Goal: Task Accomplishment & Management: Manage account settings

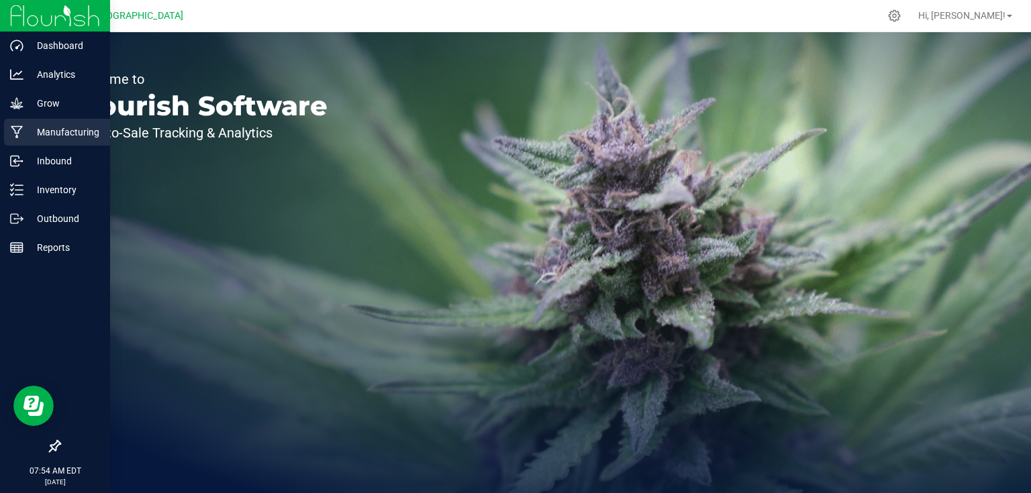
click at [43, 140] on p "Manufacturing" at bounding box center [63, 132] width 81 height 16
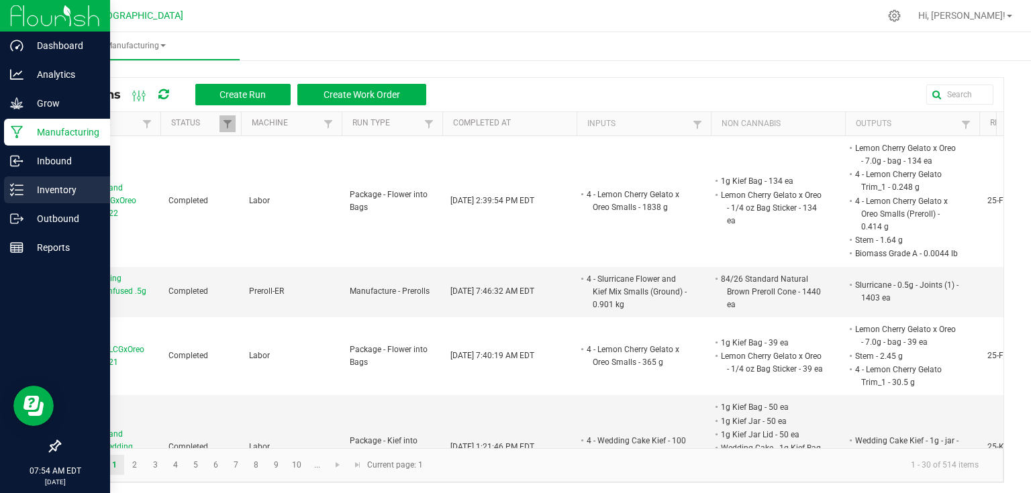
click at [32, 191] on p "Inventory" at bounding box center [63, 190] width 81 height 16
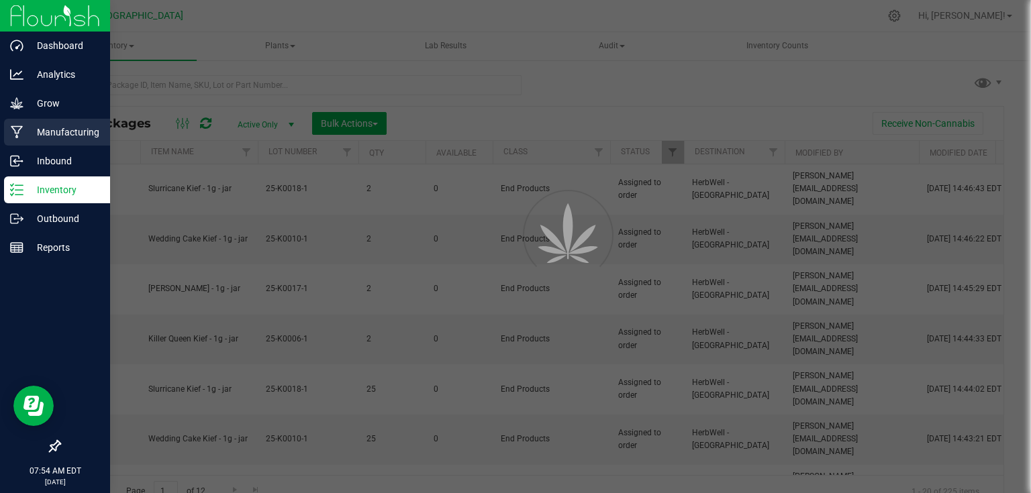
click at [59, 134] on p "Manufacturing" at bounding box center [63, 132] width 81 height 16
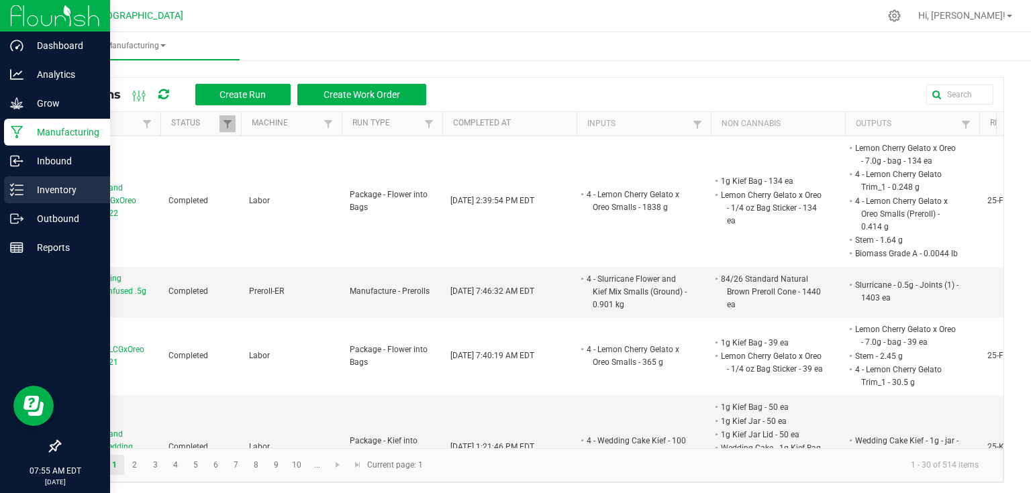
click at [38, 187] on p "Inventory" at bounding box center [63, 190] width 81 height 16
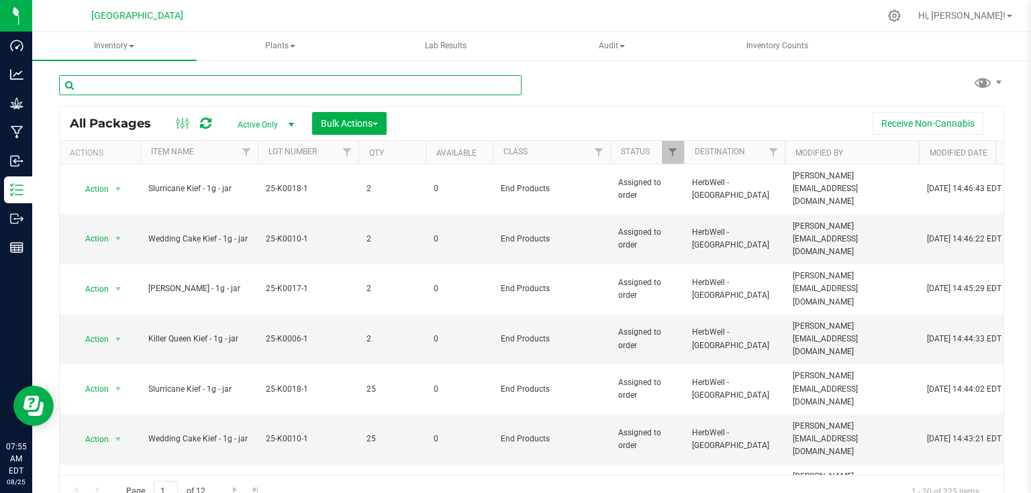
click at [180, 85] on input "text" at bounding box center [290, 85] width 463 height 20
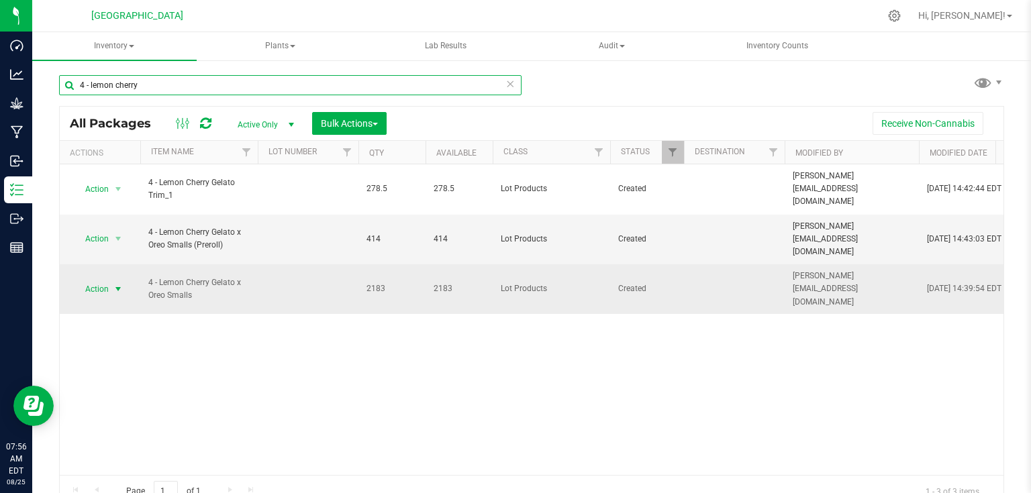
type input "4 - lemon cherry"
click at [113, 284] on span "select" at bounding box center [118, 289] width 11 height 11
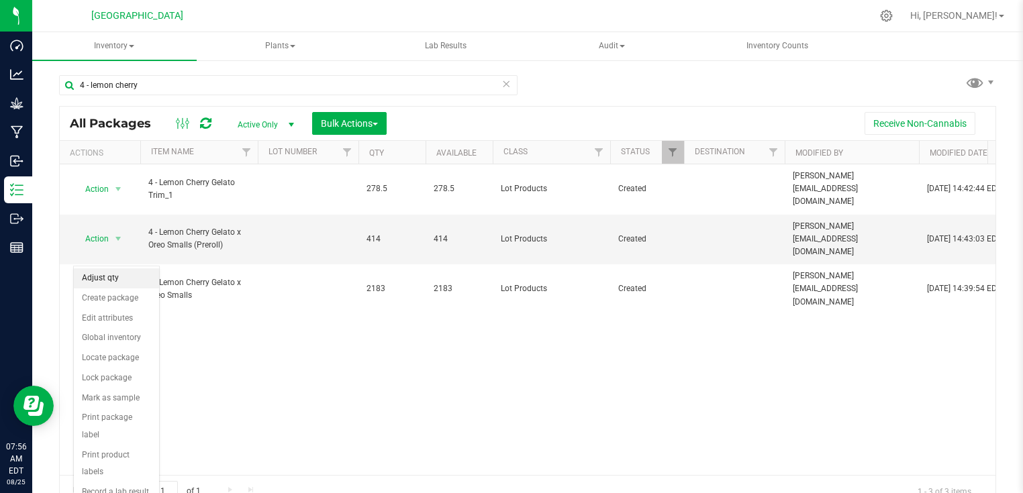
click at [113, 279] on li "Adjust qty" at bounding box center [116, 279] width 85 height 20
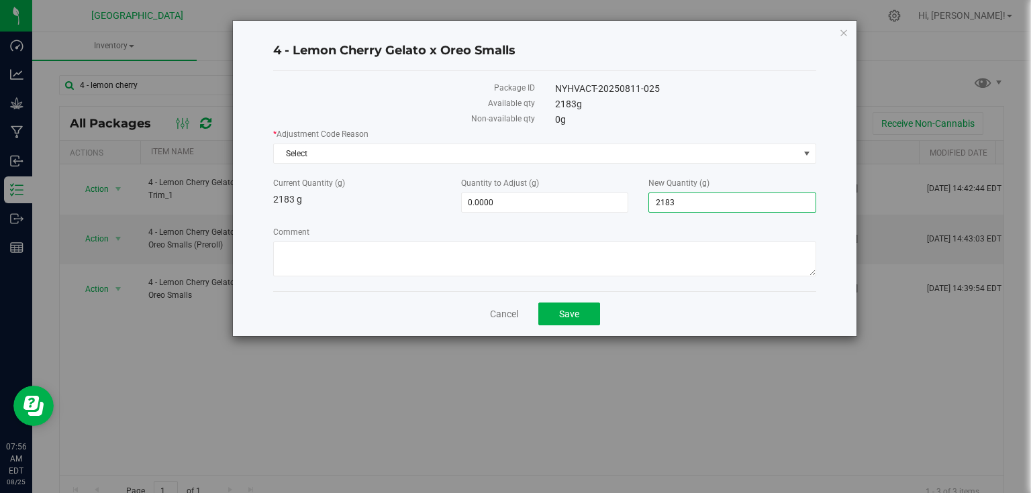
click at [732, 203] on span "2,183.0000 2183" at bounding box center [732, 203] width 168 height 20
click at [732, 203] on input "2183" at bounding box center [732, 202] width 166 height 19
type input "2.211"
type input "-2,180.7890"
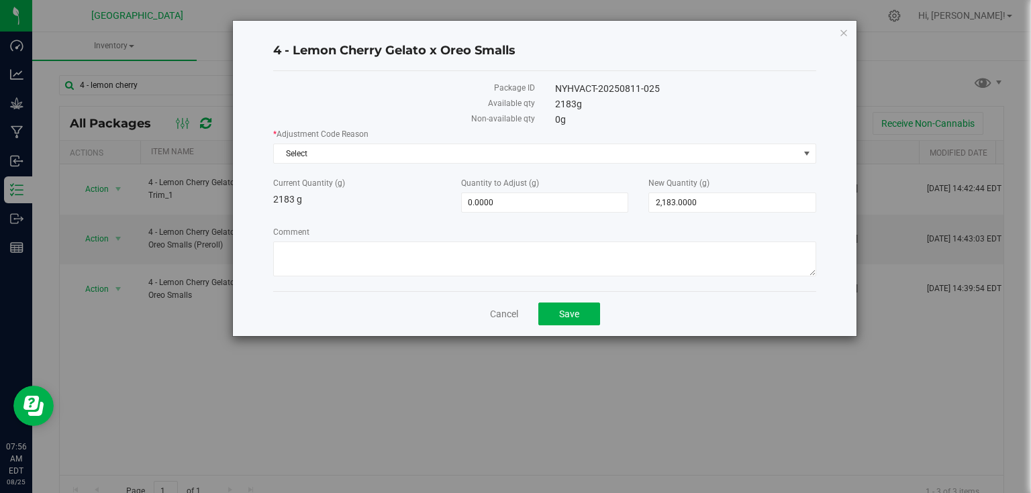
type input "2.2110"
click at [730, 233] on label "Comment" at bounding box center [544, 232] width 543 height 12
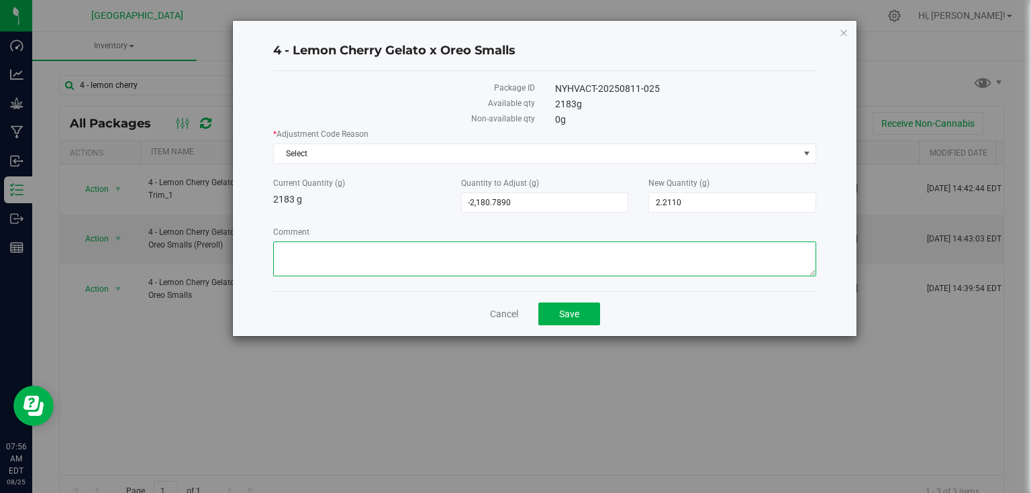
click at [730, 242] on textarea "Comment" at bounding box center [544, 259] width 543 height 35
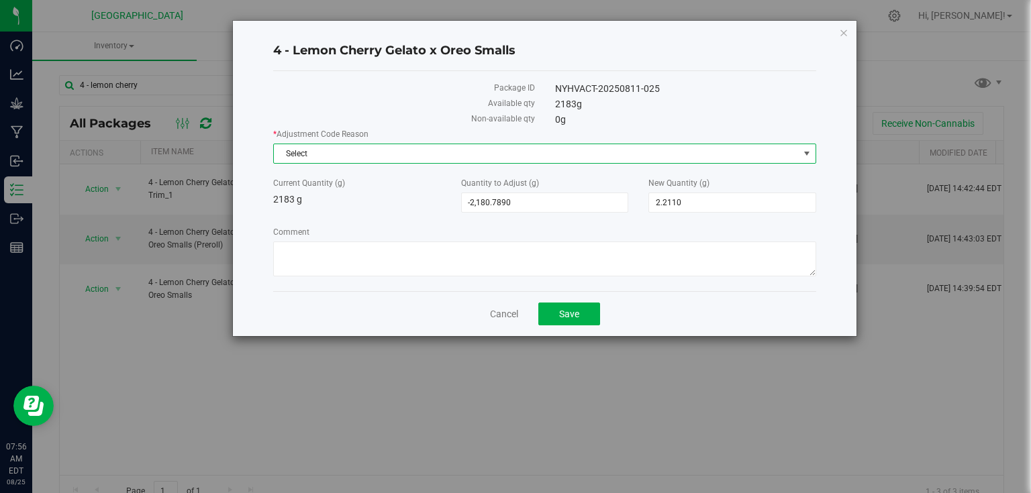
click at [785, 148] on span "Select" at bounding box center [536, 153] width 525 height 19
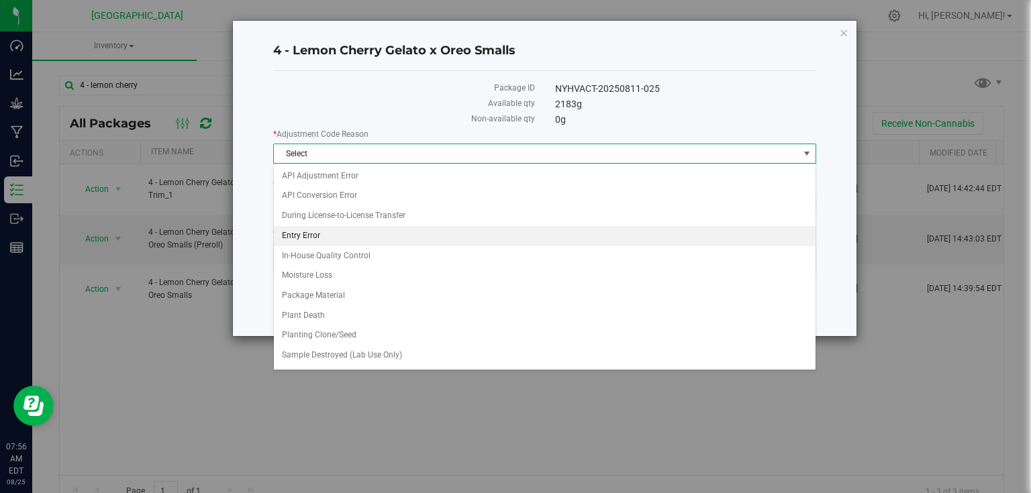
click at [362, 230] on li "Entry Error" at bounding box center [545, 236] width 542 height 20
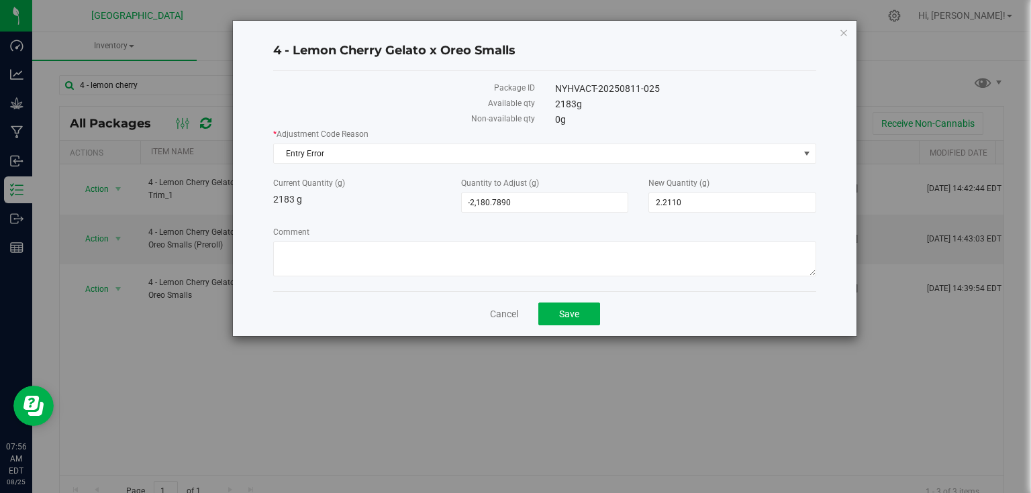
click at [575, 232] on label "Comment" at bounding box center [544, 232] width 543 height 12
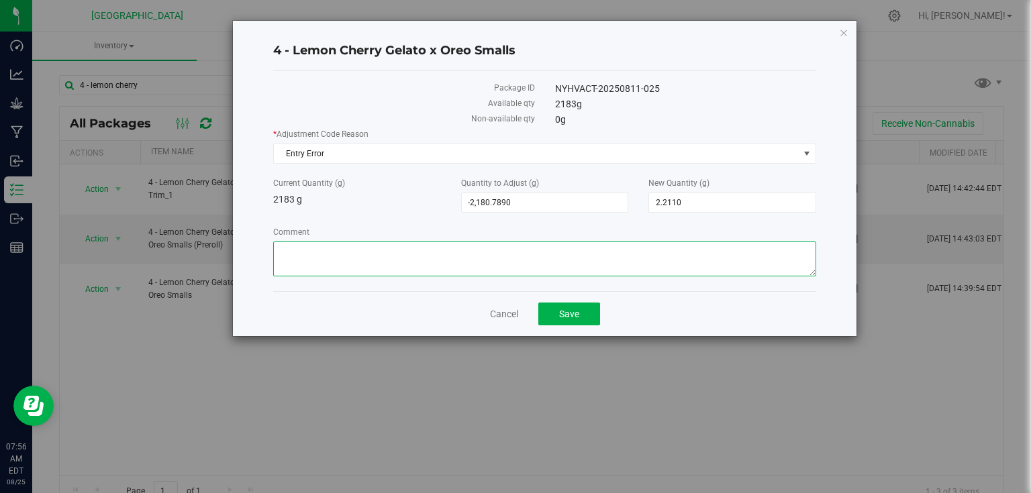
click at [575, 242] on textarea "Comment" at bounding box center [544, 259] width 543 height 35
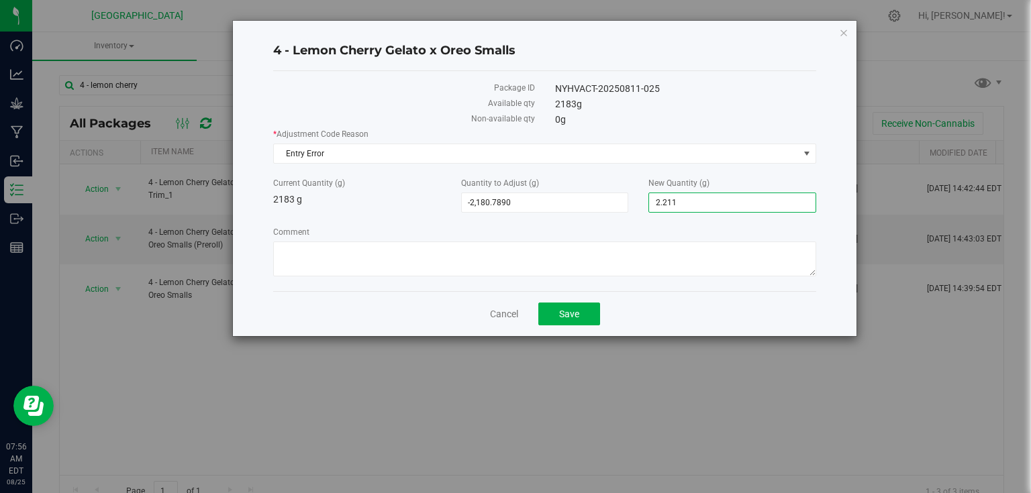
click at [698, 200] on span "2.2110 2.211" at bounding box center [732, 203] width 168 height 20
click at [698, 200] on input "2.211" at bounding box center [732, 202] width 166 height 19
type input "2211"
type input "28.0000"
type input "2,211.0000"
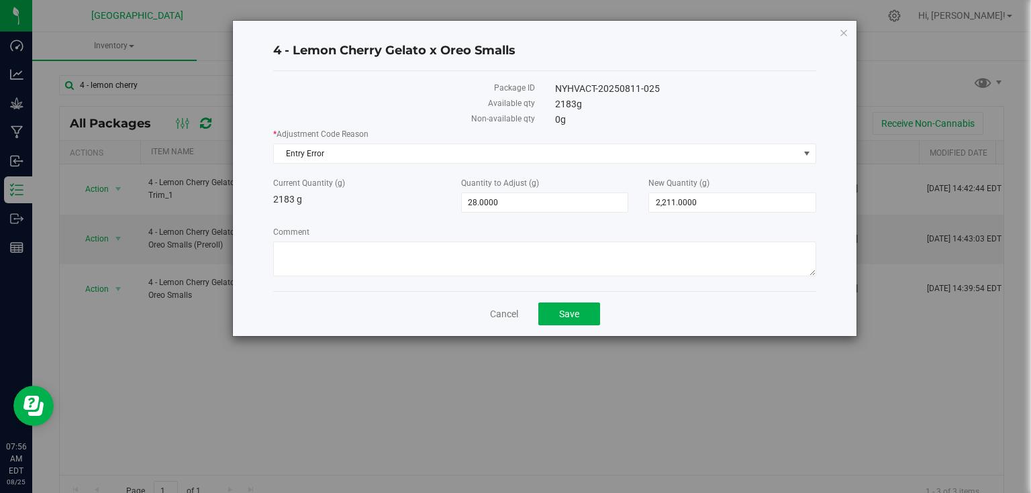
click at [698, 223] on div "* Adjustment Code Reason Entry Error Select API Adjustment Error API Conversion…" at bounding box center [544, 204] width 543 height 152
click at [581, 313] on button "Save" at bounding box center [569, 314] width 62 height 23
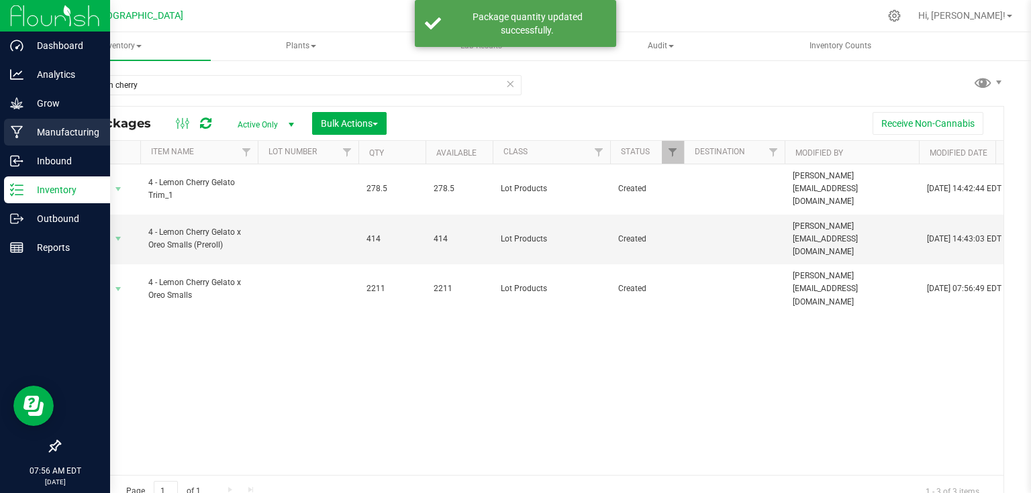
click at [48, 125] on p "Manufacturing" at bounding box center [63, 132] width 81 height 16
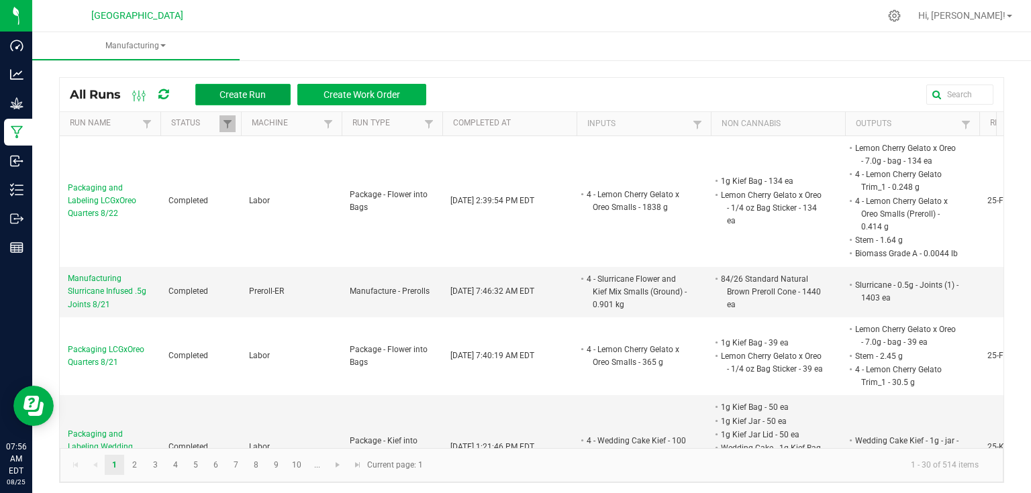
click at [261, 91] on span "Create Run" at bounding box center [243, 94] width 46 height 11
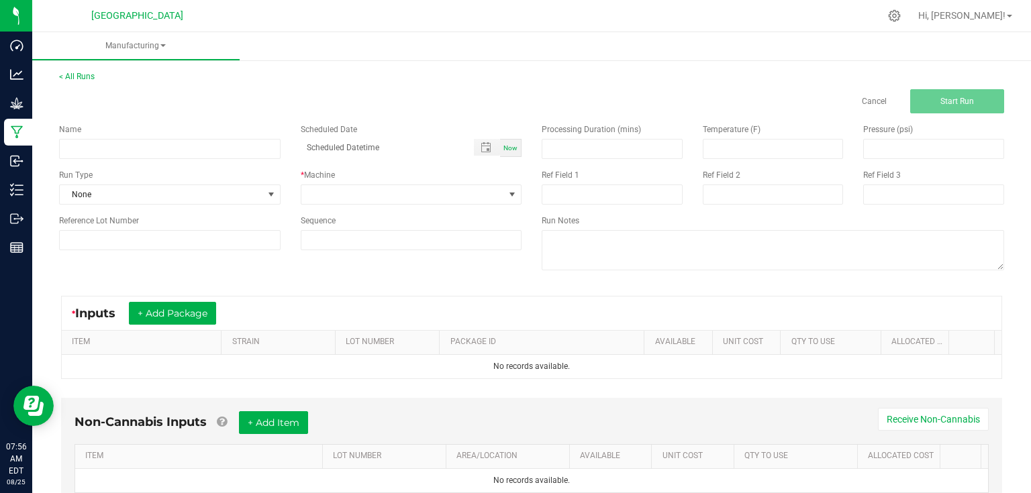
click at [93, 82] on div "< All Runs Cancel Start Run" at bounding box center [531, 91] width 945 height 43
click at [78, 73] on link "< All Runs" at bounding box center [77, 76] width 36 height 9
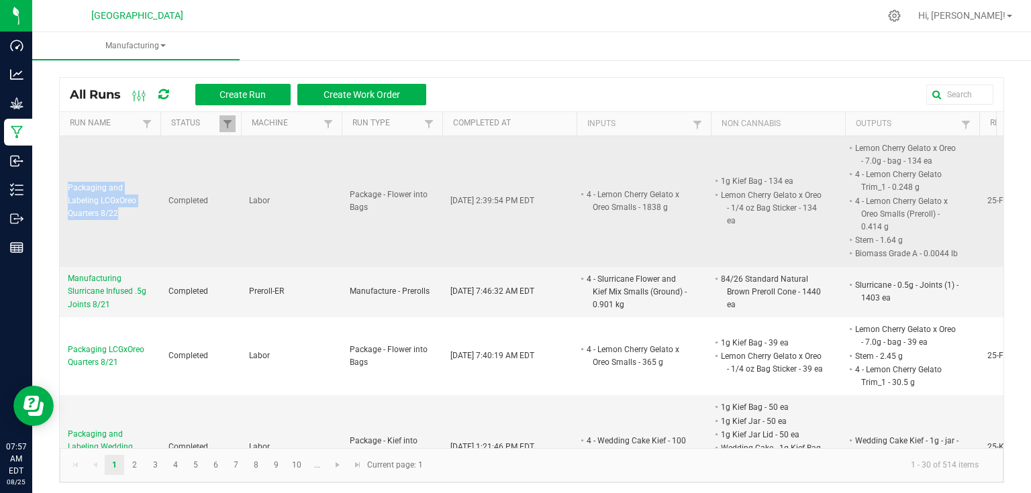
drag, startPoint x: 64, startPoint y: 184, endPoint x: 140, endPoint y: 220, distance: 83.5
click at [140, 220] on td "Packaging and Labeling LCGxOreo Quarters 8/22" at bounding box center [110, 201] width 101 height 131
copy span "Packaging and Labeling LCGxOreo Quarters 8/22"
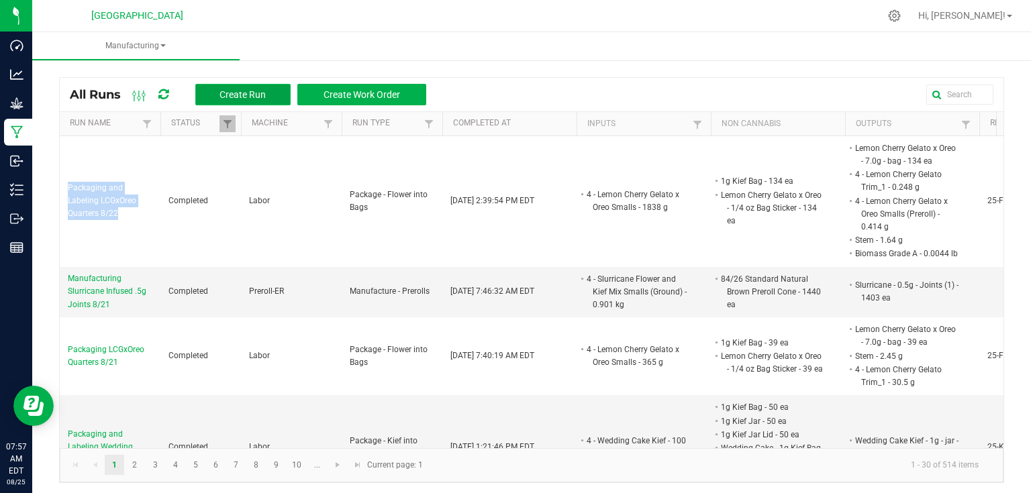
click at [228, 88] on button "Create Run" at bounding box center [242, 94] width 95 height 21
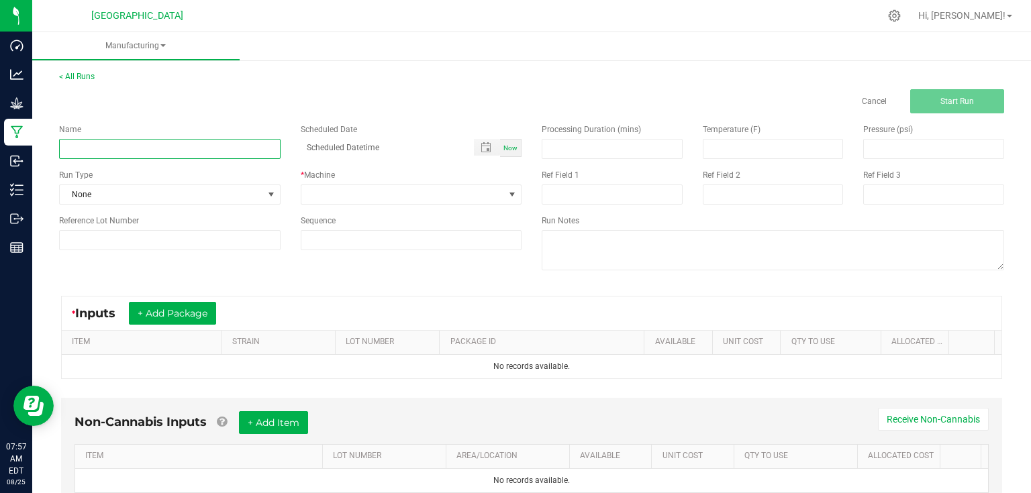
click at [201, 148] on input at bounding box center [170, 149] width 222 height 20
paste input "Packaging and Labeling LCGxOreo Quarters 8/22"
type input "Packaging and Labeling LCGxOreo Quarters 8/22"
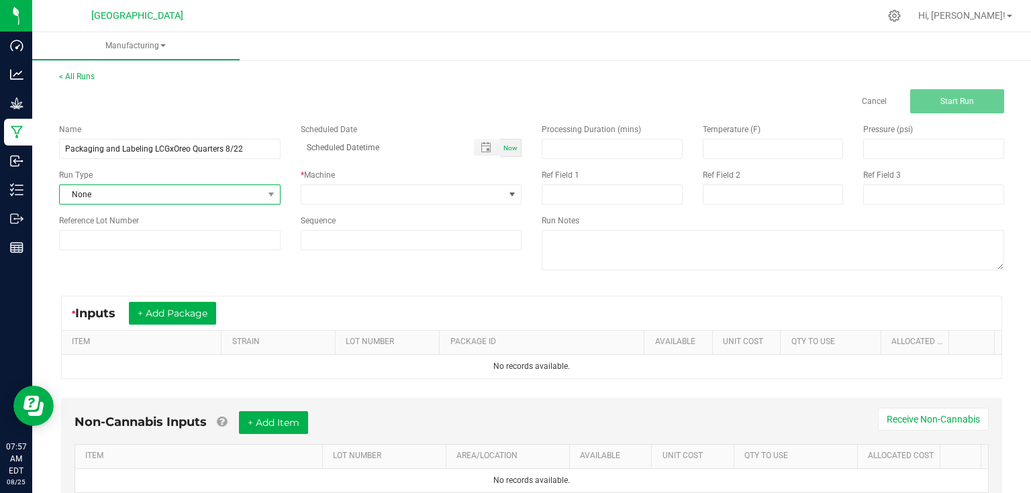
click at [225, 195] on span "None" at bounding box center [161, 194] width 203 height 19
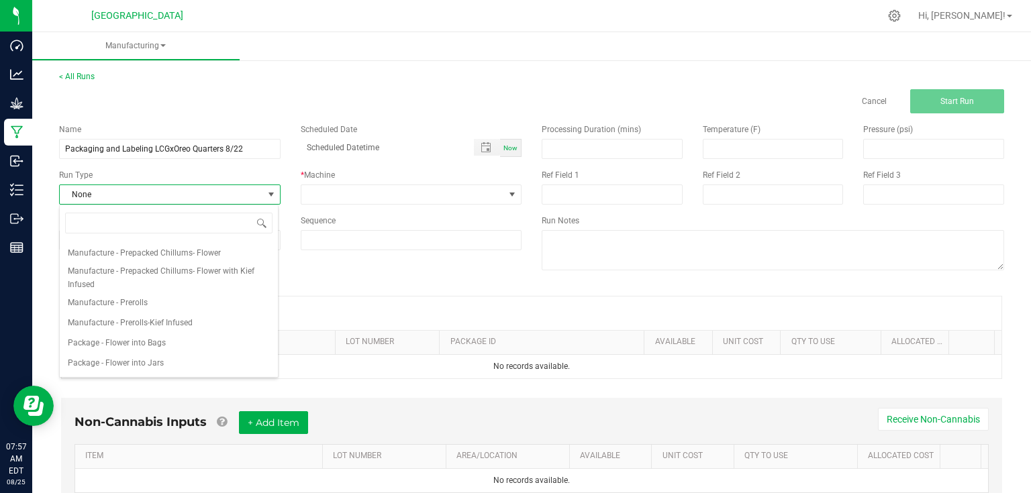
scroll to position [161, 0]
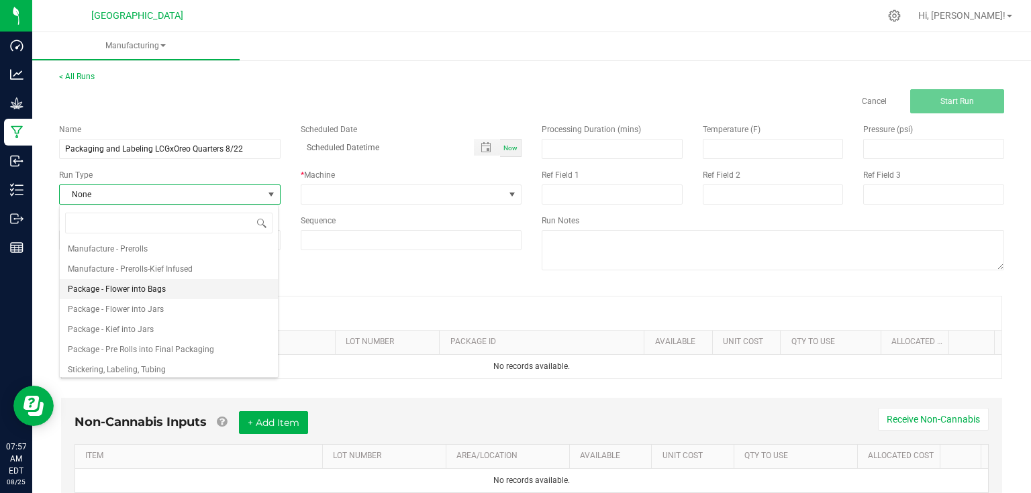
click at [150, 291] on span "Package - Flower into Bags" at bounding box center [117, 289] width 98 height 13
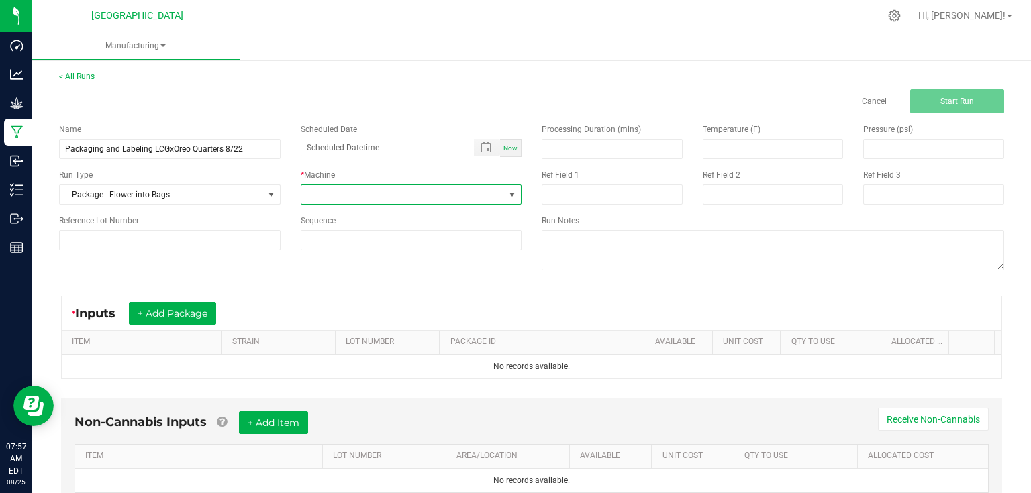
click at [330, 201] on span at bounding box center [402, 194] width 203 height 19
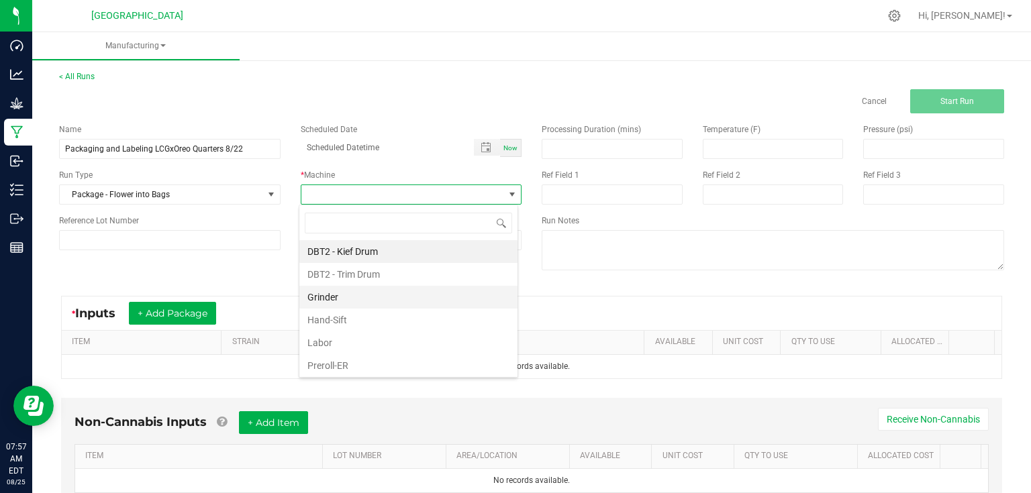
scroll to position [19, 219]
click at [338, 338] on li "Labor" at bounding box center [408, 343] width 218 height 23
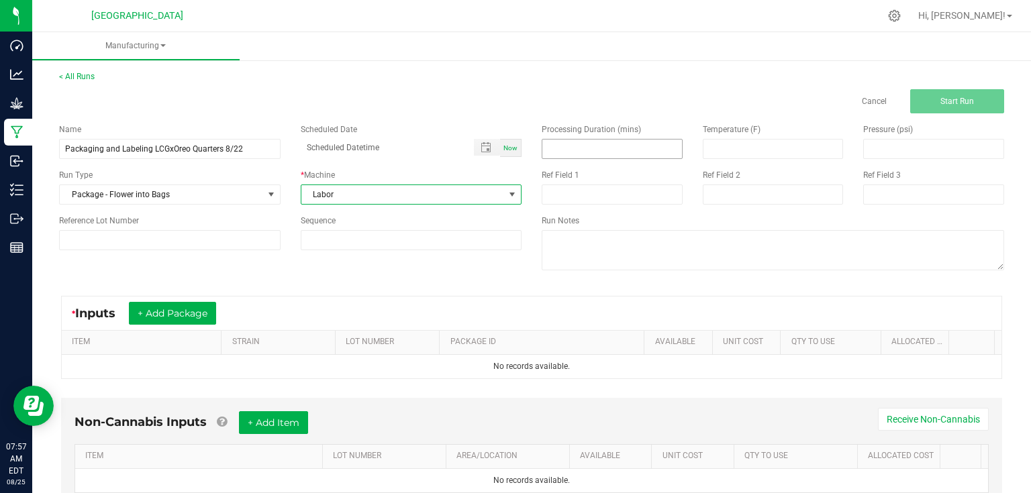
click at [592, 148] on input at bounding box center [612, 149] width 140 height 19
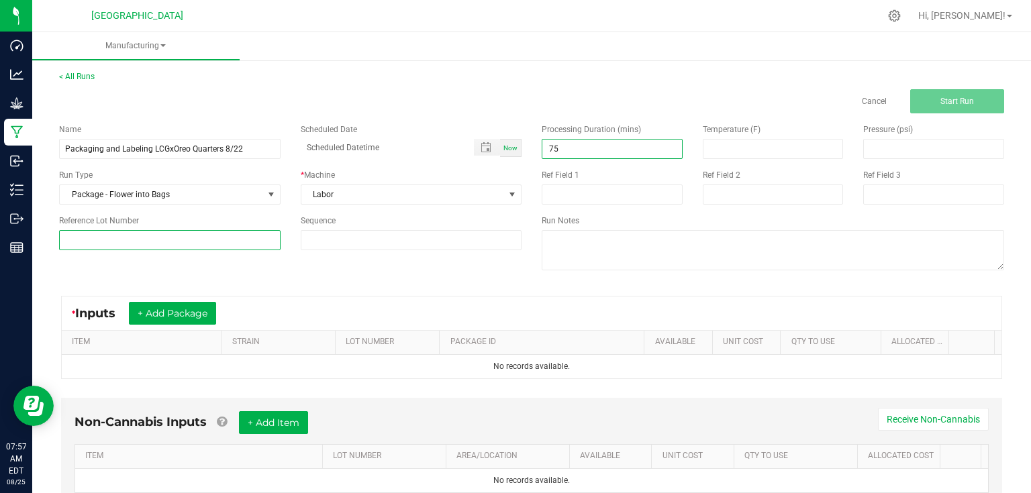
type input "75.00"
click at [130, 248] on input at bounding box center [170, 240] width 222 height 20
type input "25-F0040-1"
click at [312, 255] on div "Name Packaging and Labeling LCGxOreo Quarters 8/22 Scheduled Date Now Run Type …" at bounding box center [290, 186] width 483 height 147
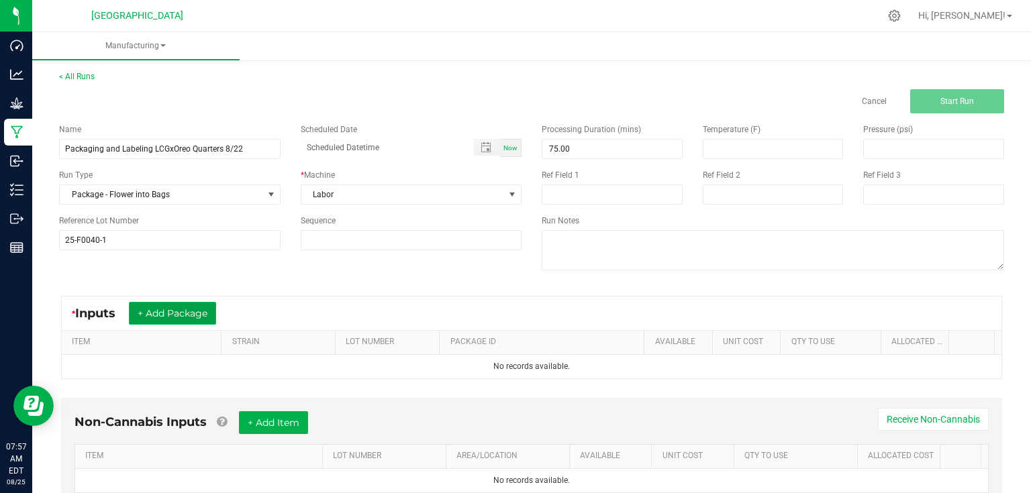
click at [186, 324] on button "+ Add Package" at bounding box center [172, 313] width 87 height 23
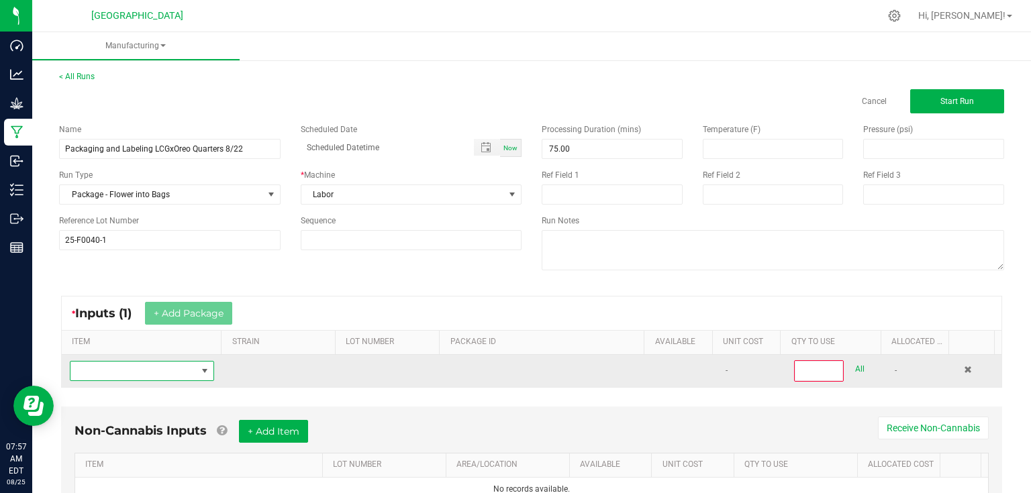
click at [166, 375] on span "NO DATA FOUND" at bounding box center [133, 371] width 126 height 19
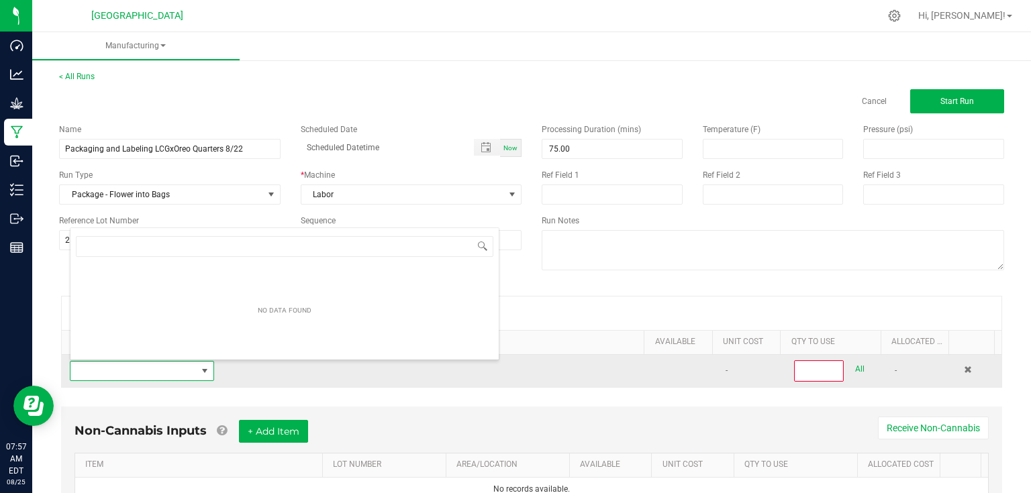
scroll to position [19, 140]
type input "4 - lemon cherry"
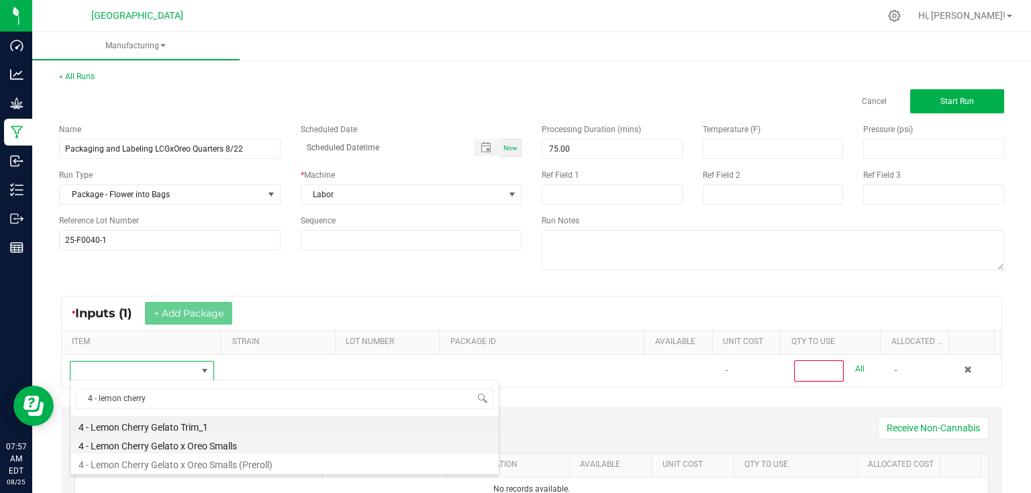
click at [241, 450] on li "4 - Lemon Cherry Gelato x Oreo Smalls" at bounding box center [284, 444] width 428 height 19
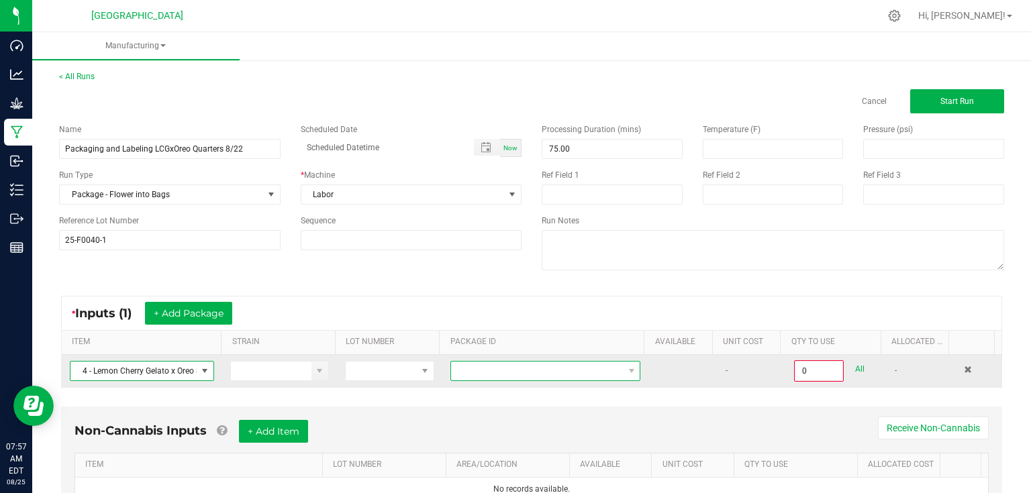
click at [507, 373] on span at bounding box center [537, 371] width 172 height 19
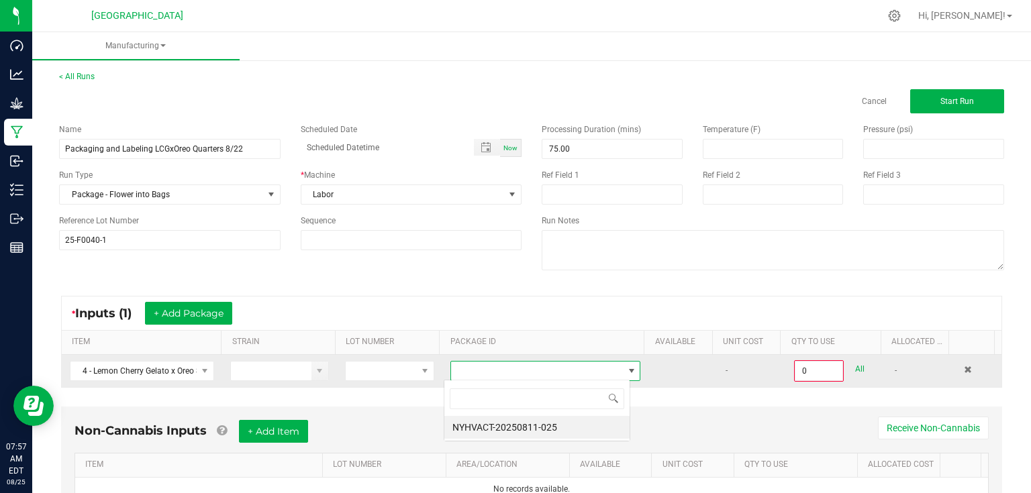
scroll to position [19, 186]
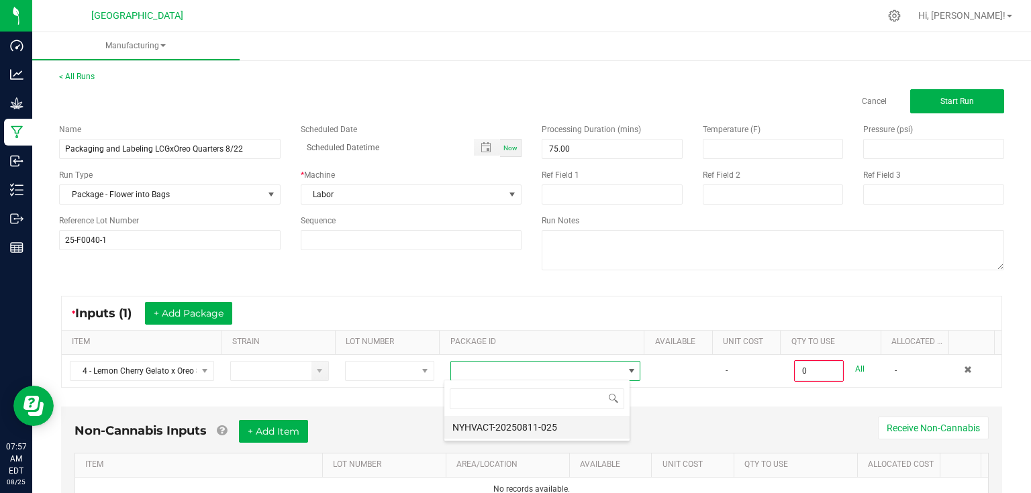
click at [502, 422] on li "NYHVACT-20250811-025" at bounding box center [536, 427] width 185 height 23
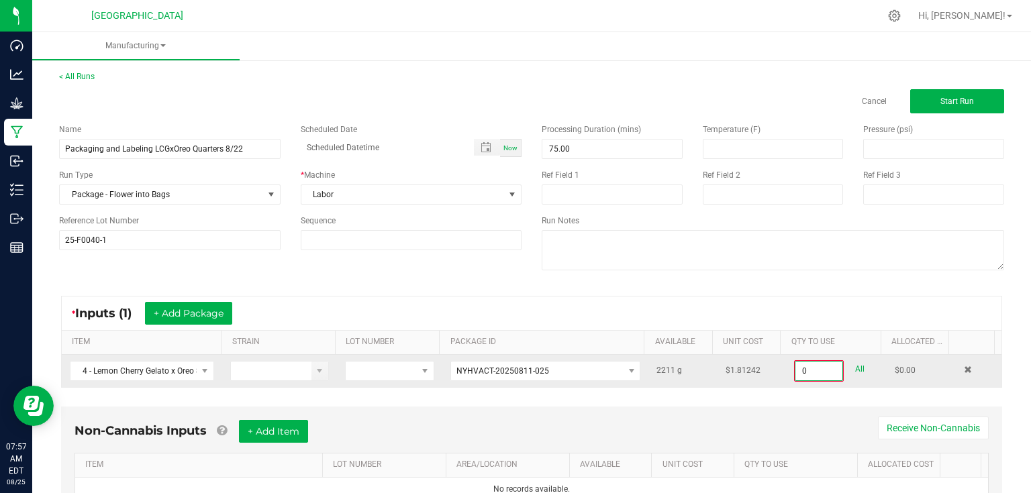
click at [828, 373] on input "0" at bounding box center [819, 371] width 47 height 19
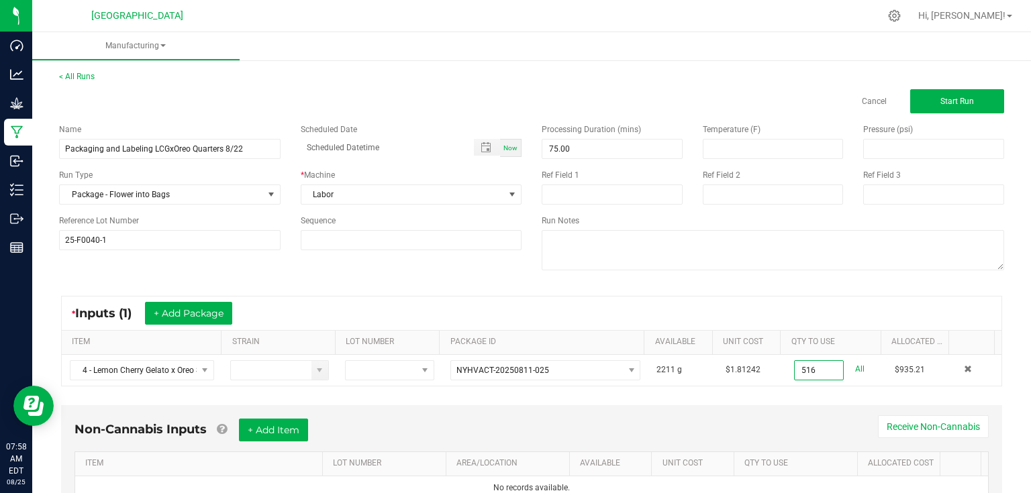
type input "516.0000 g"
click at [819, 405] on div "Non-Cannabis Inputs + Add Item Receive Non-Cannabis ITEM LOT NUMBER AREA/LOCATI…" at bounding box center [531, 459] width 941 height 109
click at [812, 405] on div "Non-Cannabis Inputs + Add Item Receive Non-Cannabis ITEM LOT NUMBER AREA/LOCATI…" at bounding box center [531, 459] width 941 height 109
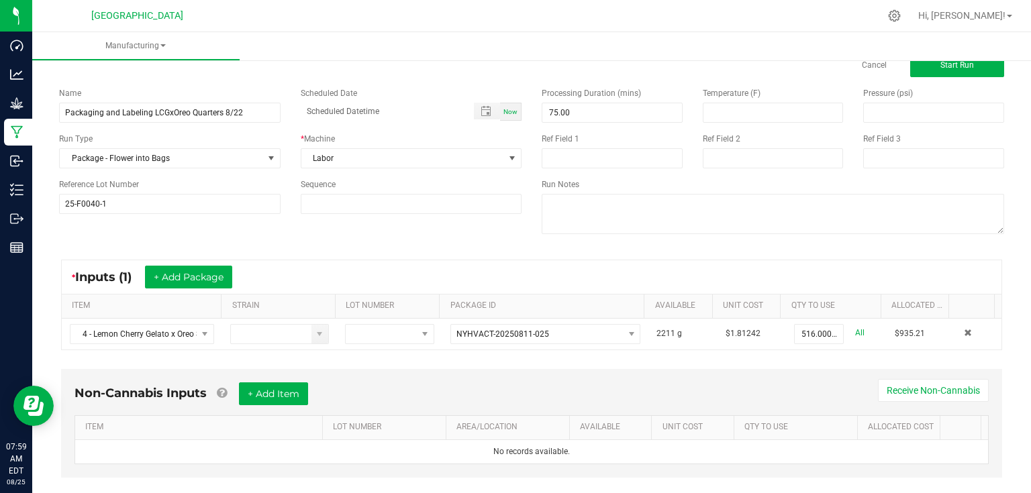
scroll to position [54, 0]
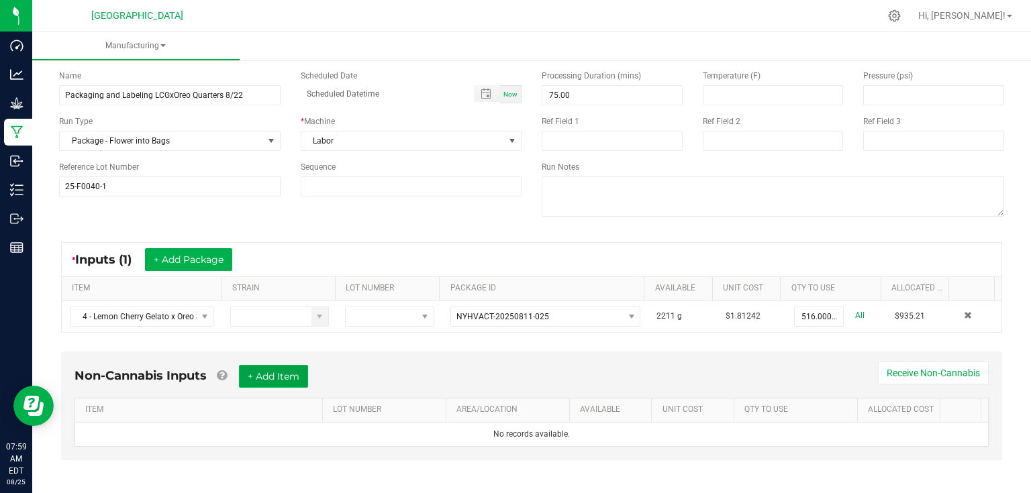
click at [302, 372] on button "+ Add Item" at bounding box center [273, 376] width 69 height 23
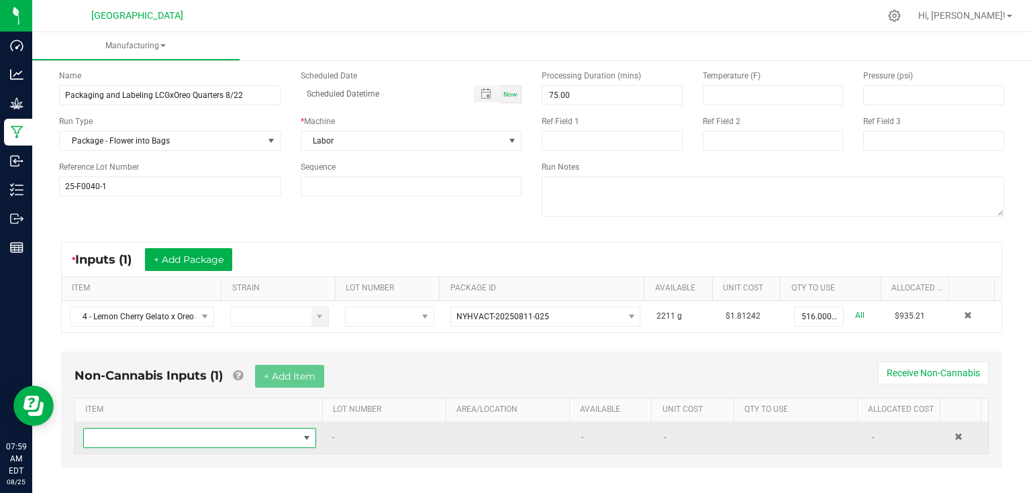
click at [235, 429] on span "NO DATA FOUND" at bounding box center [191, 438] width 215 height 19
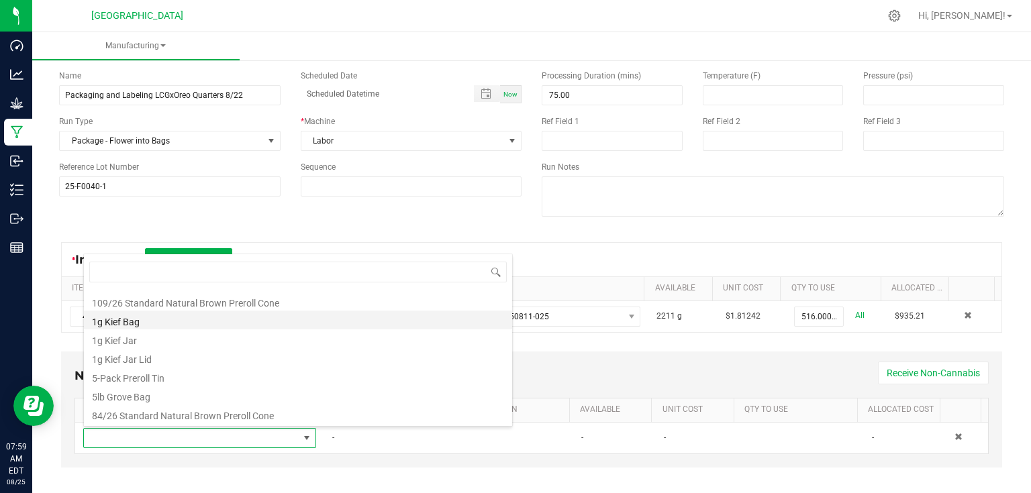
click at [150, 322] on li "1g Kief Bag" at bounding box center [298, 320] width 428 height 19
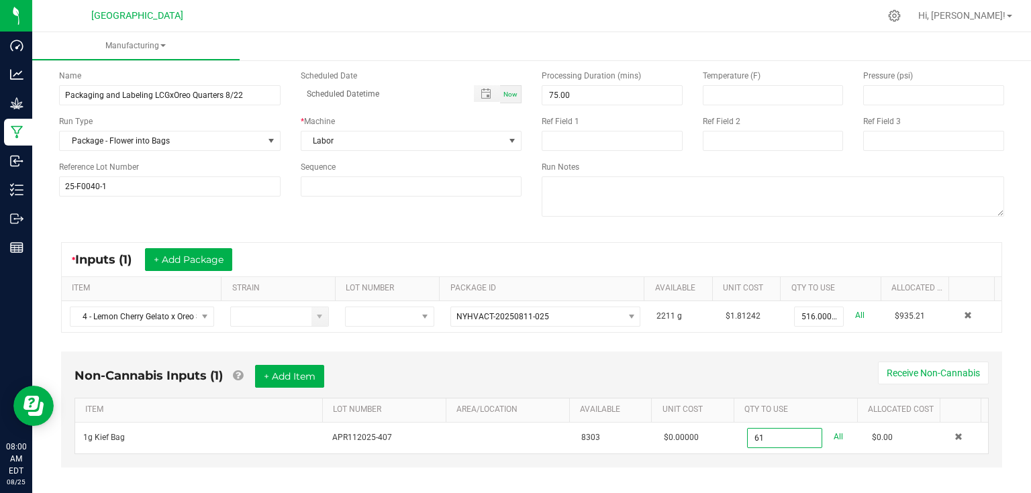
type input "61 ea"
click at [726, 331] on kendo-grid "* Inputs (1) + Add Package ITEM STRAIN LOT NUMBER PACKAGE ID AVAILABLE Unit Cos…" at bounding box center [531, 287] width 941 height 91
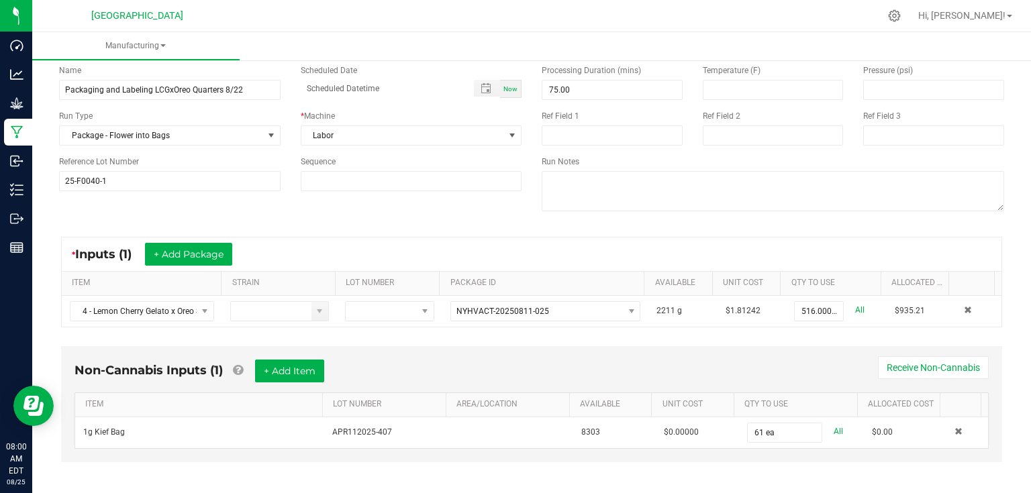
scroll to position [64, 0]
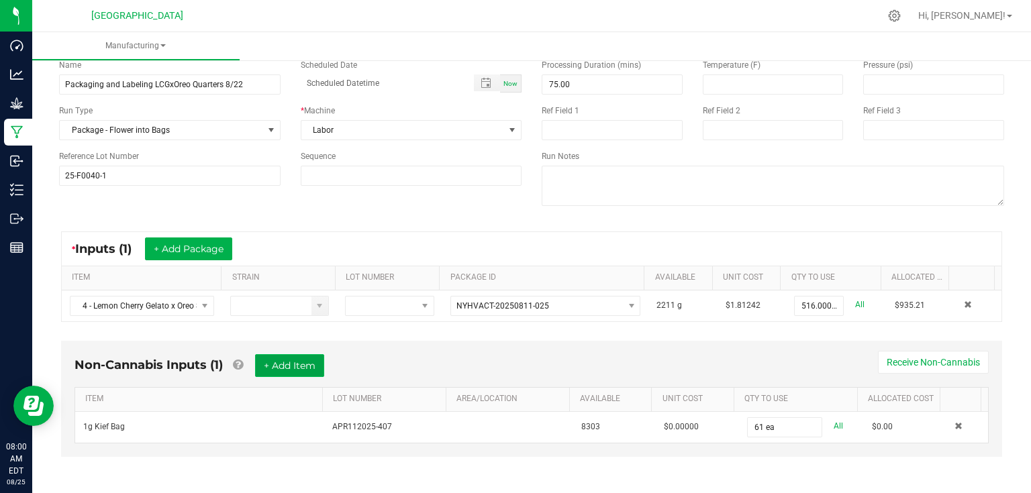
click at [303, 357] on button "+ Add Item" at bounding box center [289, 365] width 69 height 23
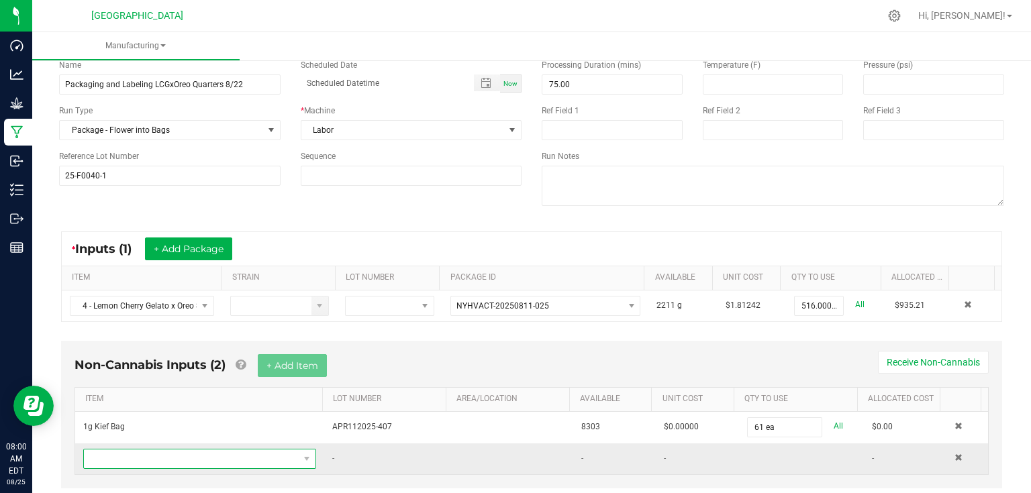
click at [212, 453] on span "NO DATA FOUND" at bounding box center [191, 459] width 215 height 19
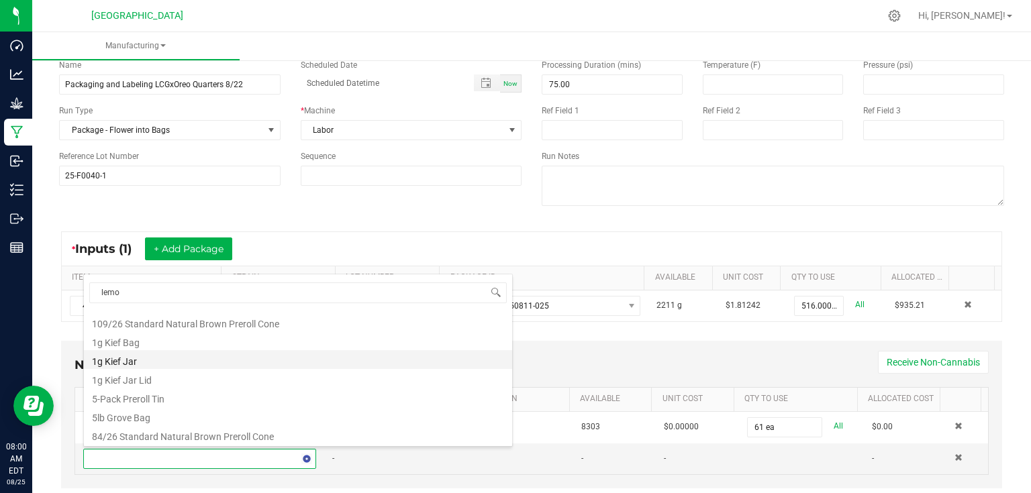
scroll to position [0, 0]
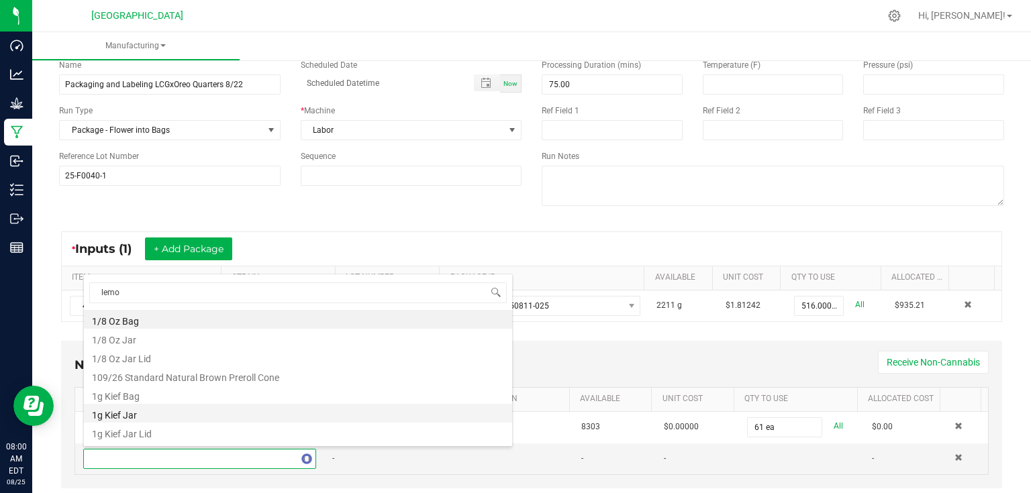
type input "lemon"
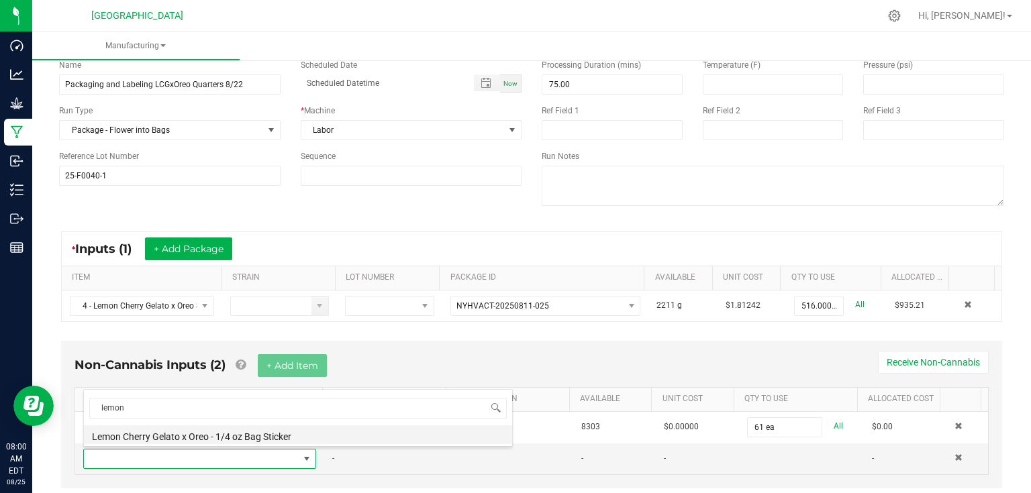
click at [196, 437] on li "Lemon Cherry Gelato x Oreo - 1/4 oz Bag Sticker" at bounding box center [298, 435] width 428 height 19
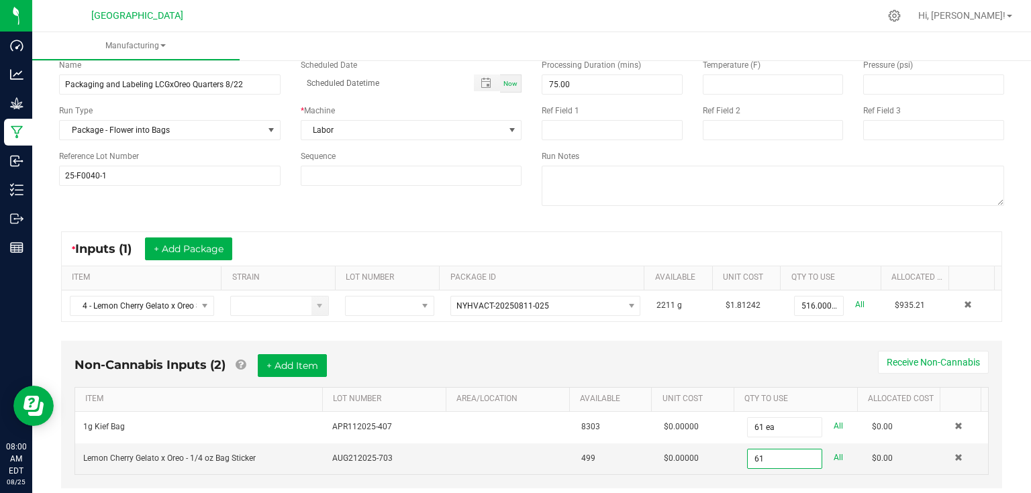
type input "61 ea"
click at [777, 341] on div "Non-Cannabis Inputs (2) + Add Item Receive Non-Cannabis ITEM LOT NUMBER AREA/LO…" at bounding box center [531, 415] width 941 height 148
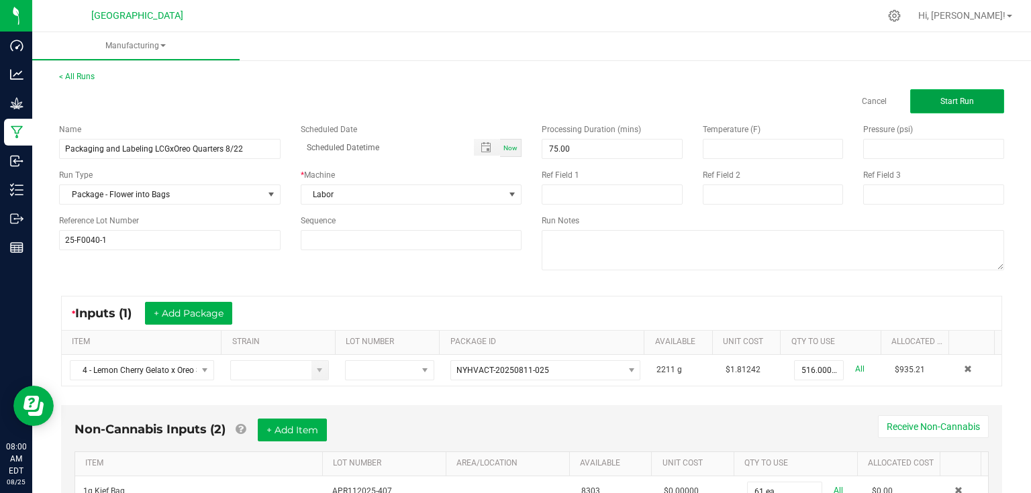
click at [974, 111] on button "Start Run" at bounding box center [957, 101] width 94 height 24
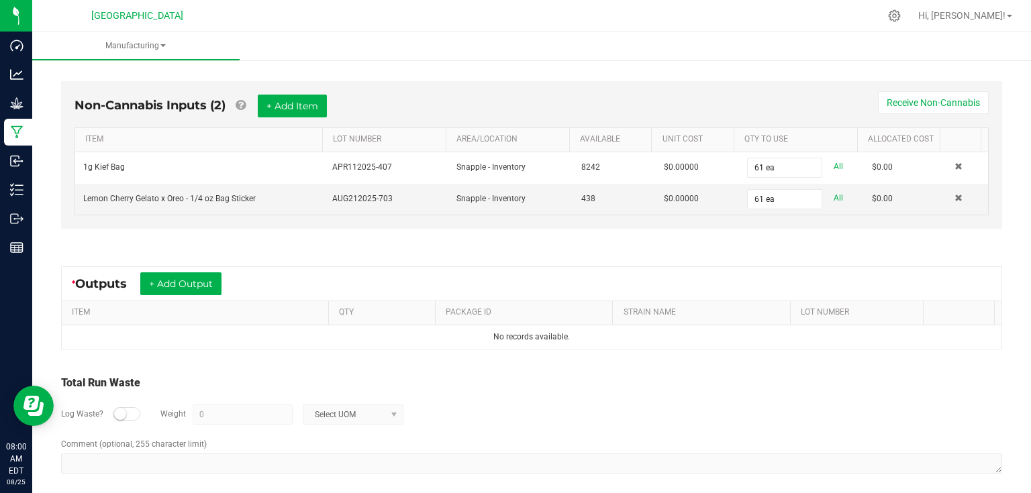
scroll to position [359, 0]
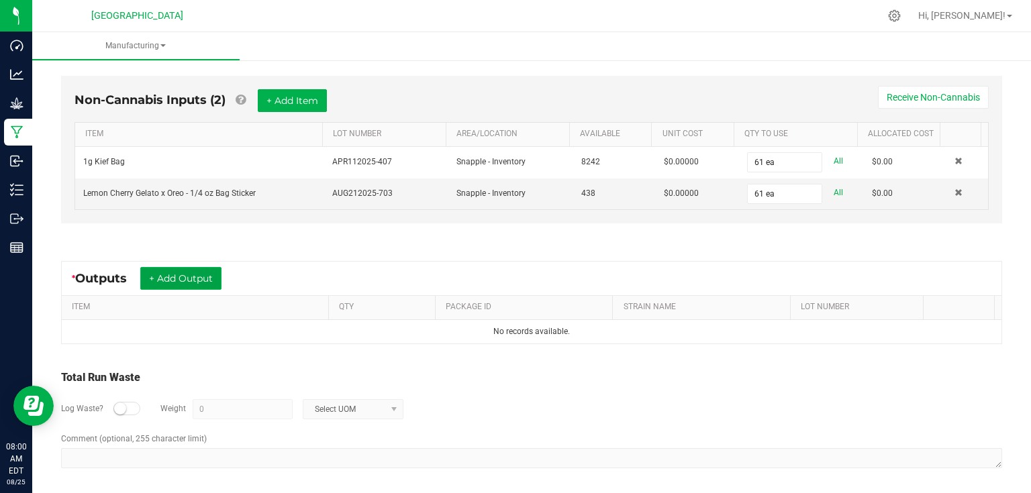
click at [209, 281] on button "+ Add Output" at bounding box center [180, 278] width 81 height 23
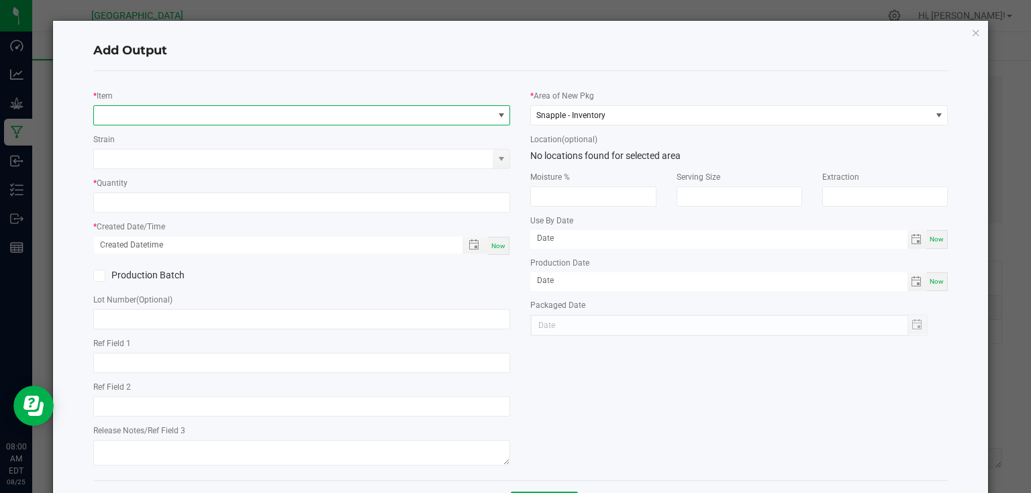
click at [203, 116] on span "NO DATA FOUND" at bounding box center [293, 115] width 399 height 19
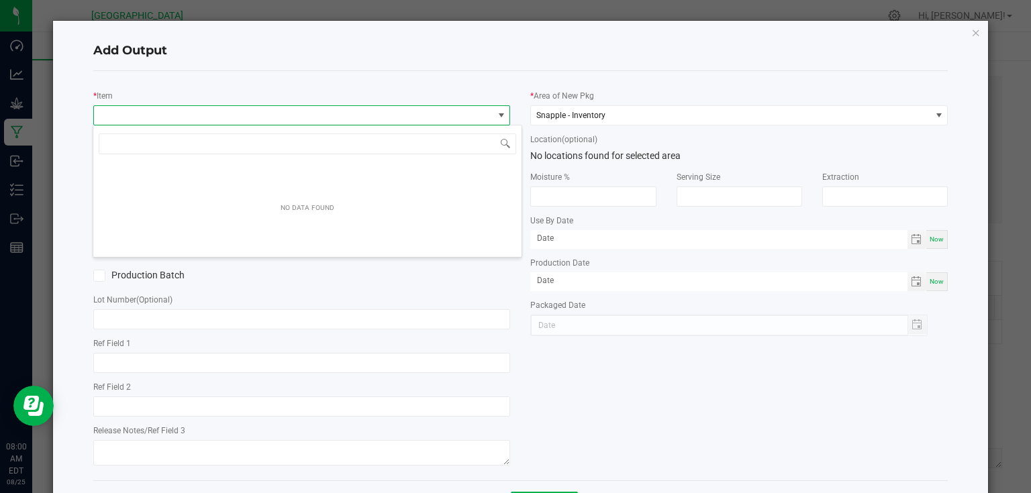
scroll to position [19, 414]
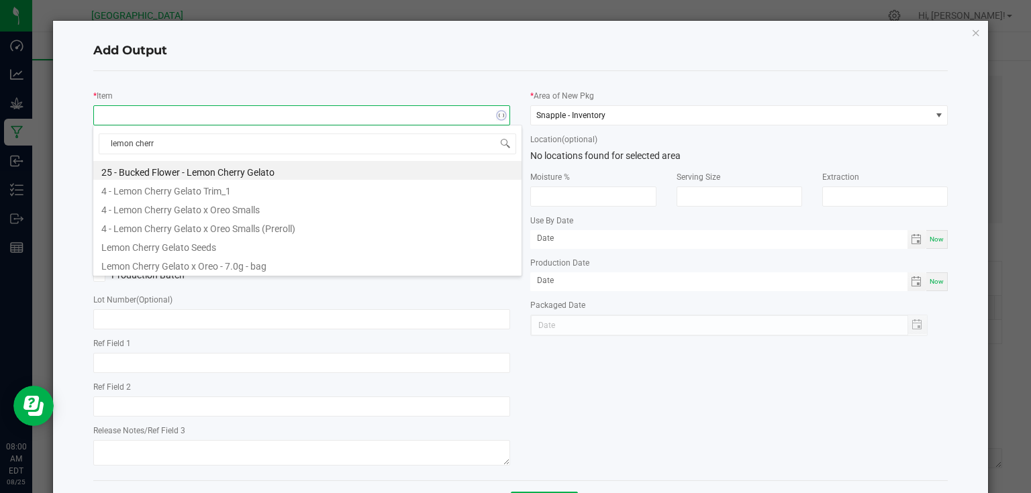
type input "lemon cherry"
click at [233, 265] on li "Lemon Cherry Gelato x Oreo - 7.0g - bag" at bounding box center [307, 264] width 428 height 19
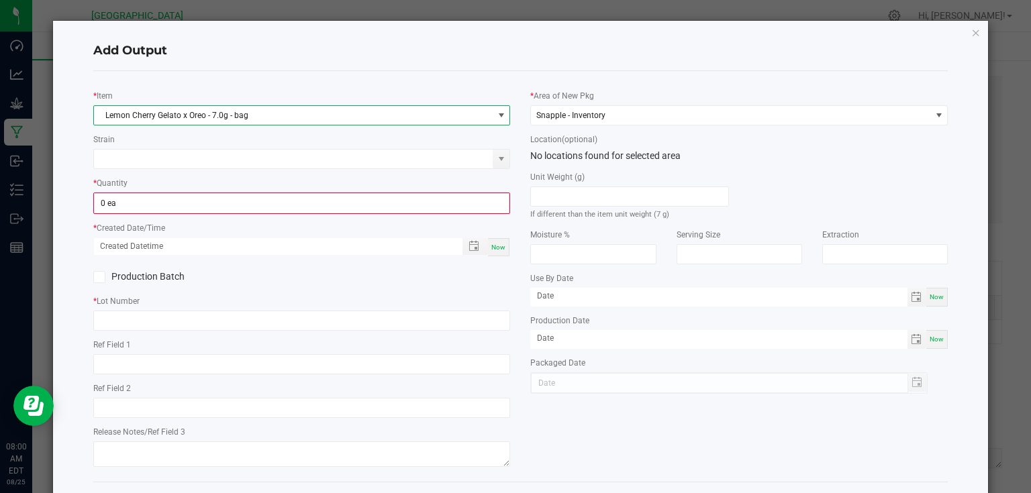
click at [249, 213] on div "* Item Lemon Cherry Gelato x Oreo - 7.0g - bag Strain * Quantity 0 ea * Created…" at bounding box center [302, 276] width 438 height 389
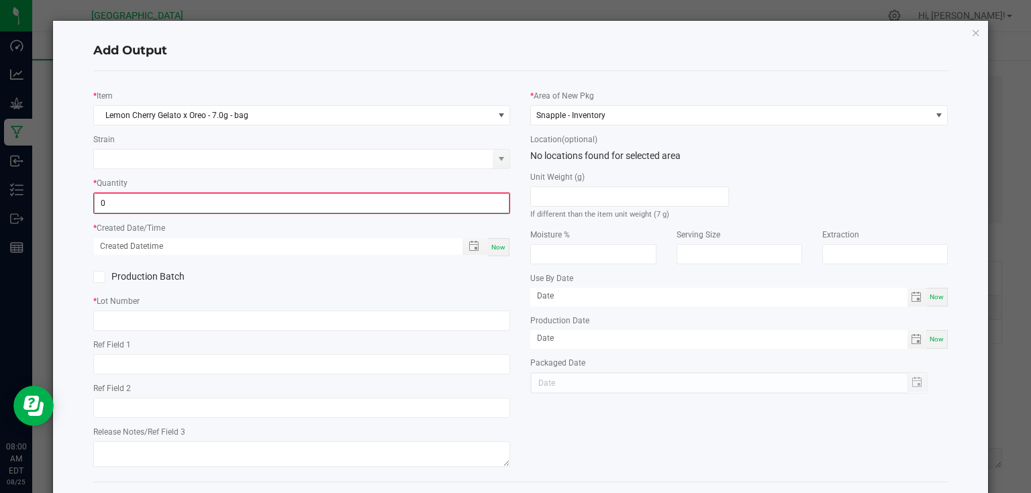
click at [261, 200] on input "0" at bounding box center [302, 203] width 415 height 19
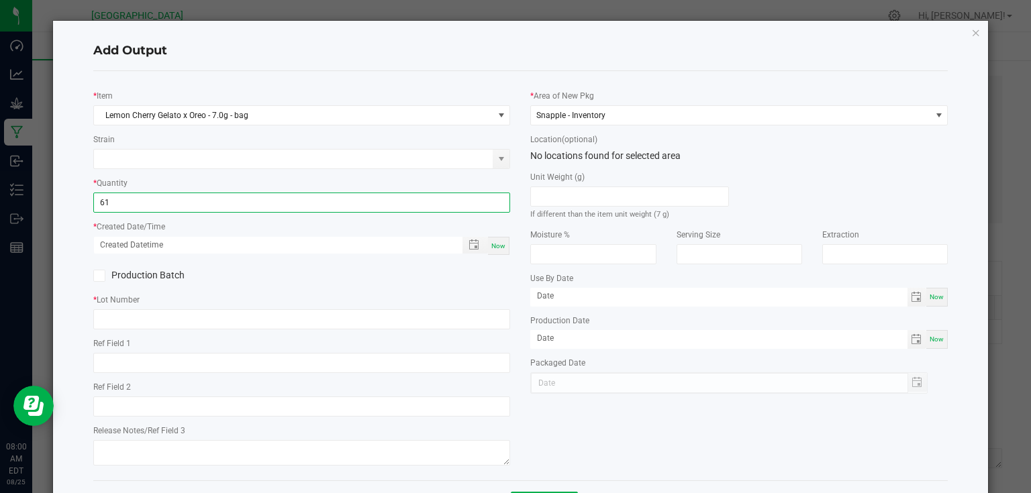
type input "61 ea"
click at [497, 248] on span "Now" at bounding box center [498, 245] width 14 height 7
type input "[DATE] 8:00 AM"
type input "[DATE]"
click at [462, 331] on div "* Item Lemon Cherry Gelato x Oreo - 7.0g - bag Strain * Quantity 61 ea * Create…" at bounding box center [302, 276] width 438 height 388
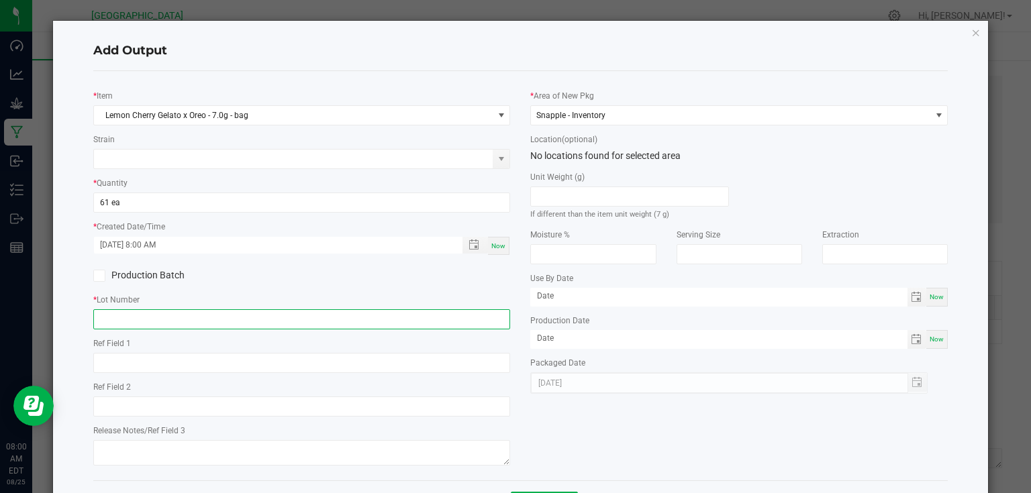
click at [469, 324] on input "text" at bounding box center [302, 319] width 418 height 20
type input "25-F0040-1"
click at [489, 293] on div "* Lot Number 25-F0040-1" at bounding box center [302, 311] width 418 height 37
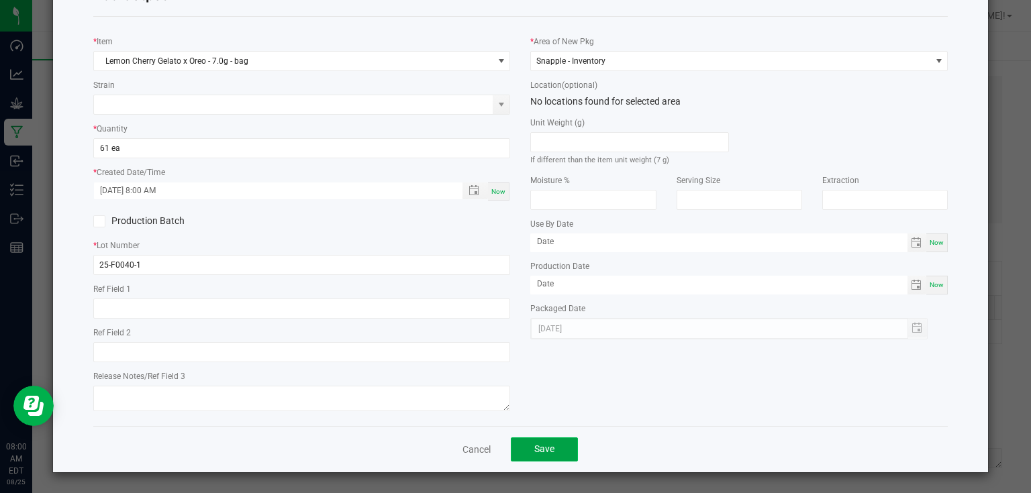
click at [569, 457] on button "Save" at bounding box center [544, 450] width 67 height 24
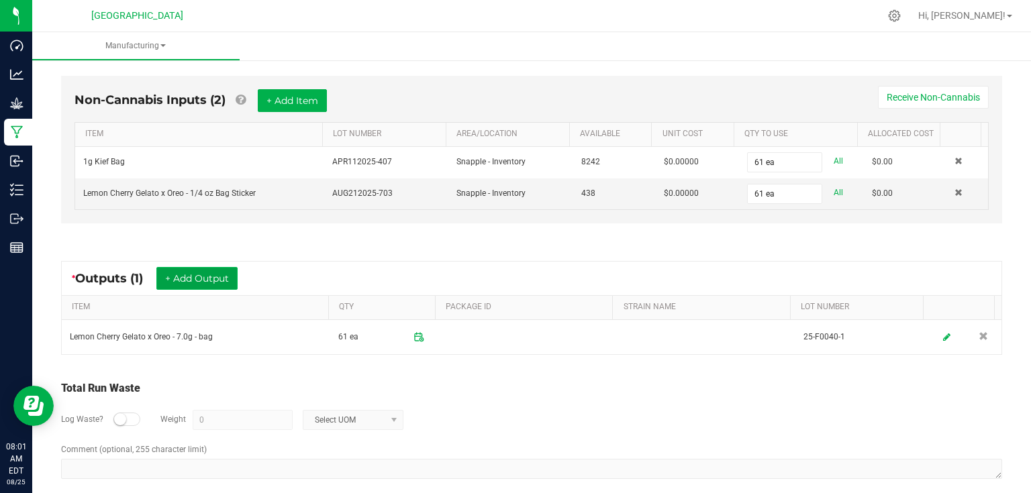
click at [206, 273] on button "+ Add Output" at bounding box center [196, 278] width 81 height 23
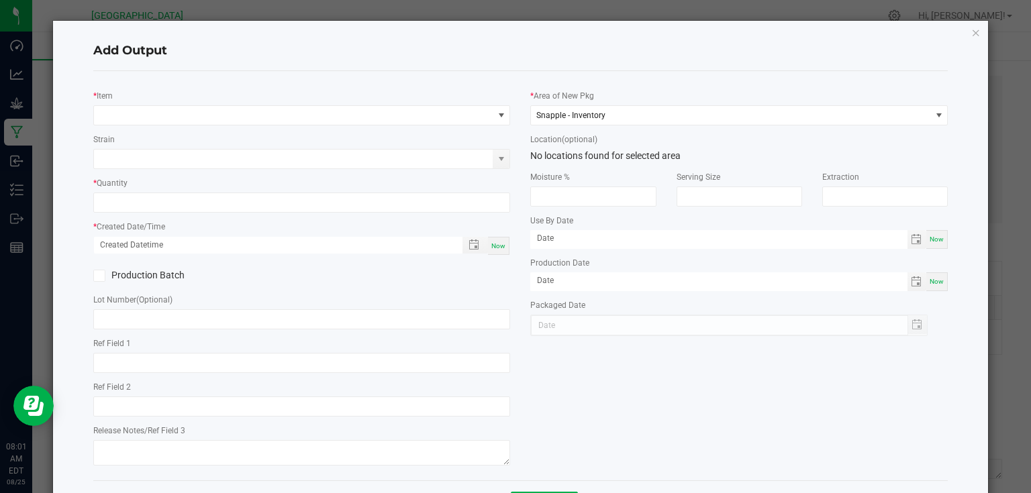
click at [223, 102] on div "* Item" at bounding box center [302, 107] width 418 height 37
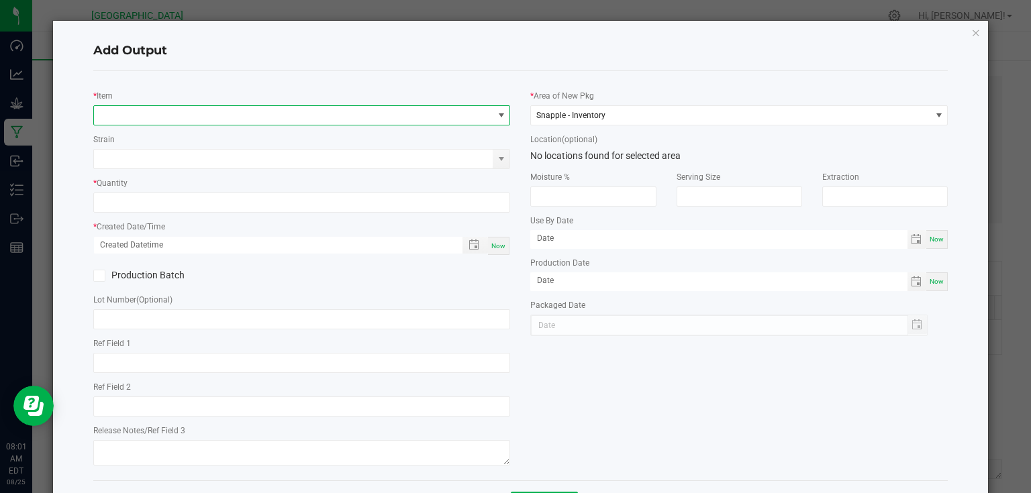
click at [222, 116] on span "NO DATA FOUND" at bounding box center [293, 115] width 399 height 19
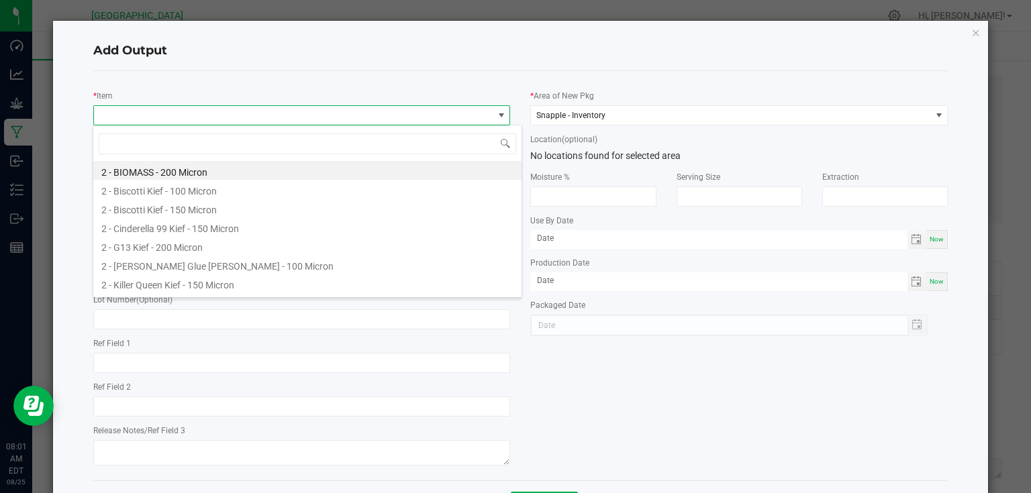
scroll to position [19, 414]
type input "lemon"
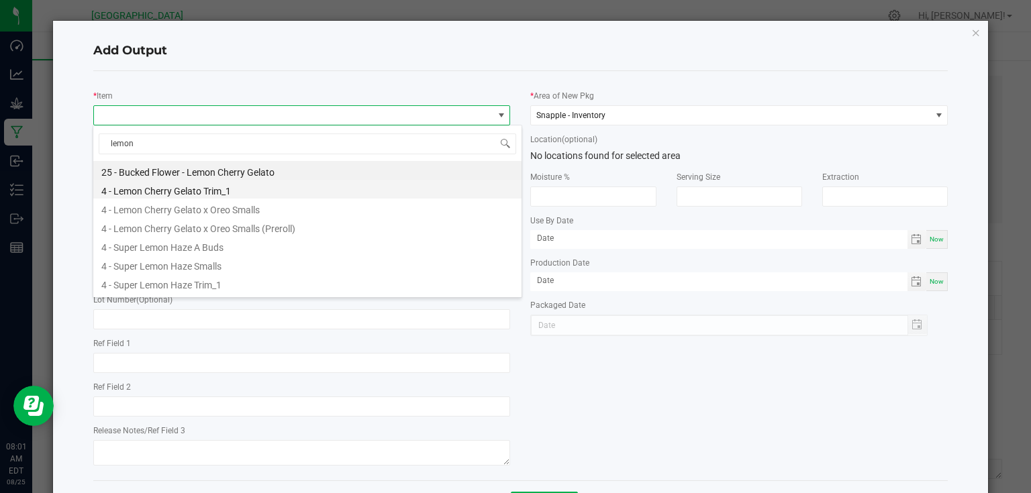
click at [229, 188] on li "4 - Lemon Cherry Gelato Trim_1" at bounding box center [307, 189] width 428 height 19
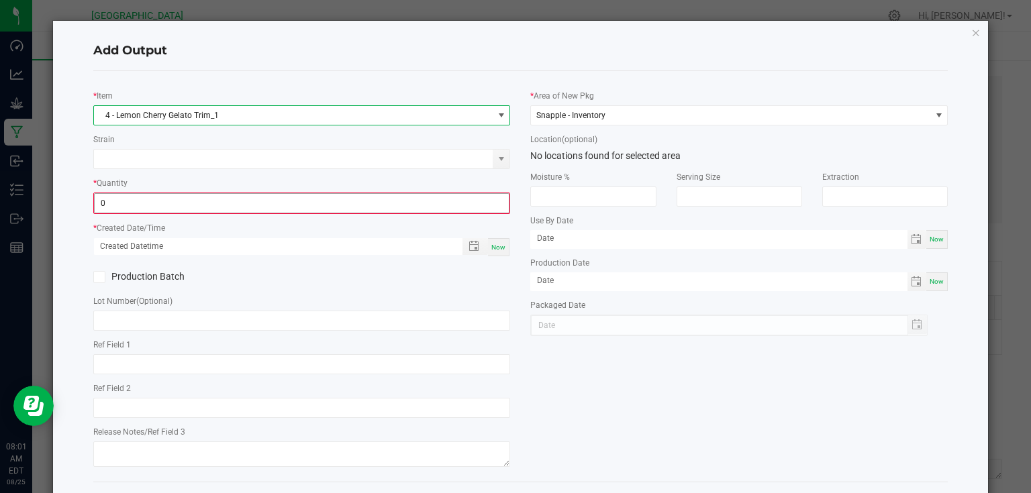
click at [213, 203] on input "0" at bounding box center [302, 203] width 415 height 19
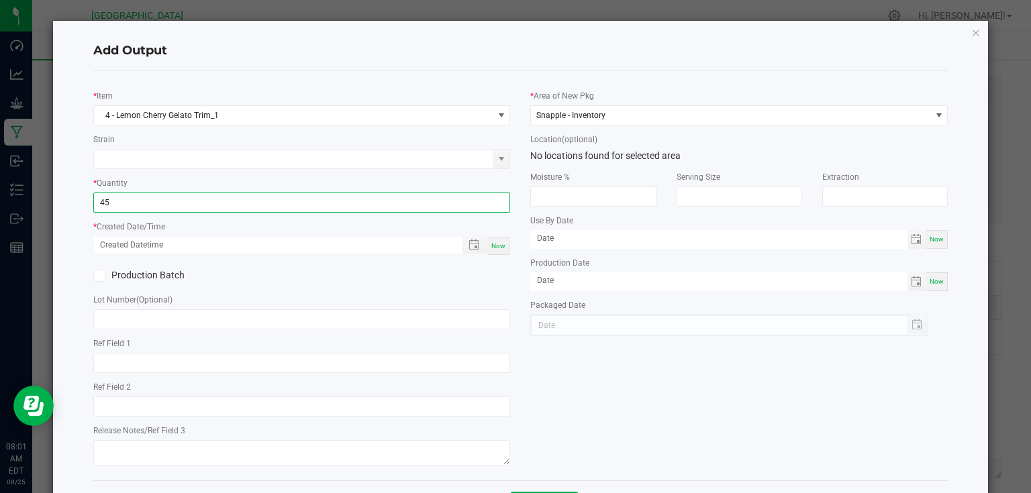
type input "45.0000 g"
click at [499, 248] on span "Now" at bounding box center [498, 245] width 14 height 7
type input "[DATE] 8:01 AM"
type input "[DATE]"
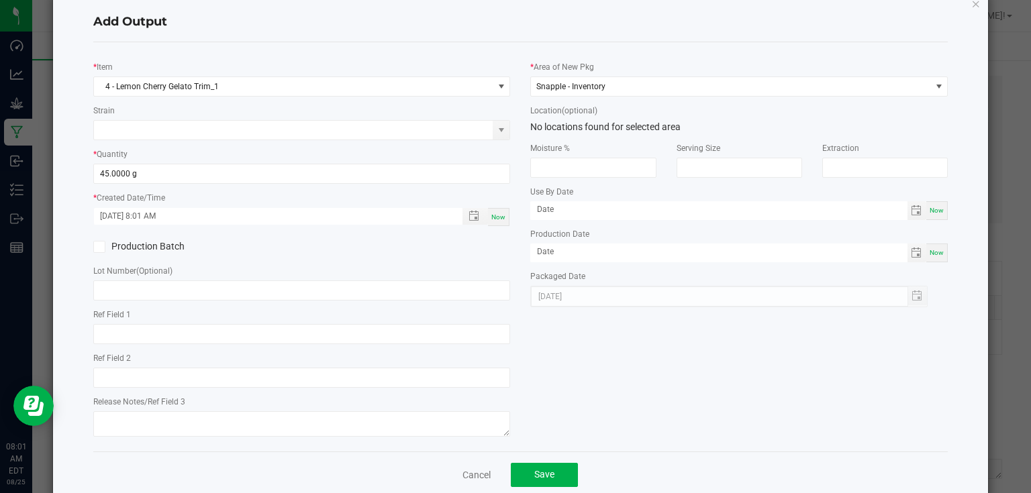
scroll to position [54, 0]
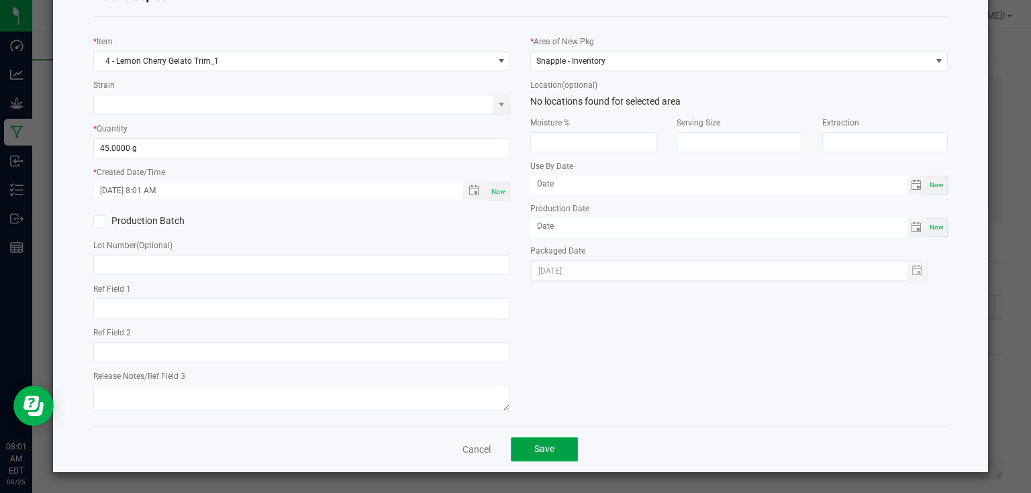
click at [549, 458] on button "Save" at bounding box center [544, 450] width 67 height 24
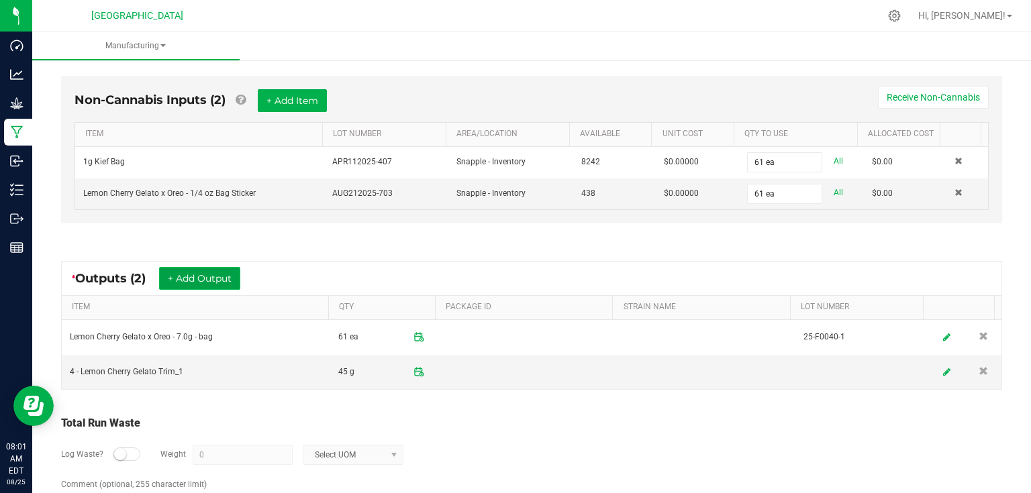
click at [202, 273] on button "+ Add Output" at bounding box center [199, 278] width 81 height 23
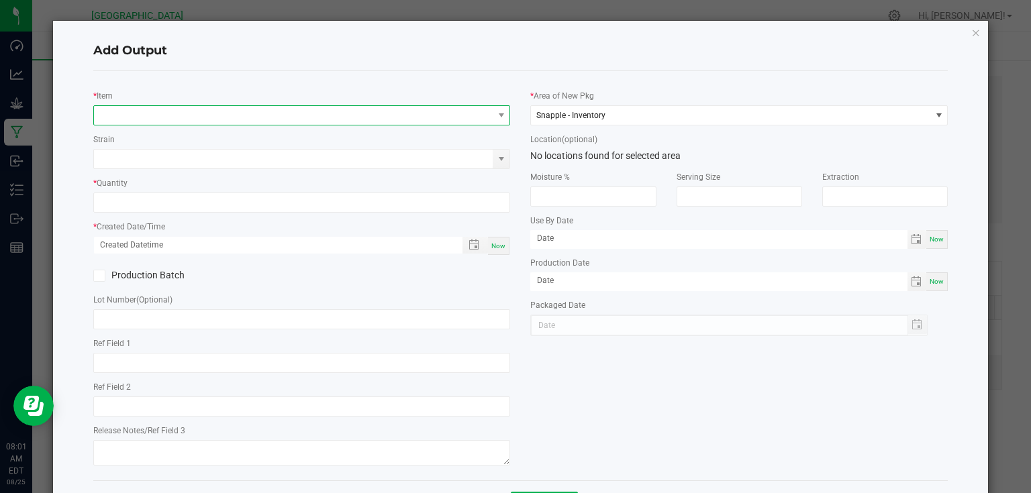
click at [209, 109] on span "NO DATA FOUND" at bounding box center [293, 115] width 399 height 19
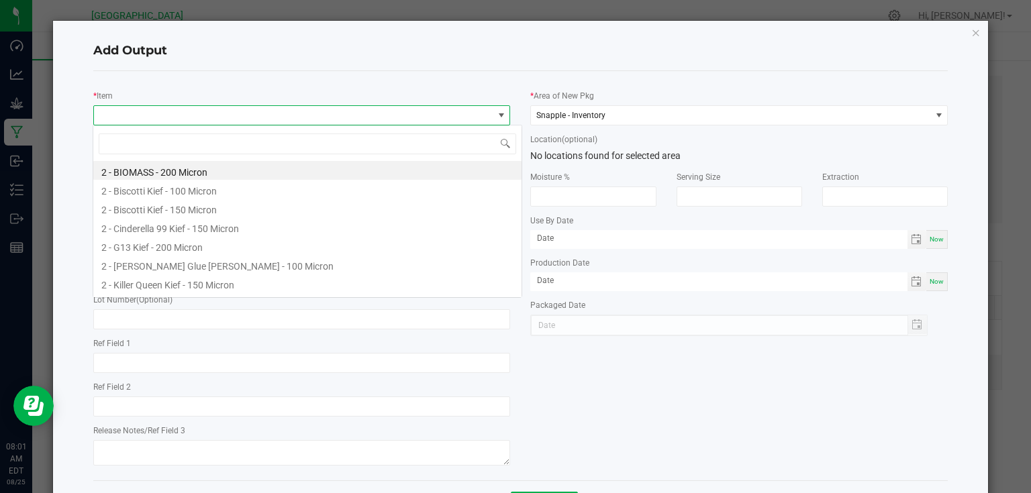
scroll to position [19, 414]
type input "biomass"
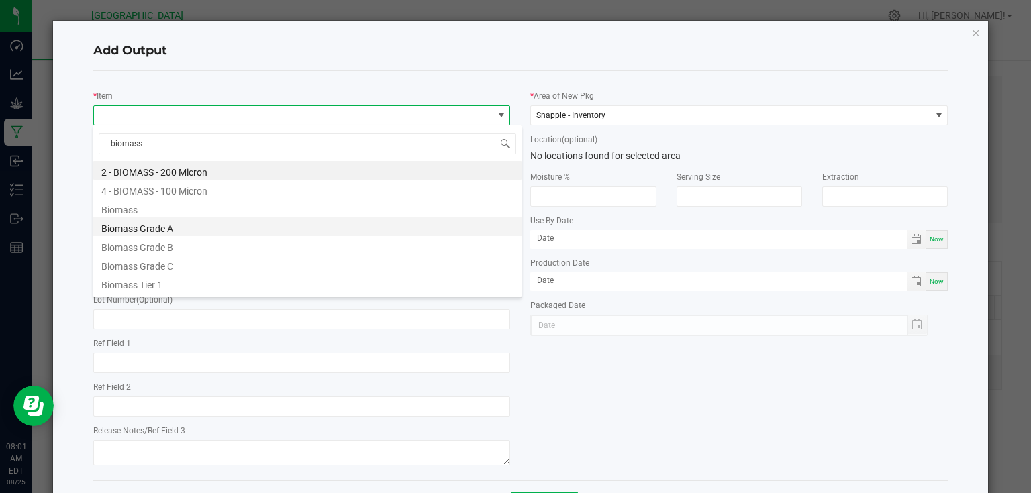
click at [166, 224] on li "Biomass Grade A" at bounding box center [307, 227] width 428 height 19
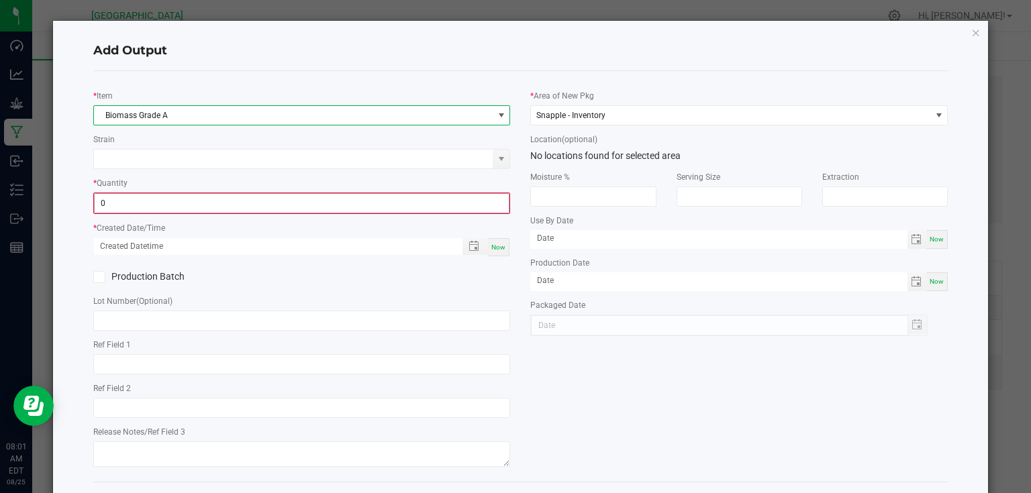
click at [180, 209] on input "0" at bounding box center [302, 203] width 415 height 19
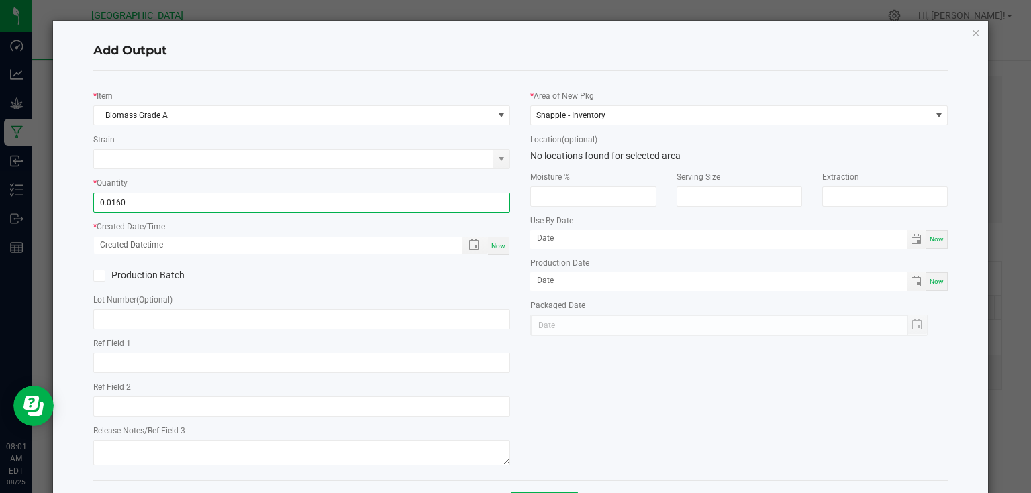
type input "0.0160 lb"
click at [497, 246] on span "Now" at bounding box center [498, 245] width 14 height 7
type input "[DATE] 8:01 AM"
type input "[DATE]"
click at [491, 271] on div "Production Batch" at bounding box center [302, 276] width 438 height 20
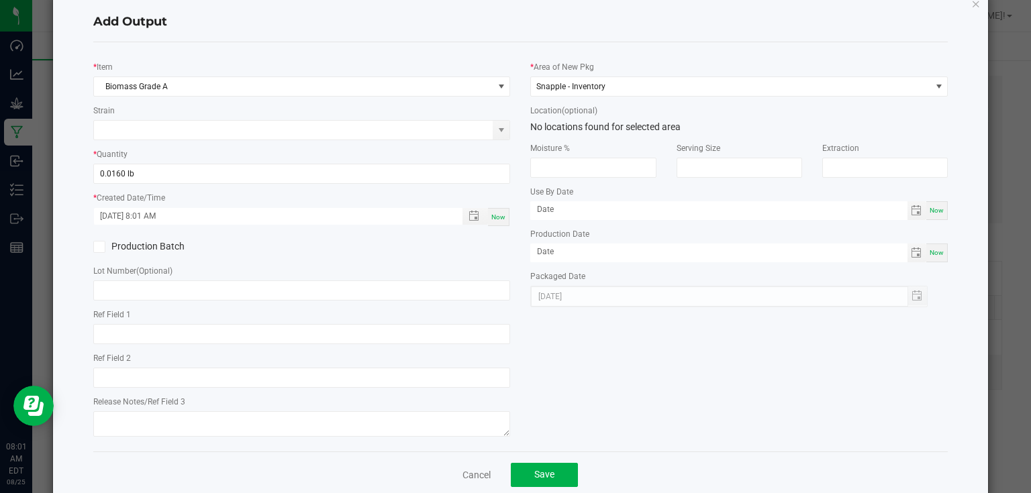
scroll to position [54, 0]
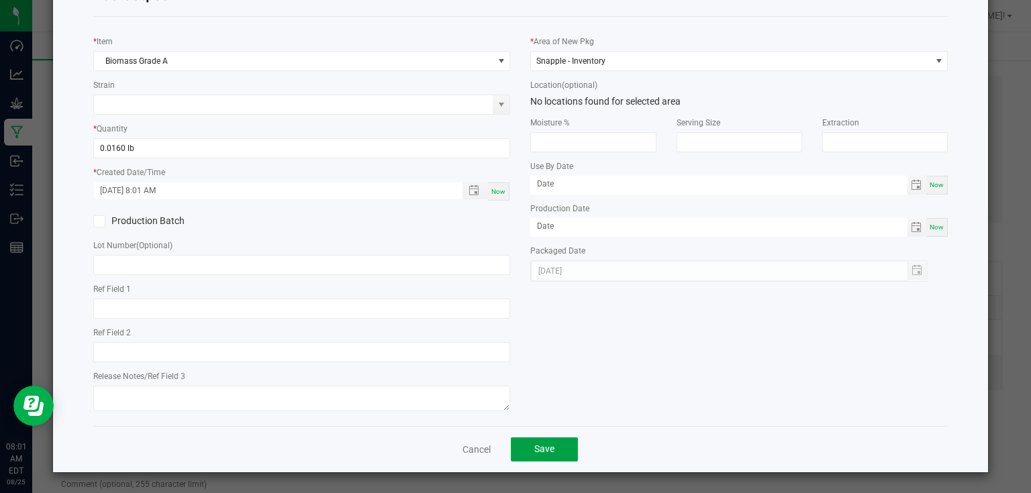
click at [545, 446] on span "Save" at bounding box center [544, 449] width 20 height 11
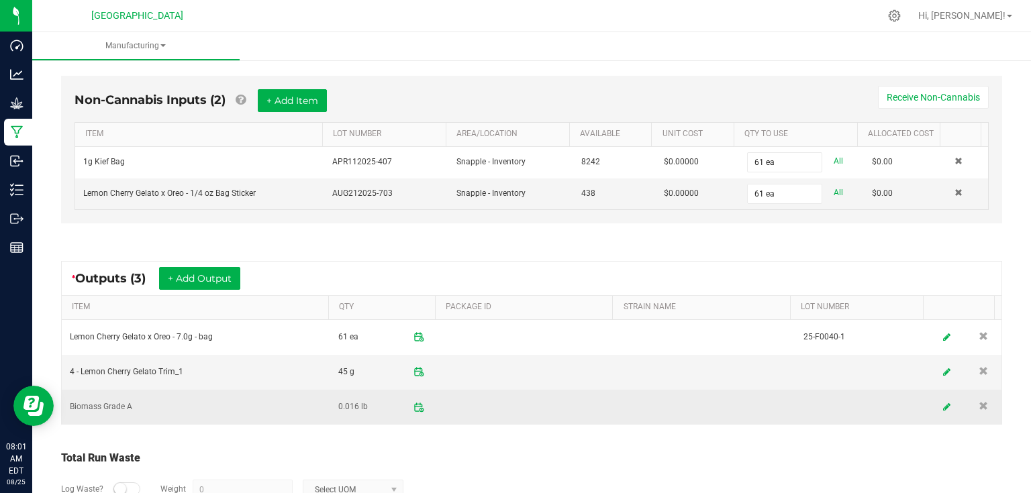
click at [930, 403] on td at bounding box center [966, 407] width 72 height 34
click at [937, 403] on link at bounding box center [947, 407] width 20 height 26
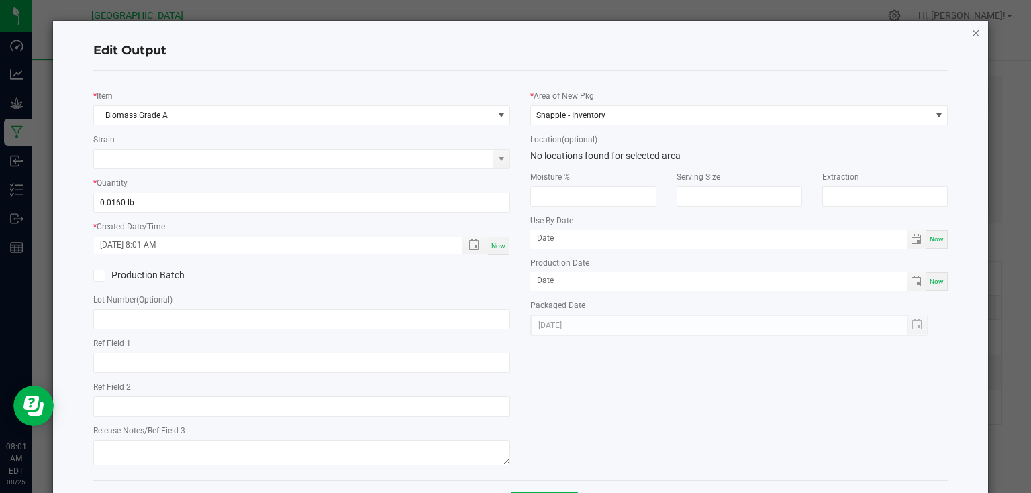
click at [971, 32] on icon "button" at bounding box center [975, 32] width 9 height 16
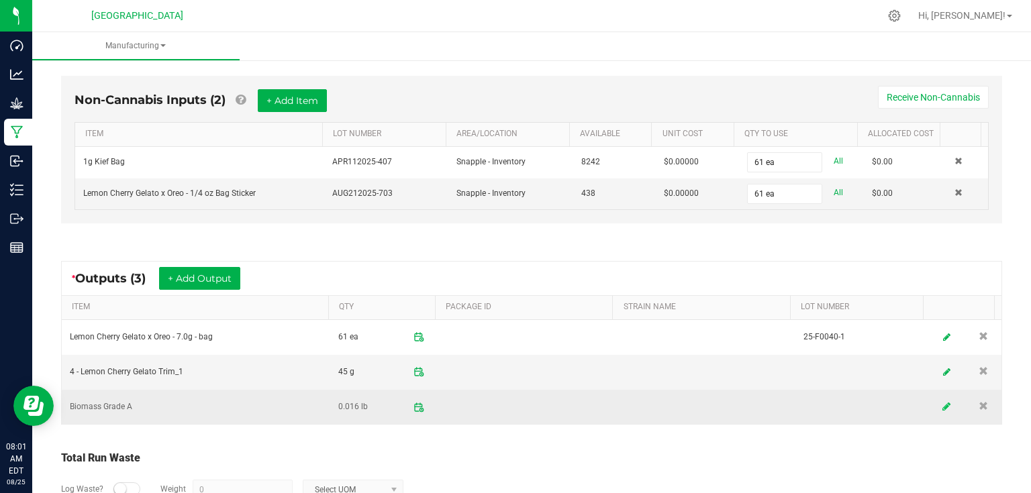
click at [937, 406] on link at bounding box center [947, 407] width 20 height 26
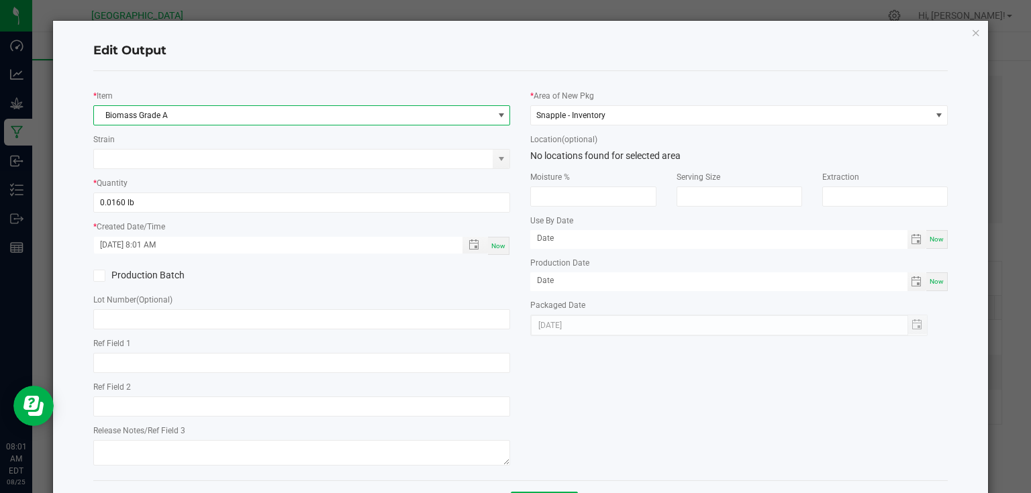
click at [501, 112] on span "NO DATA FOUND" at bounding box center [501, 115] width 11 height 11
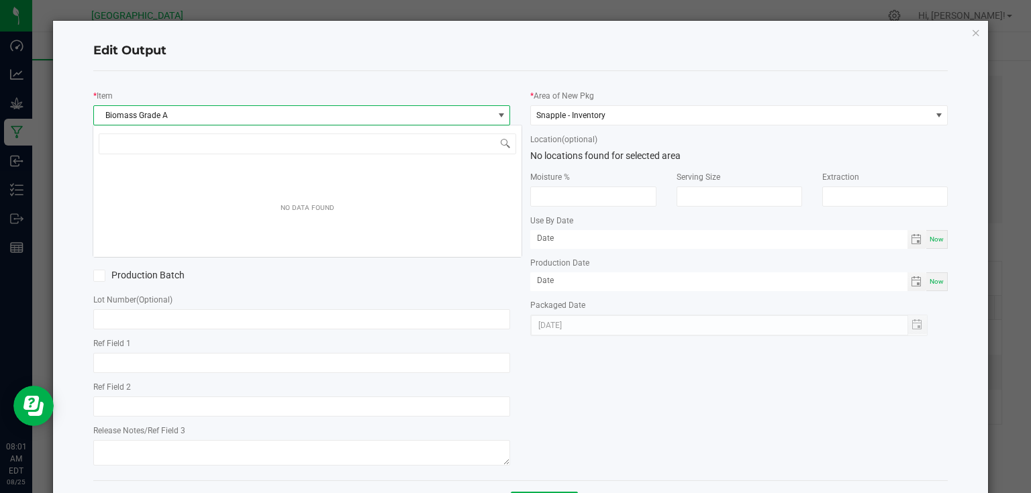
scroll to position [19, 414]
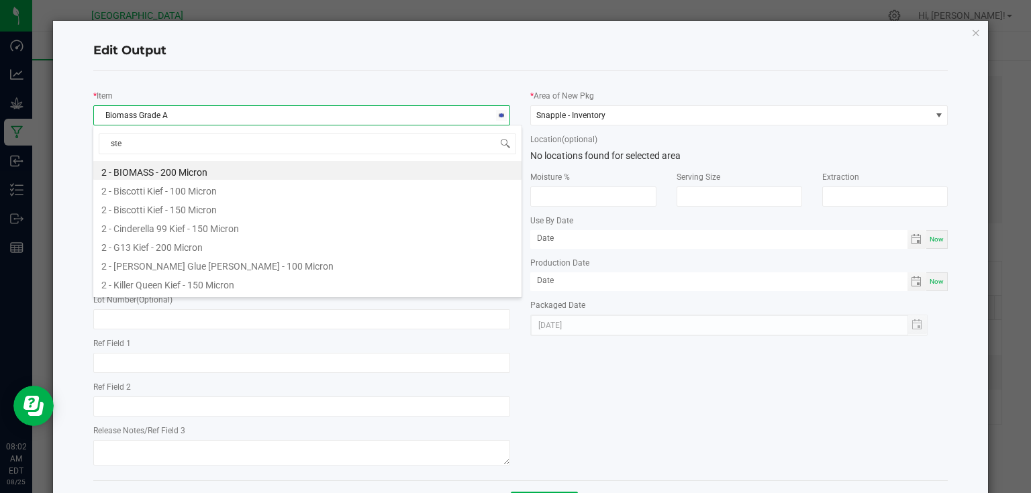
type input "stem"
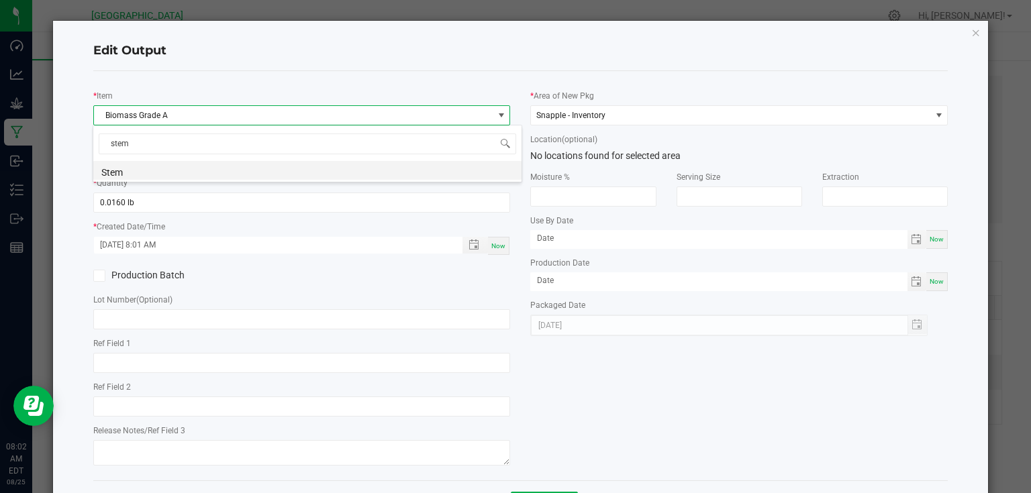
click at [226, 177] on li "Stem" at bounding box center [307, 170] width 428 height 19
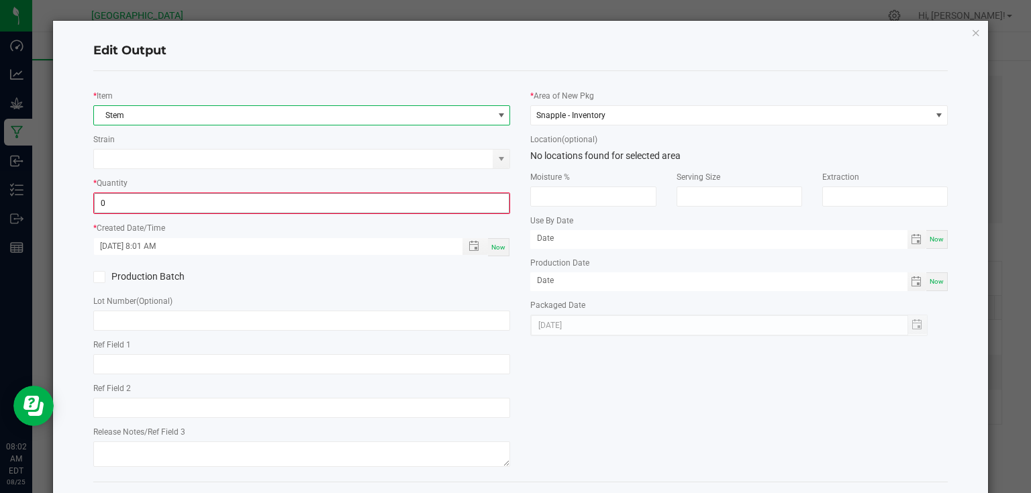
click at [188, 196] on input "0" at bounding box center [302, 203] width 415 height 19
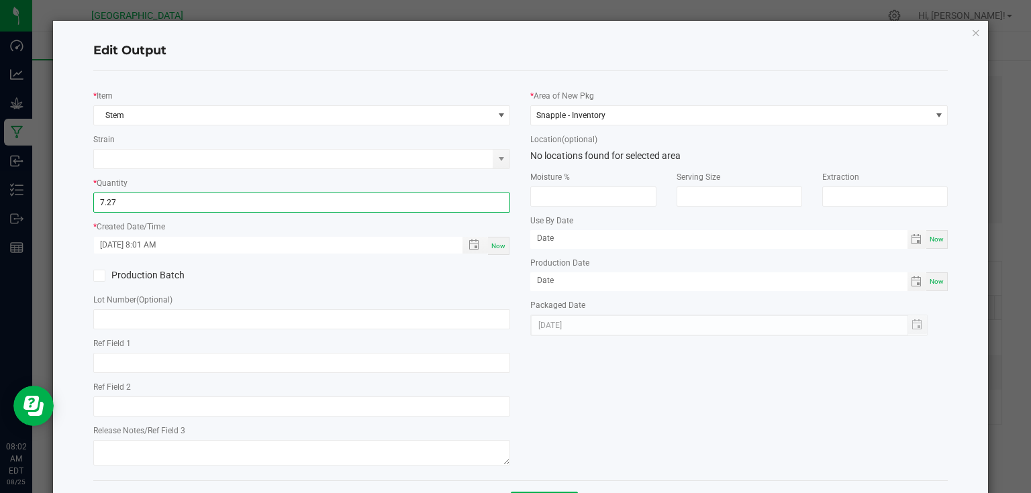
type input "7.2700 g"
click at [466, 269] on div "Production Batch" at bounding box center [302, 276] width 438 height 20
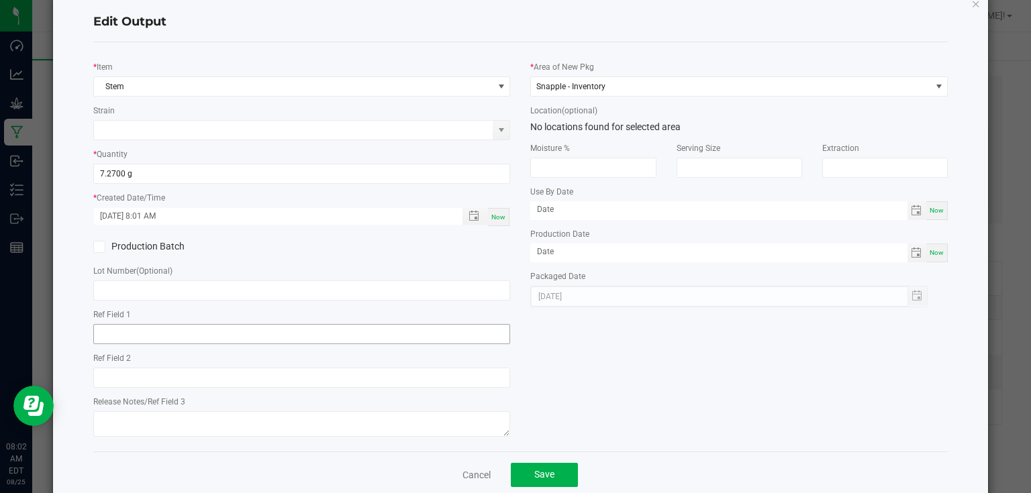
scroll to position [54, 0]
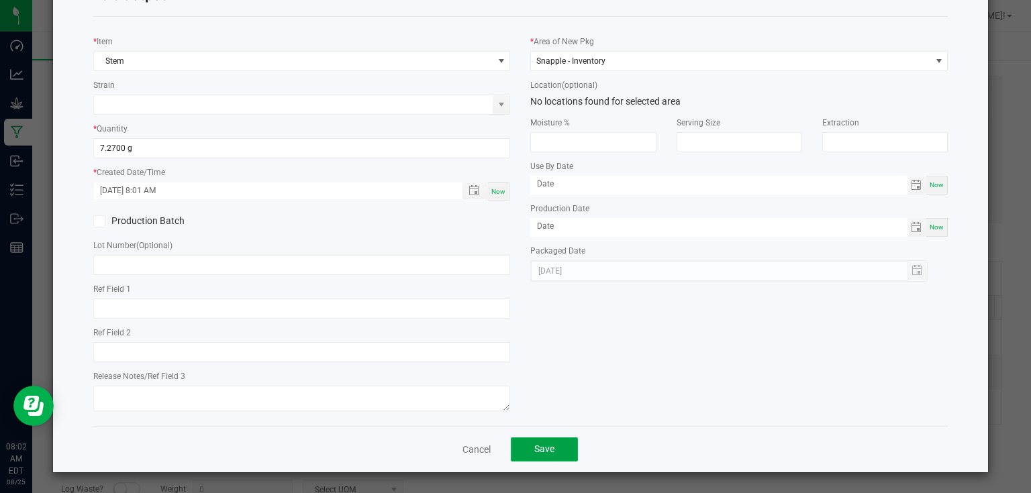
click at [535, 457] on button "Save" at bounding box center [544, 450] width 67 height 24
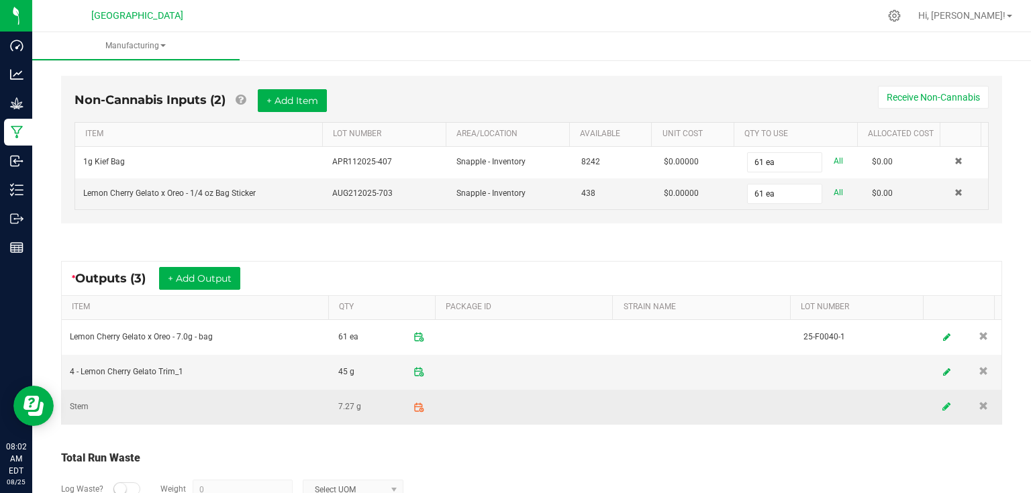
click at [937, 408] on link at bounding box center [947, 407] width 20 height 26
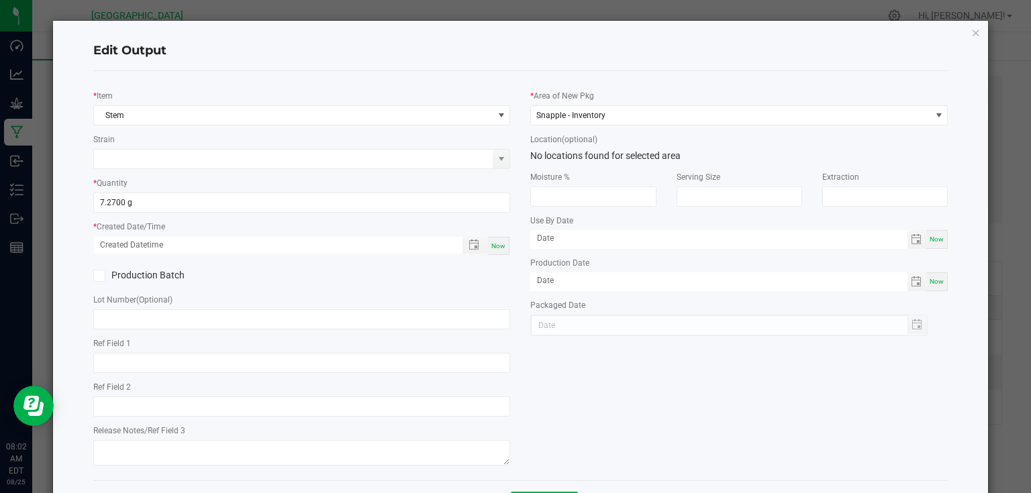
click at [496, 244] on span "Now" at bounding box center [498, 245] width 14 height 7
type input "[DATE] 8:02 AM"
type input "[DATE]"
click at [500, 258] on div "* Item Stem Strain * Quantity 7.2700 g * Created Date/Time [DATE] 8:02 AM Now P…" at bounding box center [302, 276] width 438 height 388
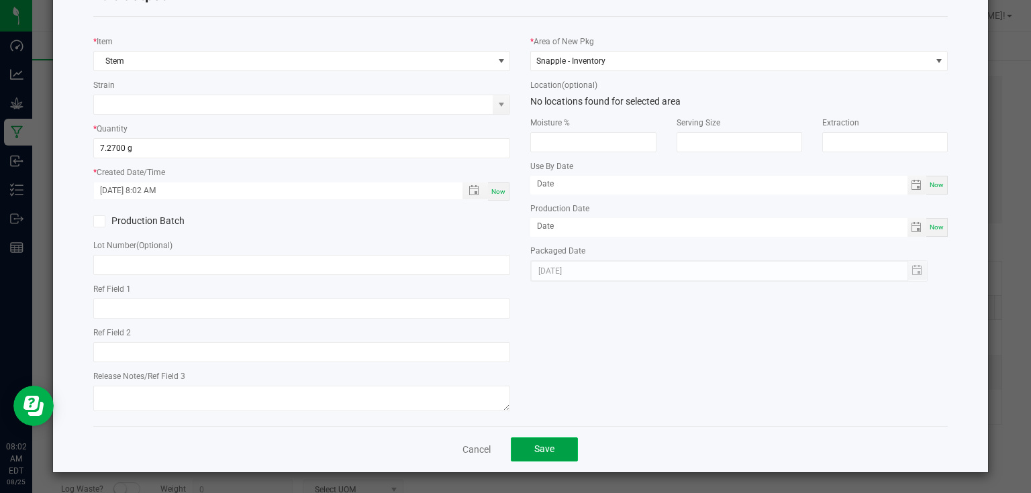
click at [563, 449] on button "Save" at bounding box center [544, 450] width 67 height 24
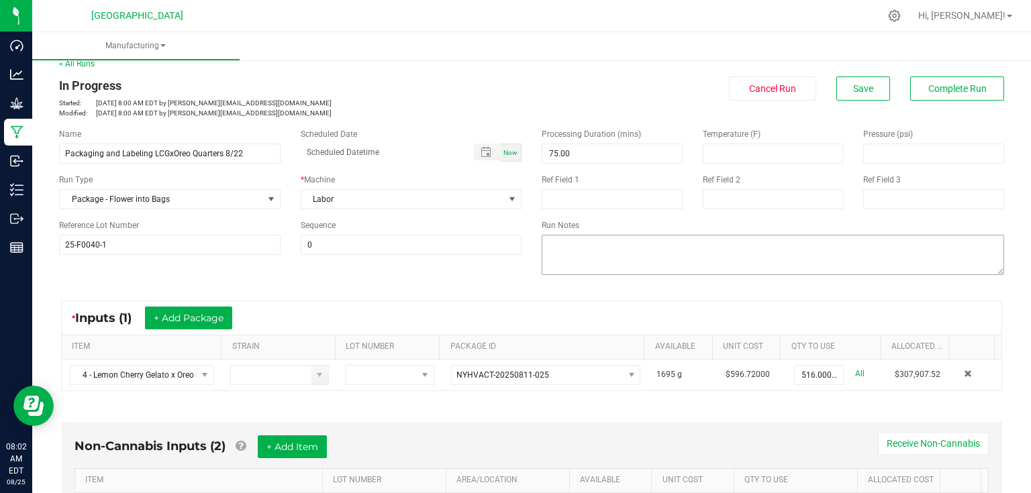
scroll to position [0, 0]
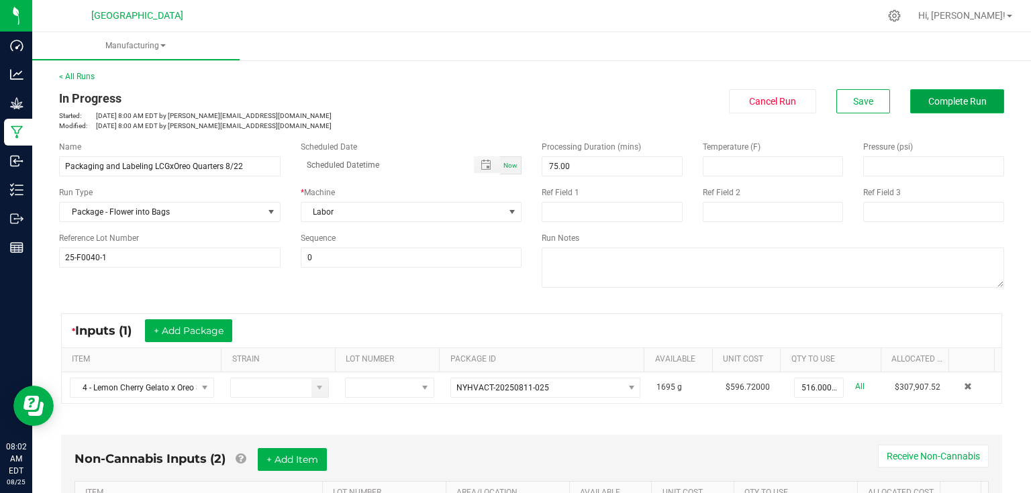
click at [939, 107] on button "Complete Run" at bounding box center [957, 101] width 94 height 24
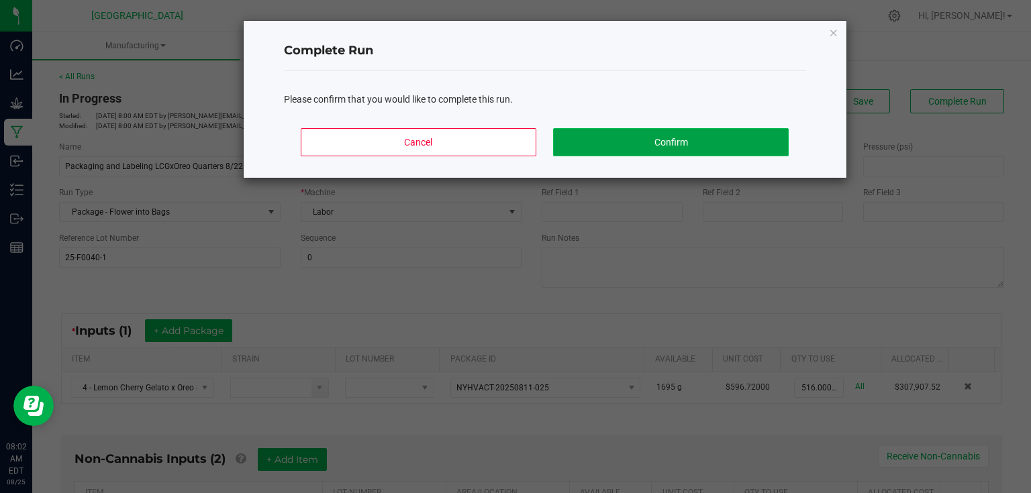
click at [720, 146] on button "Confirm" at bounding box center [670, 142] width 235 height 28
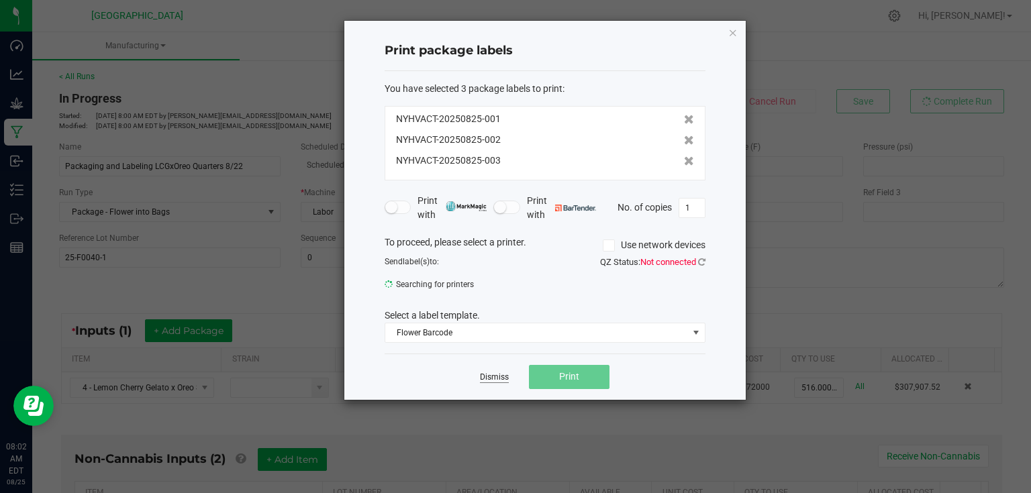
click at [483, 372] on link "Dismiss" at bounding box center [494, 377] width 29 height 11
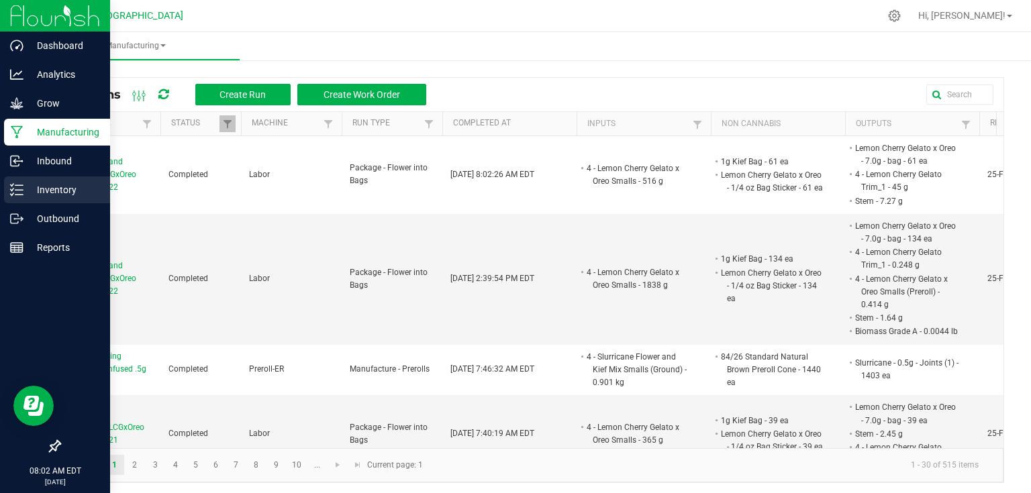
click at [23, 189] on p "Inventory" at bounding box center [63, 190] width 81 height 16
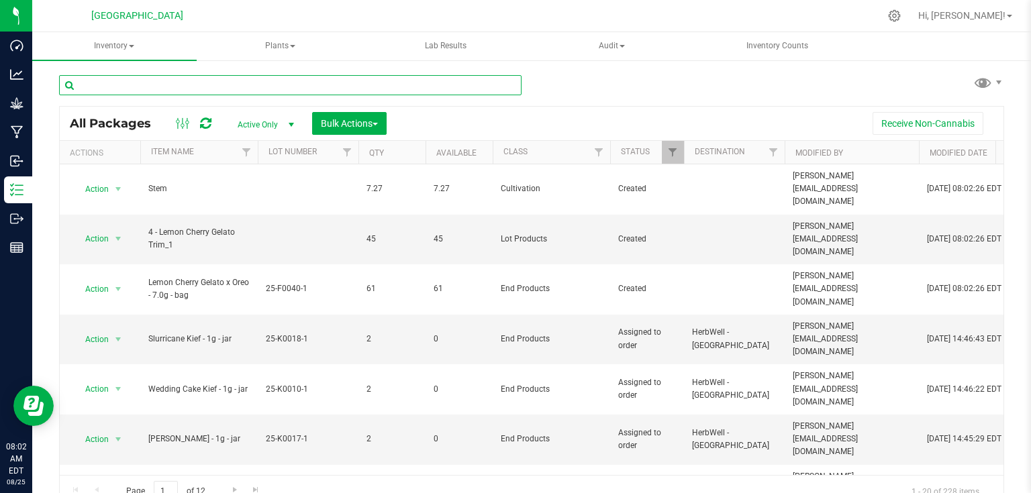
click at [275, 83] on input "text" at bounding box center [290, 85] width 463 height 20
click at [222, 91] on input "text" at bounding box center [290, 85] width 463 height 20
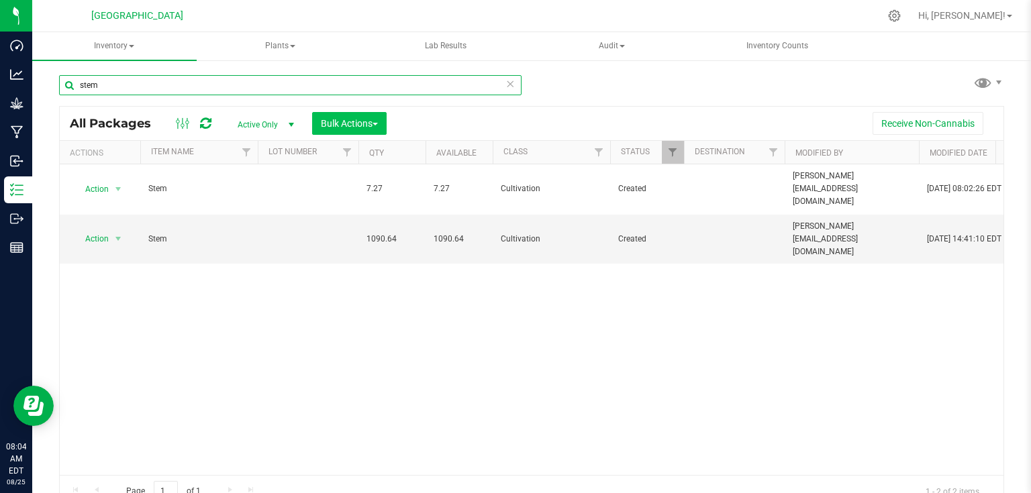
type input "stem"
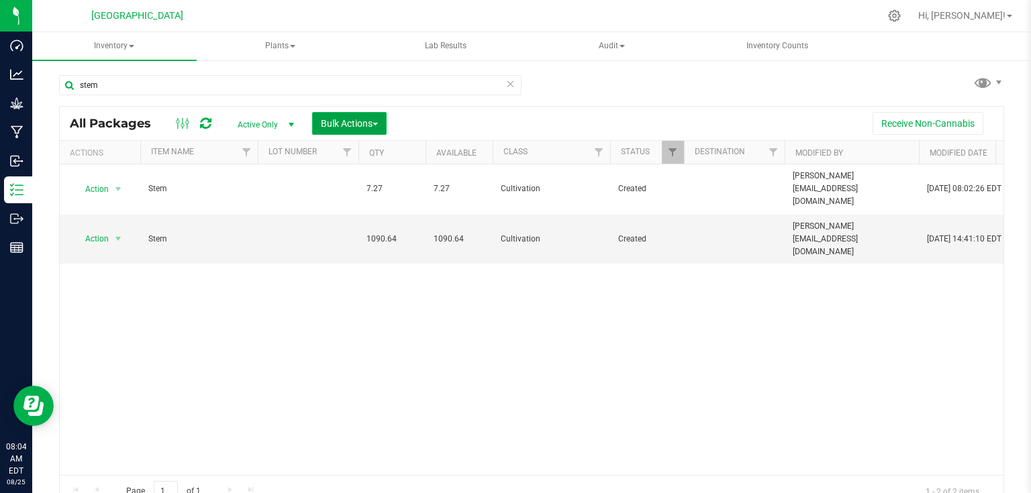
click at [387, 122] on button "Bulk Actions" at bounding box center [349, 123] width 75 height 23
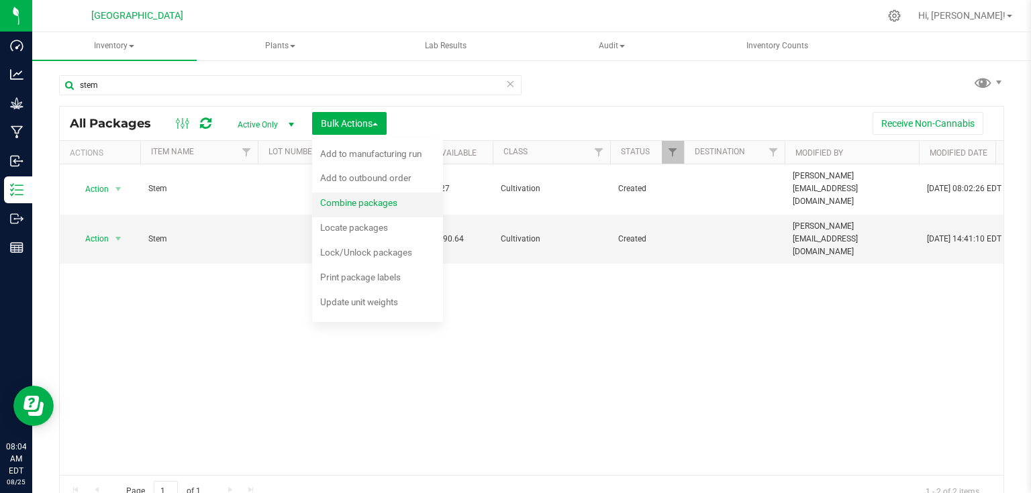
click at [384, 211] on div "Combine packages" at bounding box center [367, 204] width 95 height 21
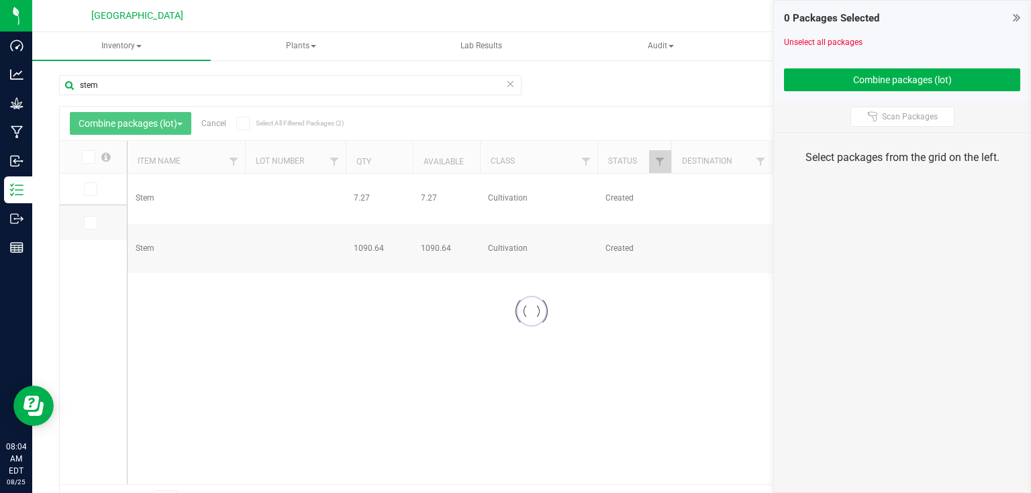
click at [90, 189] on div at bounding box center [532, 312] width 944 height 410
click at [90, 189] on icon at bounding box center [89, 189] width 9 height 0
click at [0, 0] on input "checkbox" at bounding box center [0, 0] width 0 height 0
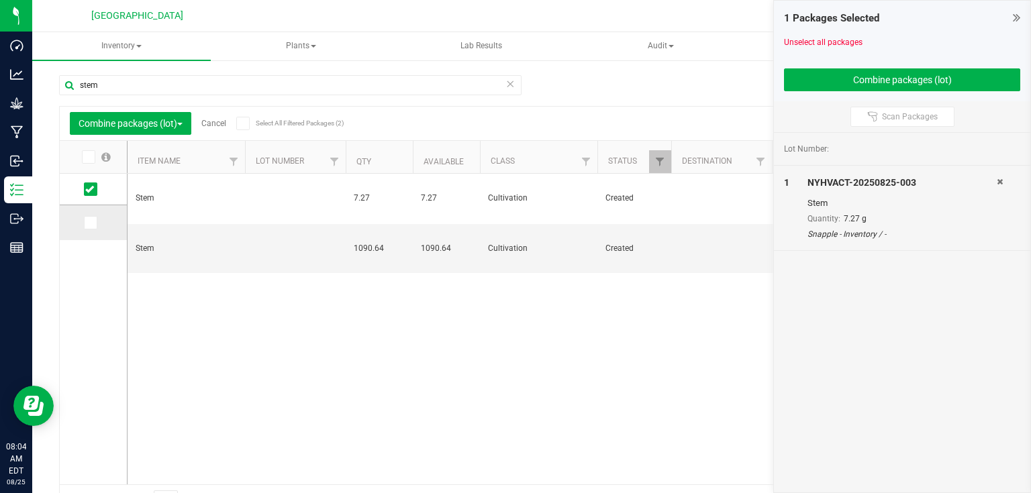
click at [86, 223] on icon at bounding box center [89, 223] width 9 height 0
click at [0, 0] on input "checkbox" at bounding box center [0, 0] width 0 height 0
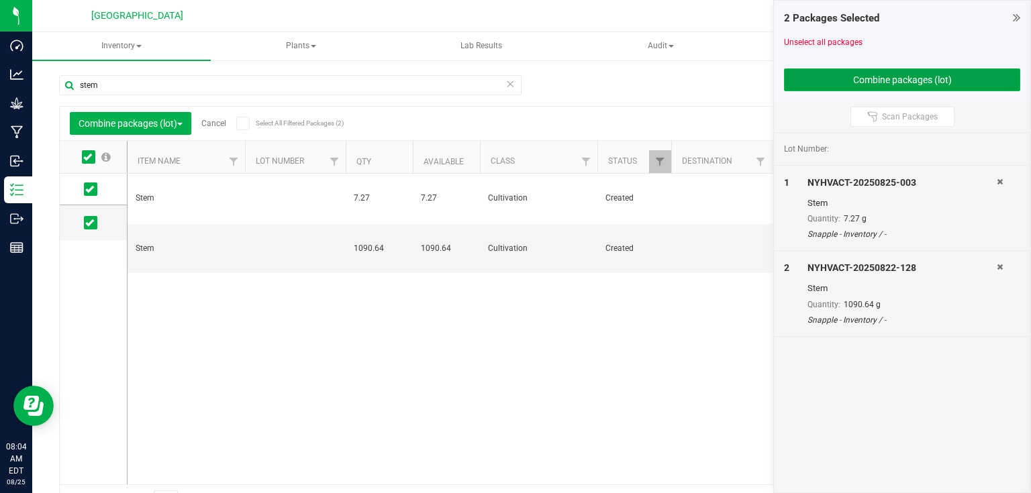
click at [914, 78] on button "Combine packages (lot)" at bounding box center [902, 79] width 236 height 23
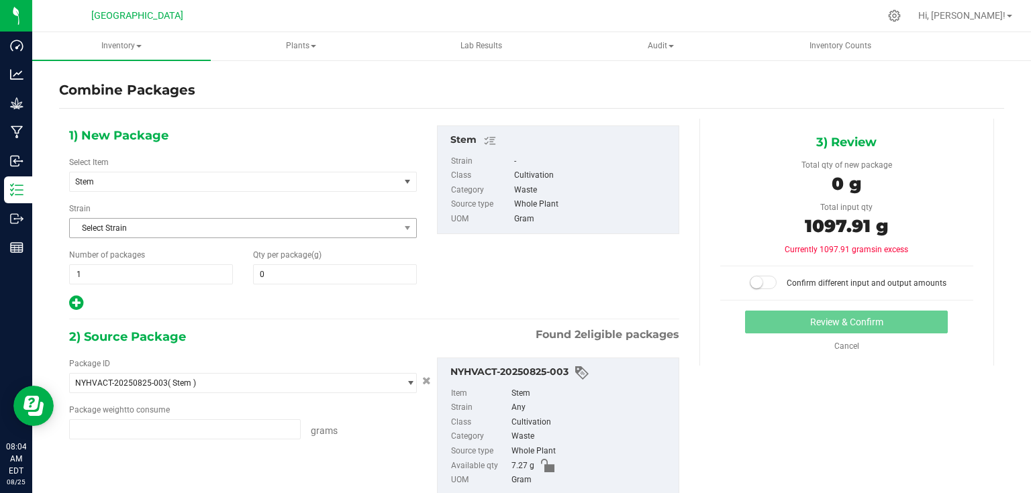
type input "7.2700 g"
type input "1090.6400 g"
click at [336, 265] on span at bounding box center [335, 275] width 164 height 20
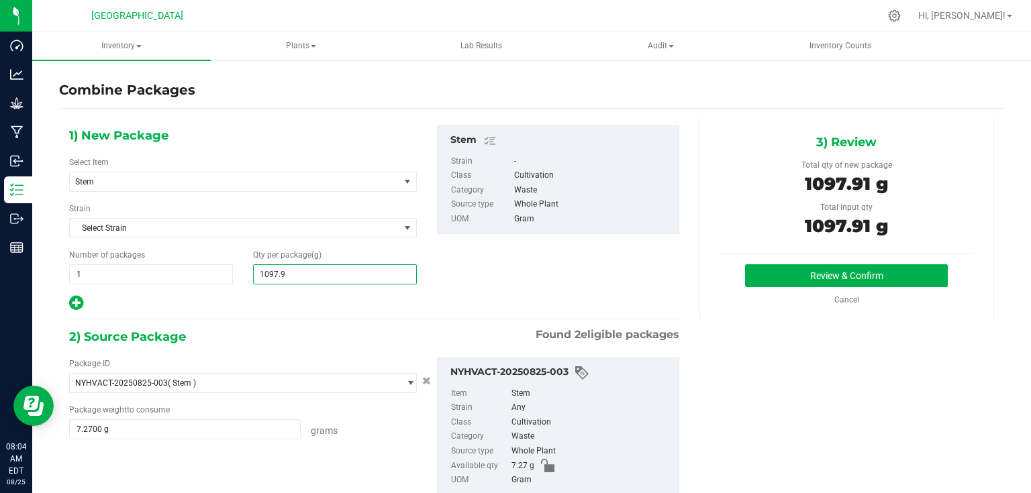
type input "1097.91"
type input "1,098"
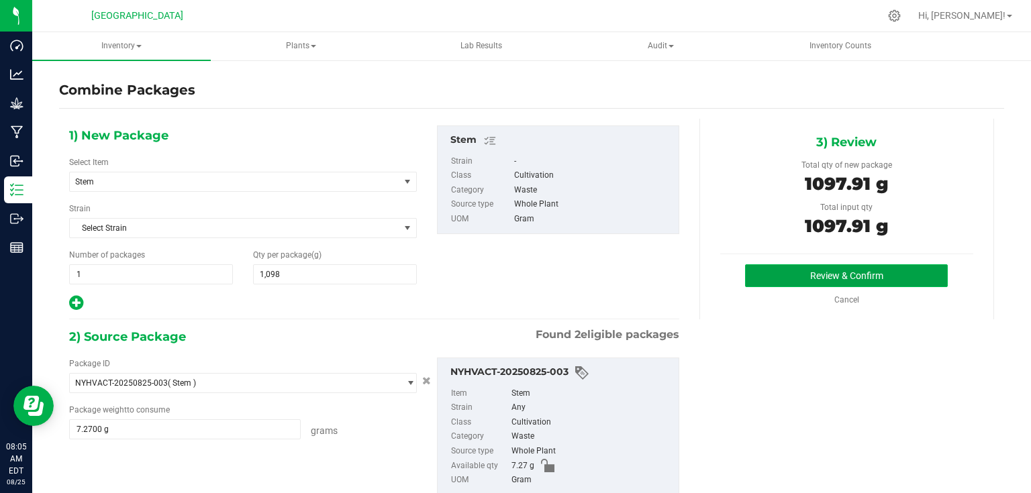
click at [810, 277] on button "Review & Confirm" at bounding box center [846, 276] width 203 height 23
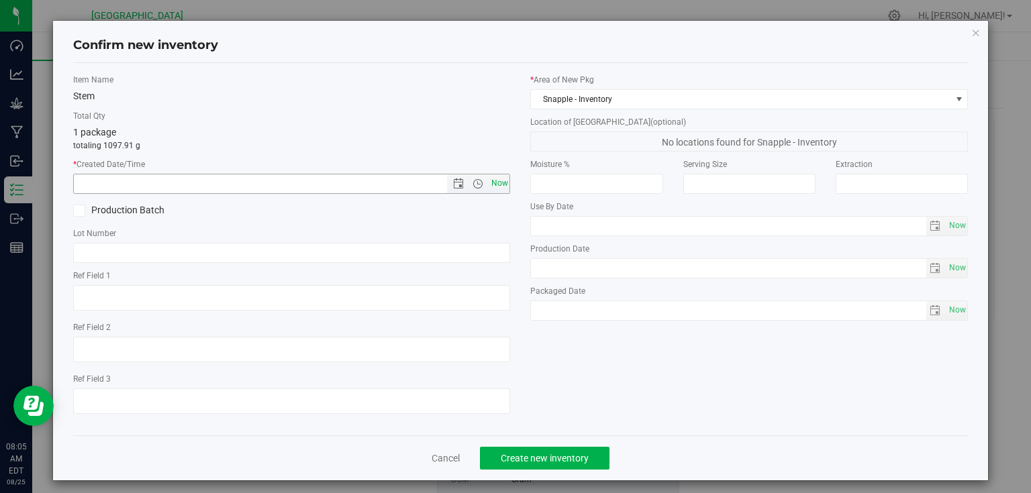
click at [497, 183] on span "Now" at bounding box center [499, 183] width 23 height 19
type input "[DATE] 8:05 AM"
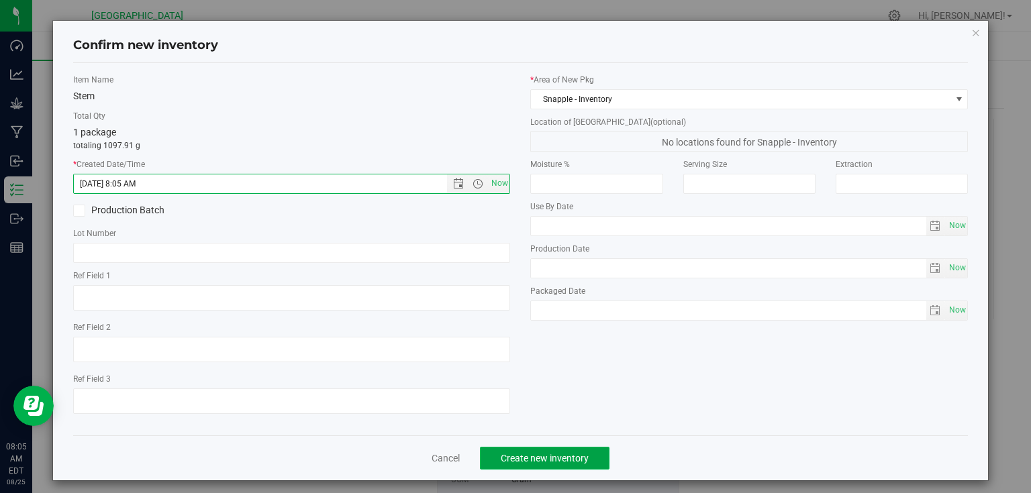
click at [581, 463] on span "Create new inventory" at bounding box center [545, 458] width 88 height 11
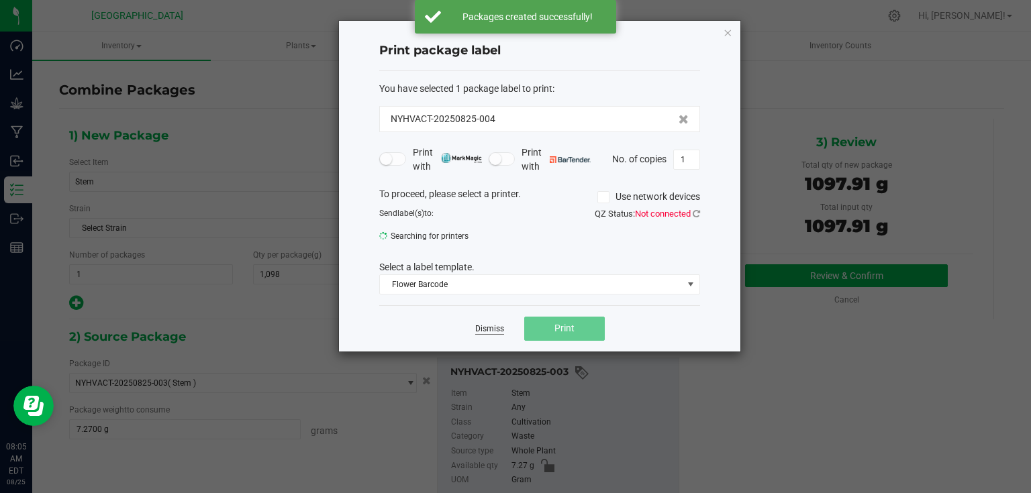
click at [502, 331] on link "Dismiss" at bounding box center [489, 329] width 29 height 11
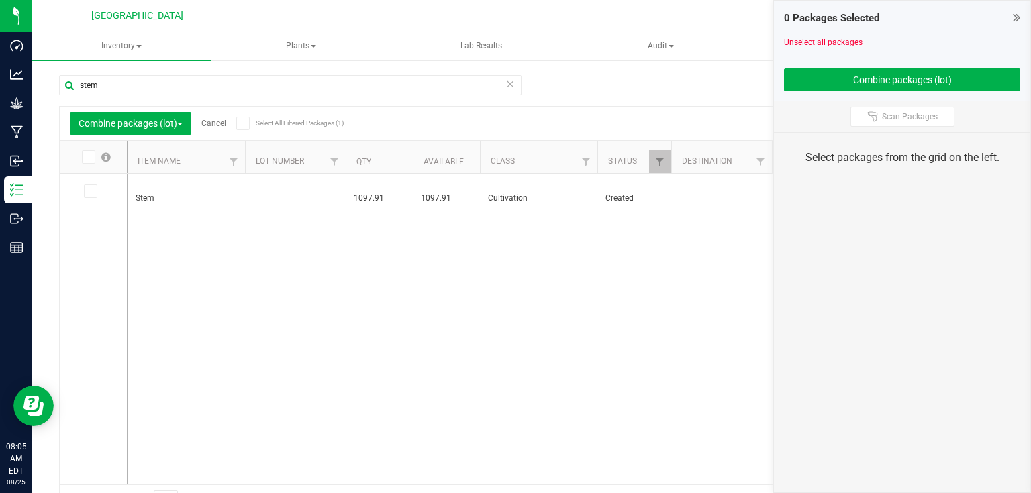
click at [1015, 17] on icon at bounding box center [1016, 17] width 7 height 13
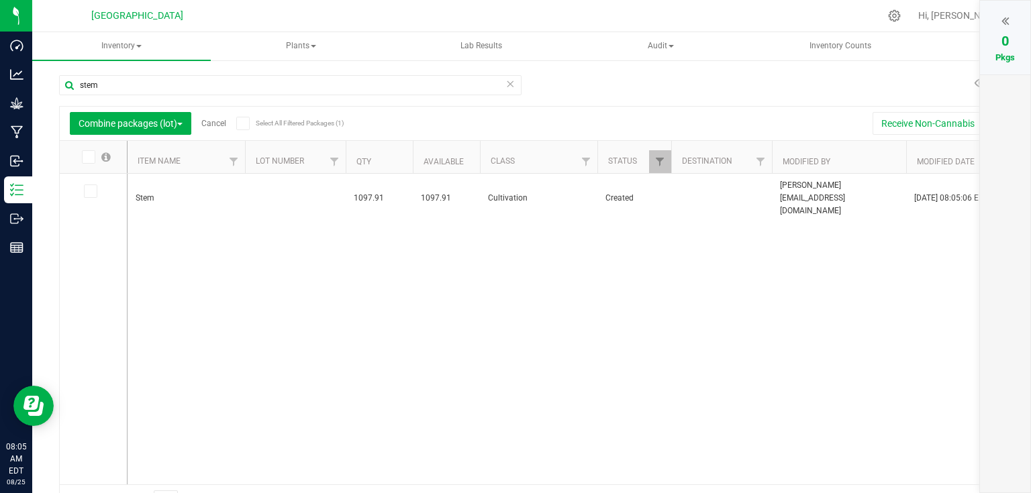
click at [209, 115] on div "Combine packages (lot) Cancel Select All Filtered Packages (1)" at bounding box center [196, 123] width 253 height 23
click at [219, 135] on div "Combine packages (lot) Cancel Select All Filtered Packages (1) Add to manufactu…" at bounding box center [532, 124] width 944 height 34
click at [219, 124] on link "Cancel" at bounding box center [213, 123] width 25 height 9
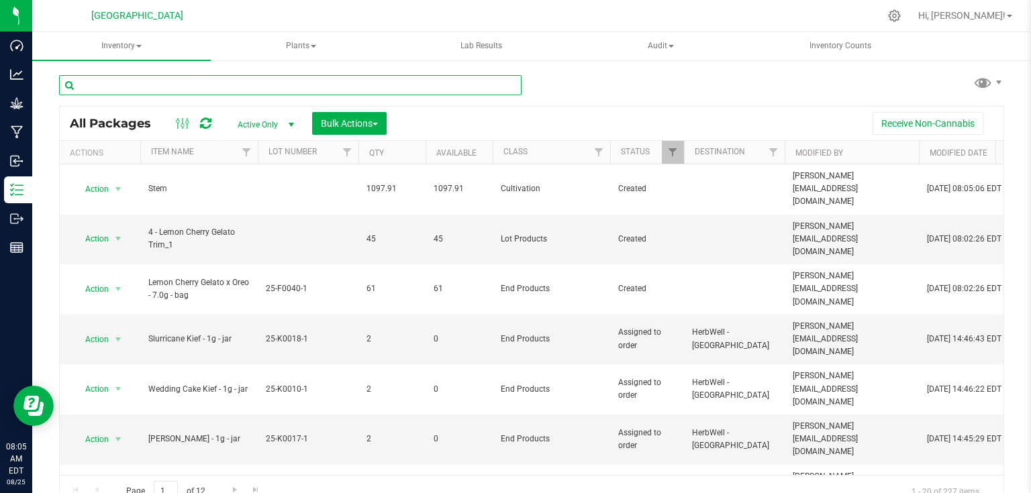
click at [234, 81] on input "text" at bounding box center [290, 85] width 463 height 20
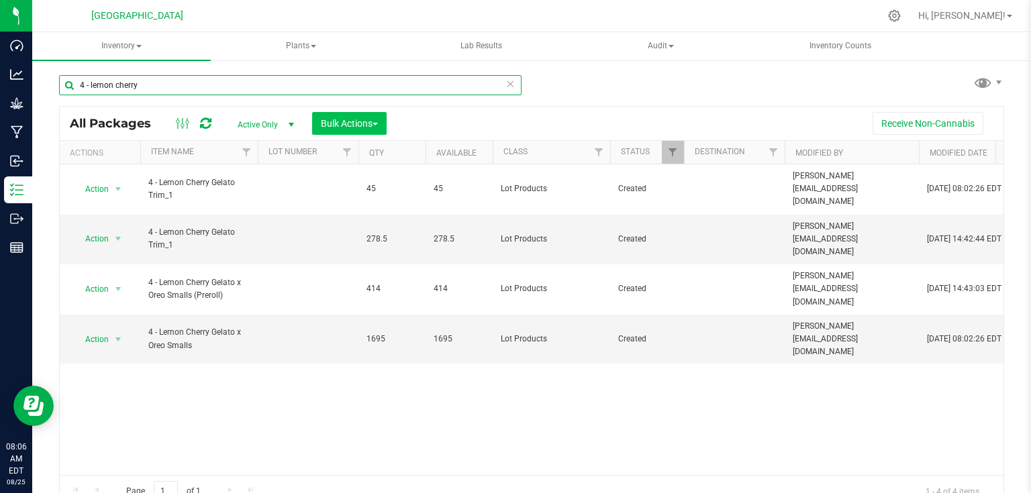
type input "4 - lemon cherry"
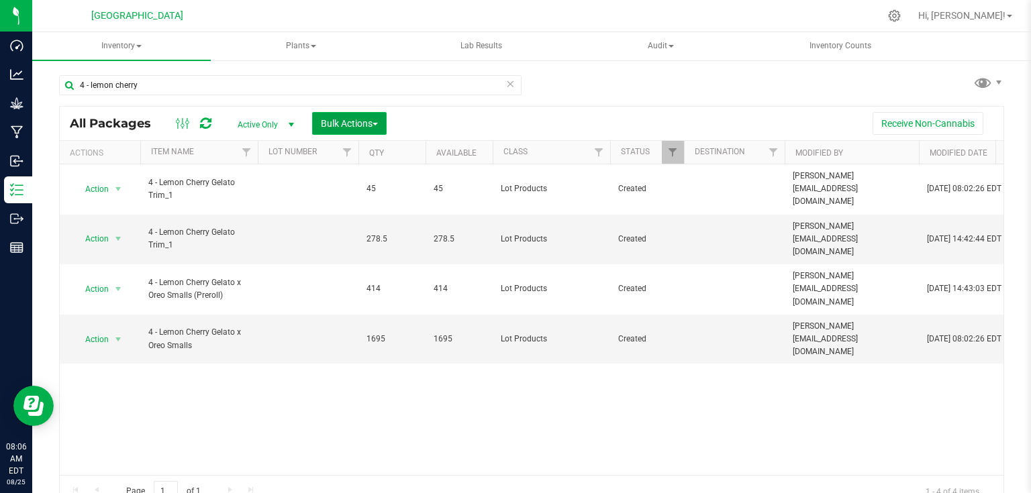
click at [346, 131] on button "Bulk Actions" at bounding box center [349, 123] width 75 height 23
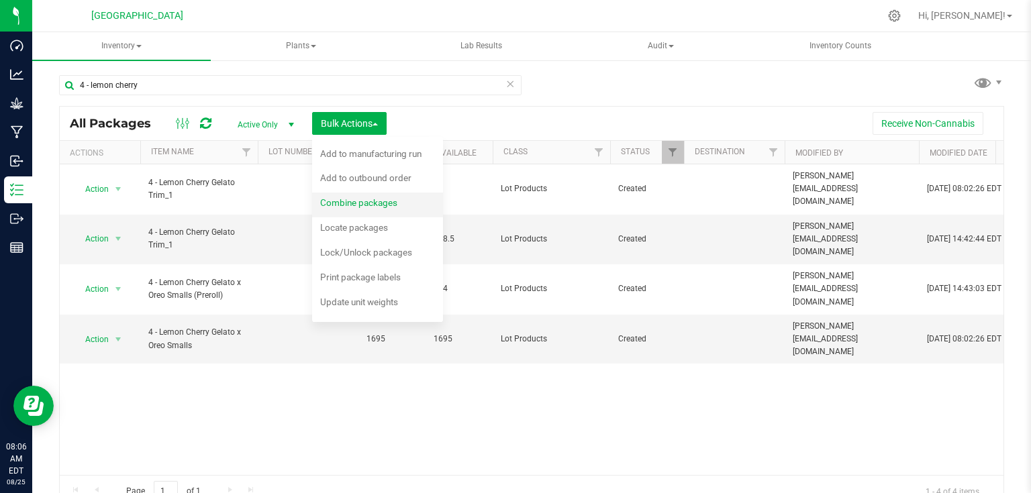
click at [356, 202] on span "Combine packages" at bounding box center [358, 202] width 77 height 11
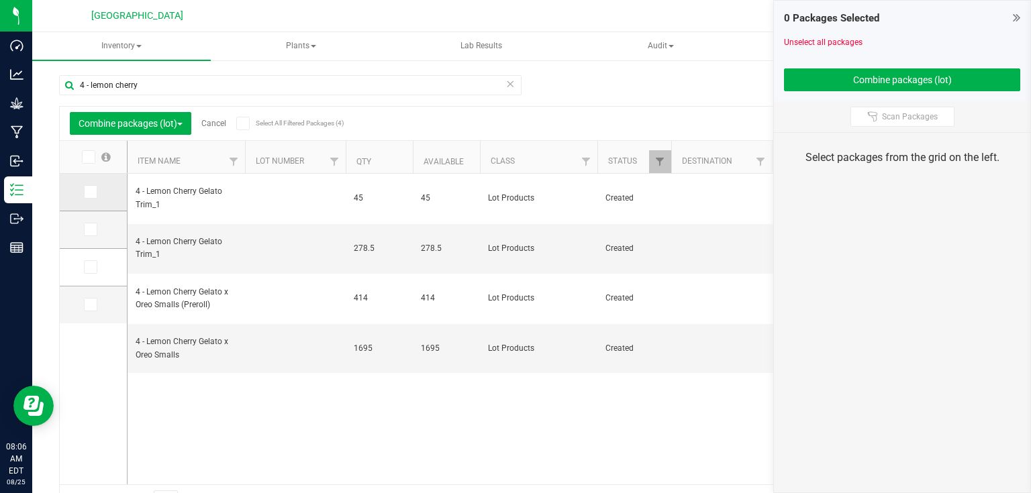
click at [95, 194] on span at bounding box center [90, 191] width 13 height 13
click at [0, 0] on input "checkbox" at bounding box center [0, 0] width 0 height 0
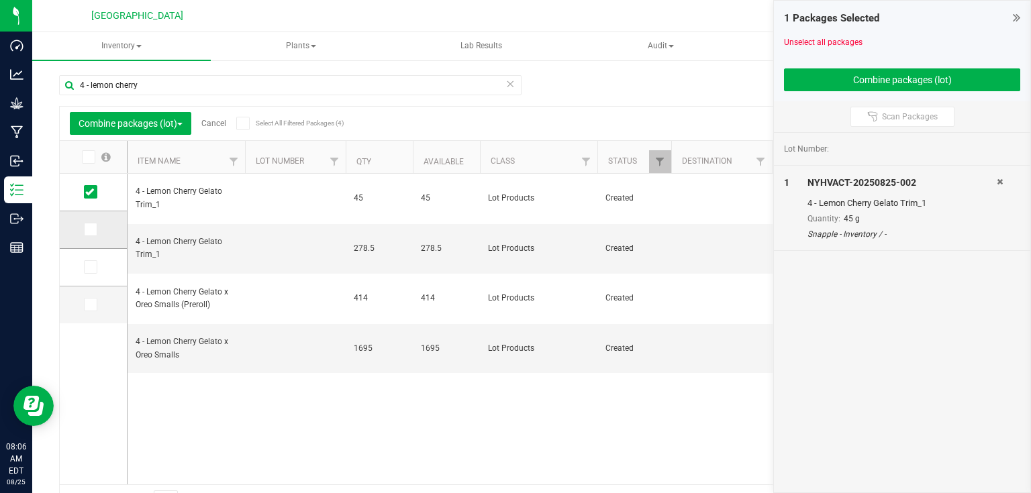
click at [83, 232] on td at bounding box center [93, 230] width 67 height 38
click at [99, 227] on label at bounding box center [93, 229] width 19 height 13
click at [0, 0] on input "checkbox" at bounding box center [0, 0] width 0 height 0
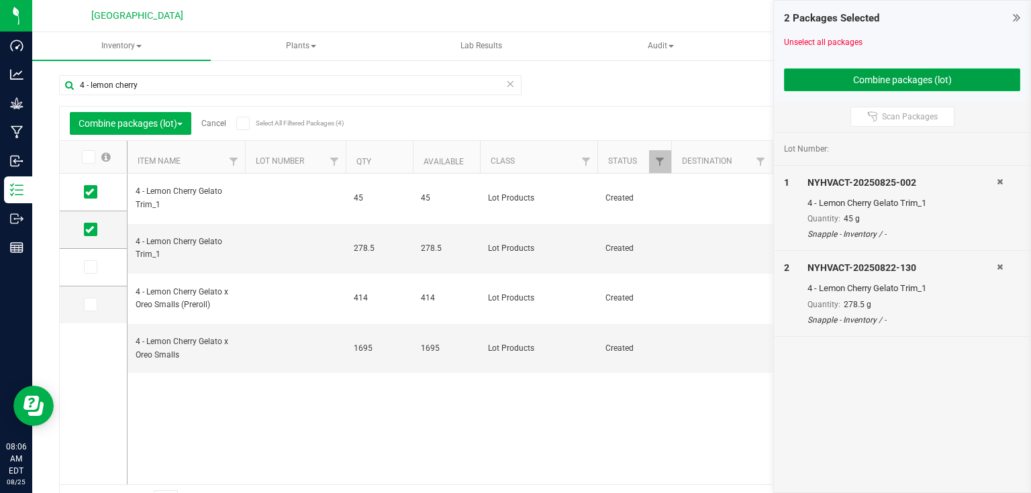
click at [833, 81] on button "Combine packages (lot)" at bounding box center [902, 79] width 236 height 23
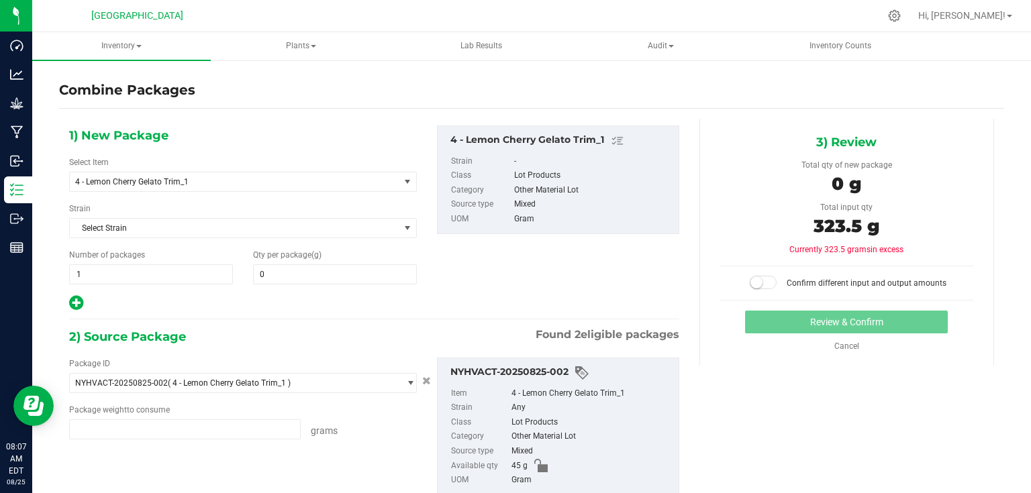
type input "45.0000 g"
type input "278.5000 g"
click at [354, 279] on span at bounding box center [335, 275] width 164 height 20
type input "323.5"
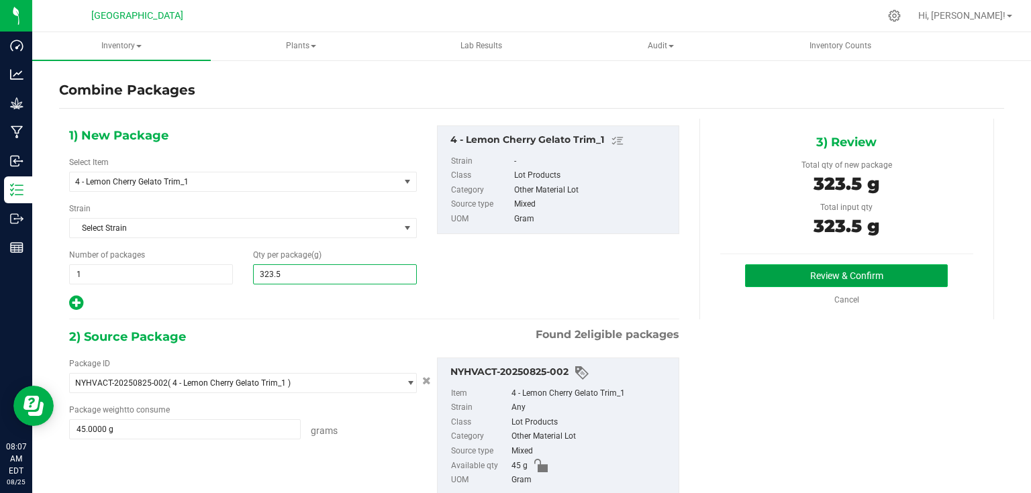
type input "324"
click at [780, 271] on button "Review & Confirm" at bounding box center [846, 276] width 203 height 23
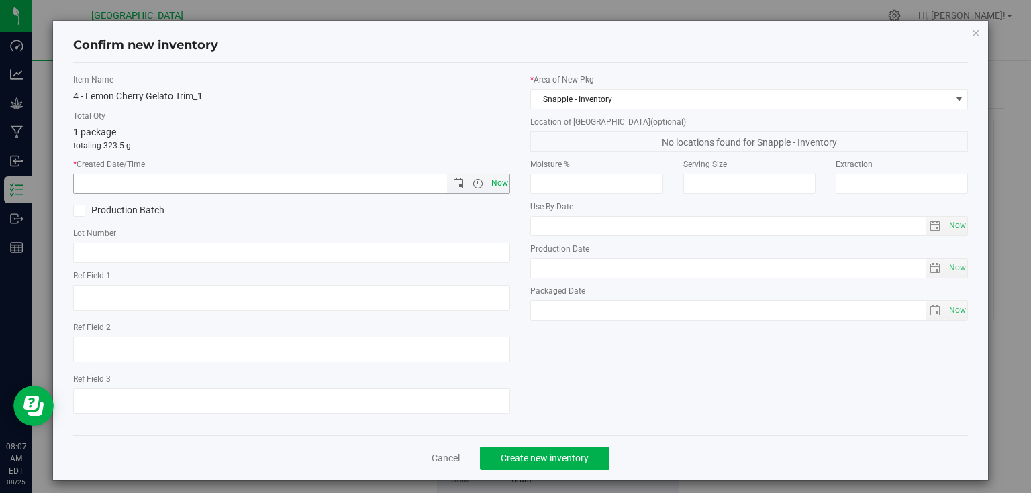
click at [495, 185] on span "Now" at bounding box center [499, 183] width 23 height 19
type input "[DATE] 8:07 AM"
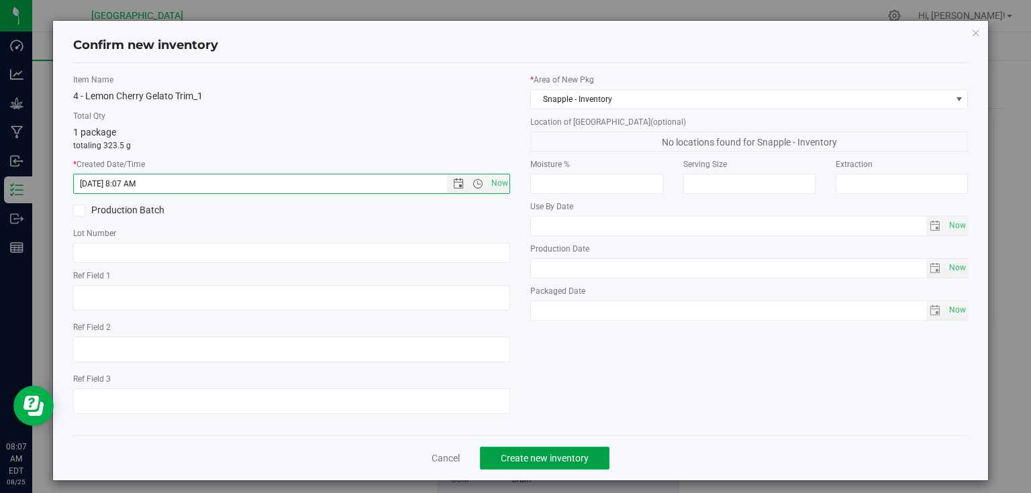
click at [548, 465] on button "Create new inventory" at bounding box center [545, 458] width 130 height 23
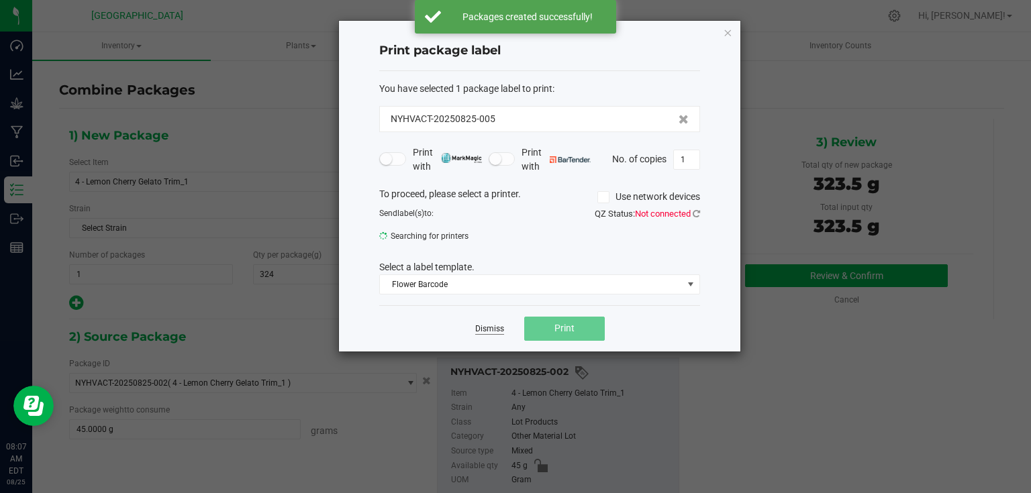
click at [495, 327] on link "Dismiss" at bounding box center [489, 329] width 29 height 11
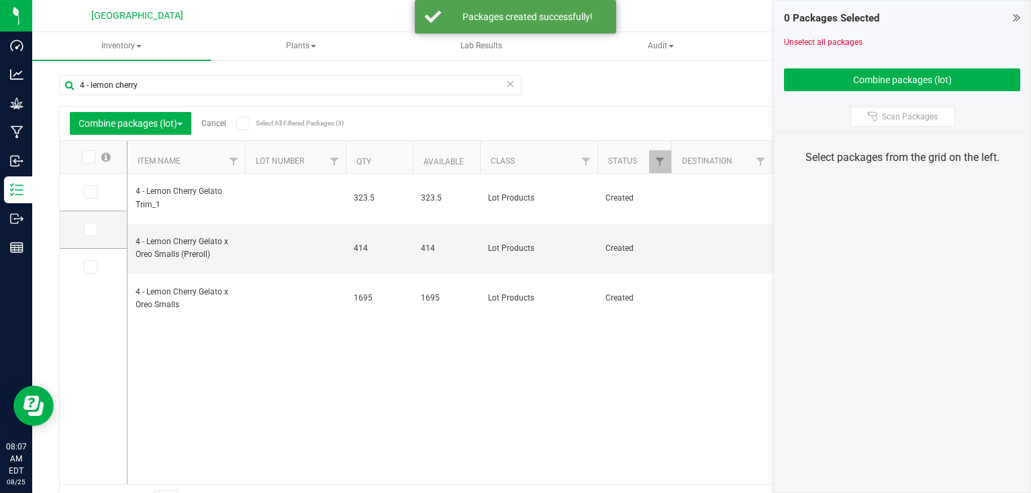
click at [1007, 13] on div "0 Packages Selected" at bounding box center [902, 18] width 236 height 15
click at [1013, 13] on icon at bounding box center [1016, 17] width 7 height 13
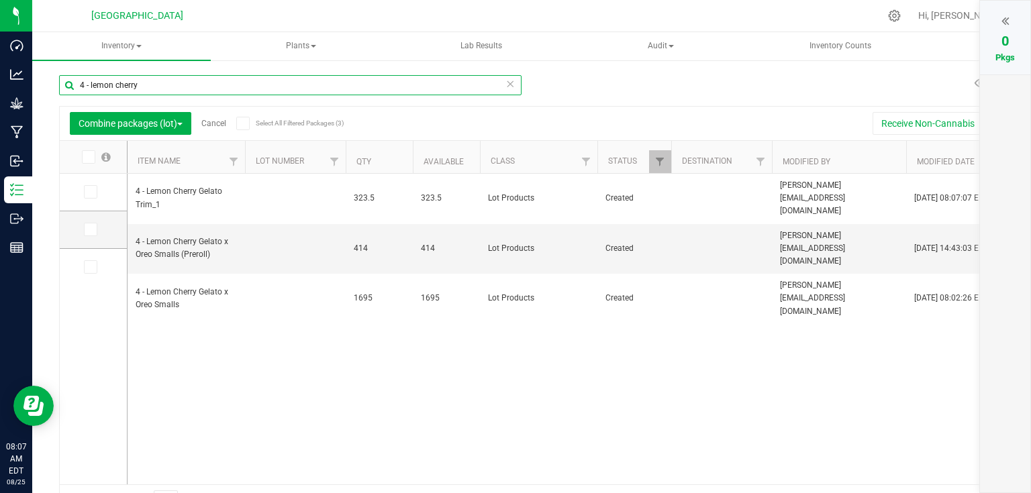
click at [193, 86] on input "4 - lemon cherry" at bounding box center [290, 85] width 463 height 20
type input "4"
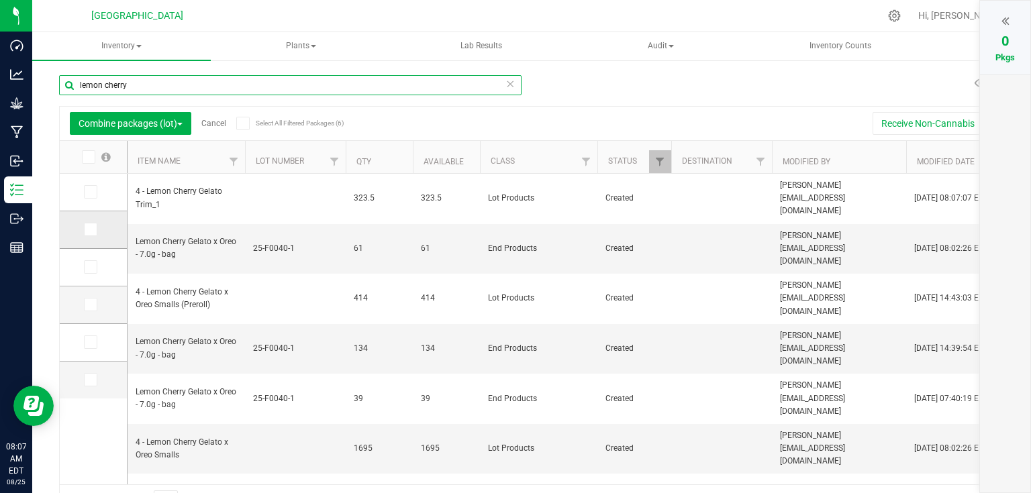
type input "lemon cherry"
click at [86, 236] on span at bounding box center [90, 229] width 13 height 13
click at [0, 0] on input "checkbox" at bounding box center [0, 0] width 0 height 0
click at [96, 311] on td at bounding box center [93, 306] width 67 height 38
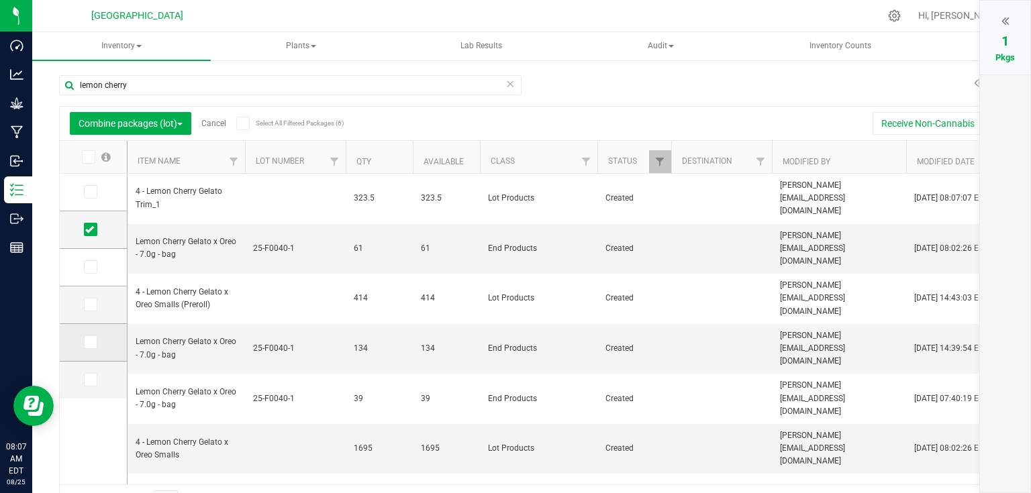
click at [88, 342] on icon at bounding box center [89, 342] width 9 height 0
click at [0, 0] on input "checkbox" at bounding box center [0, 0] width 0 height 0
click at [97, 307] on span at bounding box center [90, 304] width 13 height 13
click at [0, 0] on input "checkbox" at bounding box center [0, 0] width 0 height 0
click at [1004, 28] on span at bounding box center [1005, 21] width 7 height 16
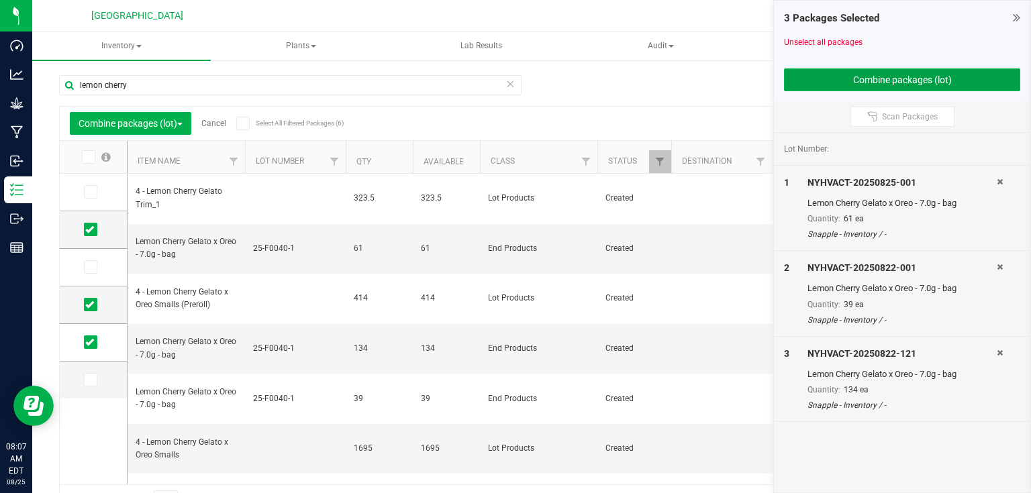
click at [938, 79] on button "Combine packages (lot)" at bounding box center [902, 79] width 236 height 23
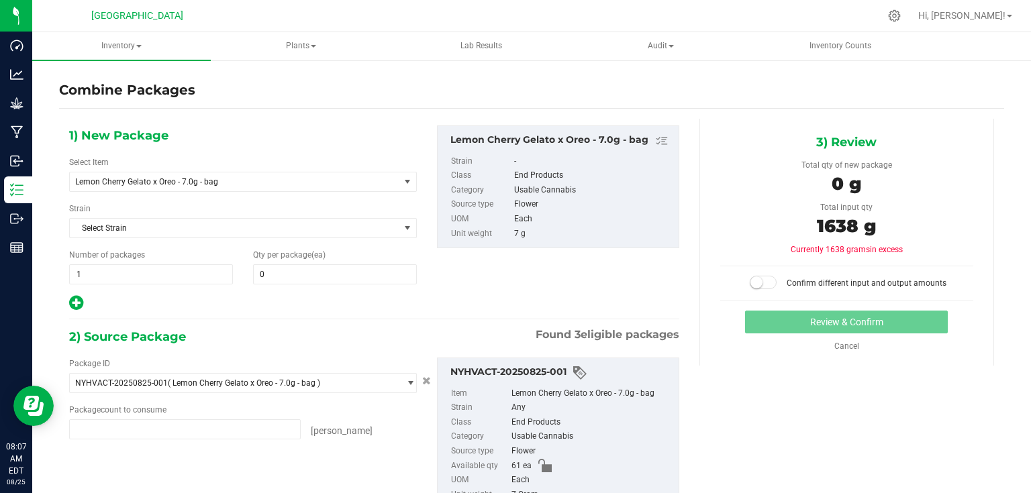
type input "61 ea"
type input "39 ea"
type input "134 ea"
click at [289, 271] on span at bounding box center [335, 275] width 164 height 20
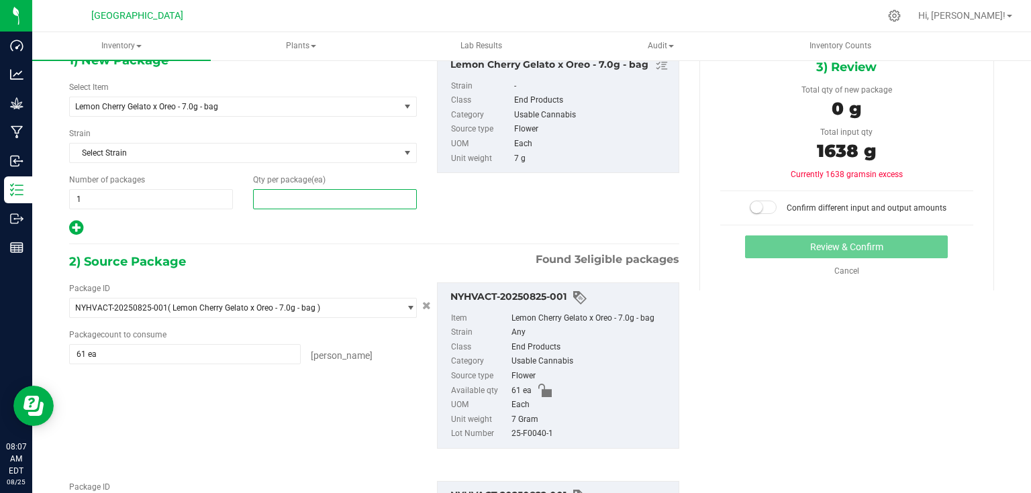
scroll to position [54, 0]
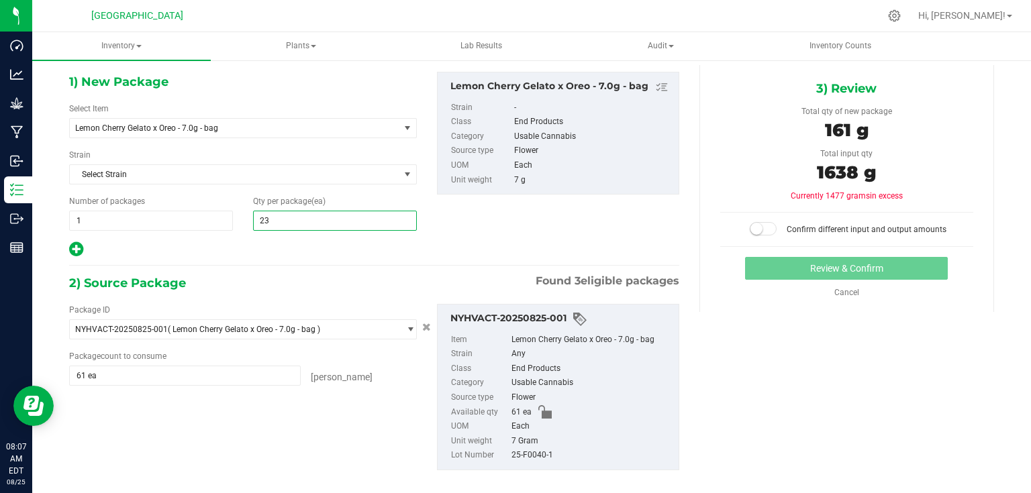
type input "234"
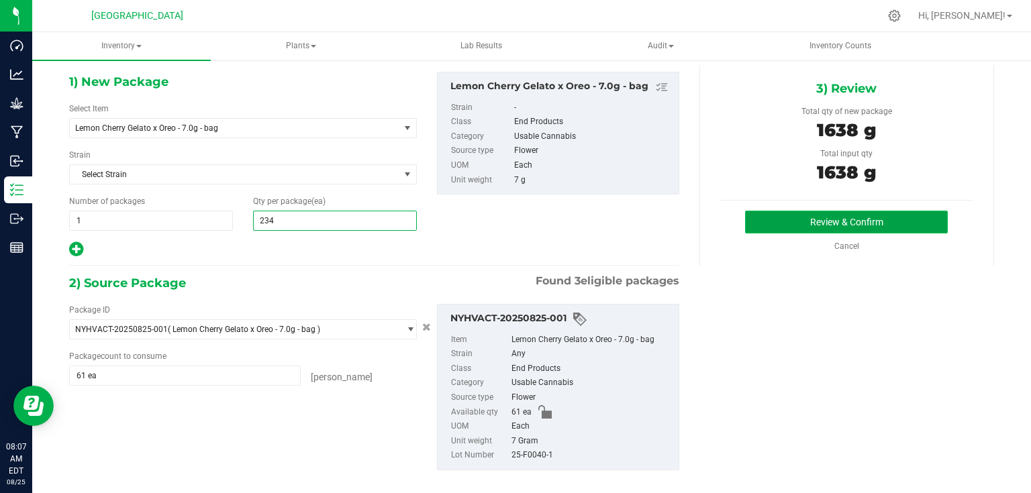
type input "234"
click at [806, 228] on button "Review & Confirm" at bounding box center [846, 222] width 203 height 23
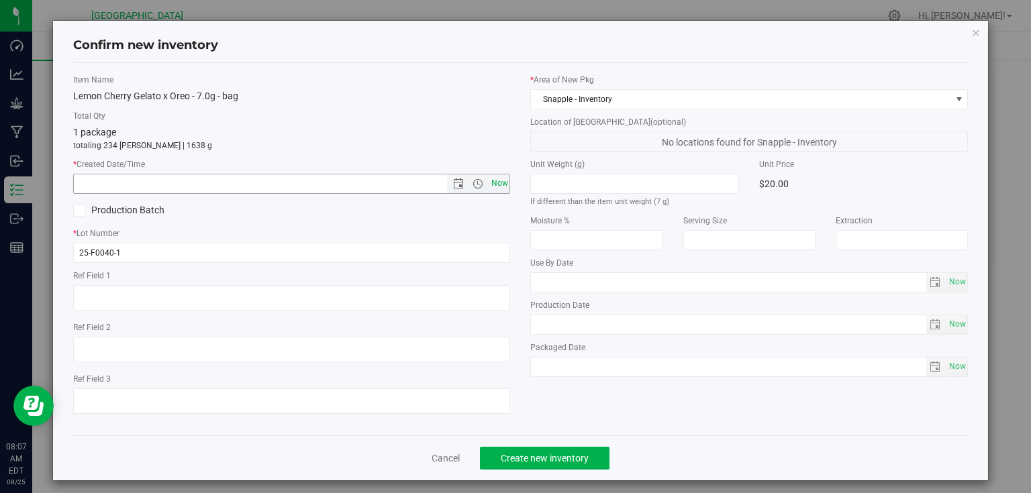
click at [491, 175] on span "Now" at bounding box center [499, 183] width 23 height 19
type input "[DATE] 8:07 AM"
click at [566, 471] on div "Cancel Create new inventory" at bounding box center [521, 458] width 896 height 45
click at [567, 470] on div "Cancel Create new inventory" at bounding box center [521, 458] width 896 height 45
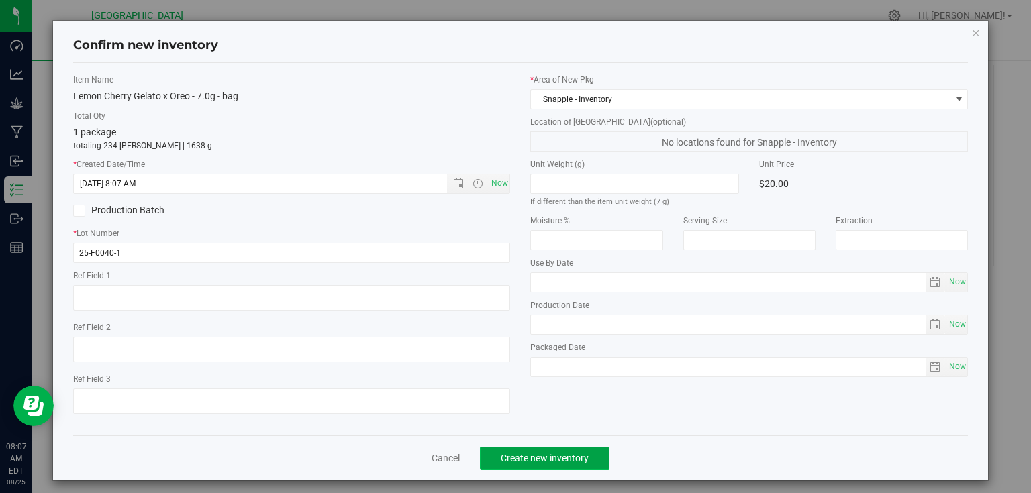
click at [579, 461] on span "Create new inventory" at bounding box center [545, 458] width 88 height 11
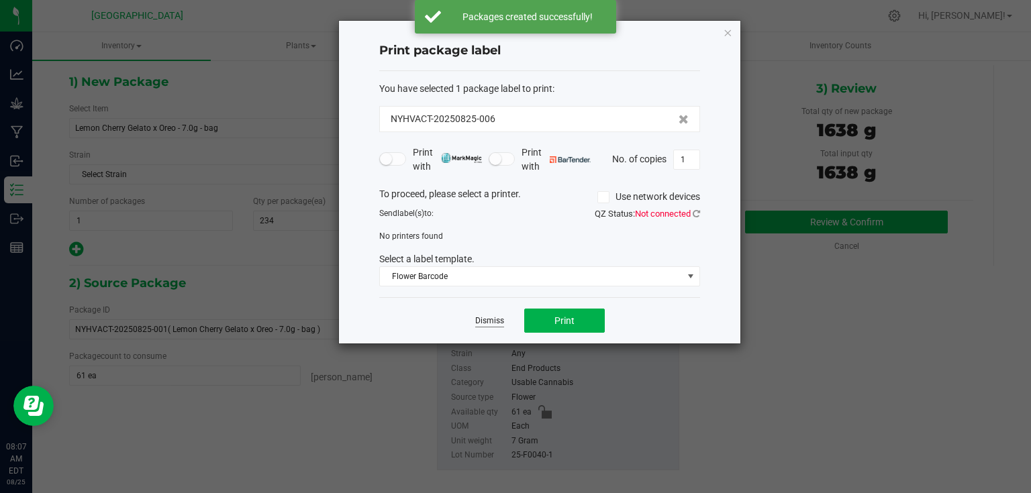
click at [483, 325] on link "Dismiss" at bounding box center [489, 321] width 29 height 11
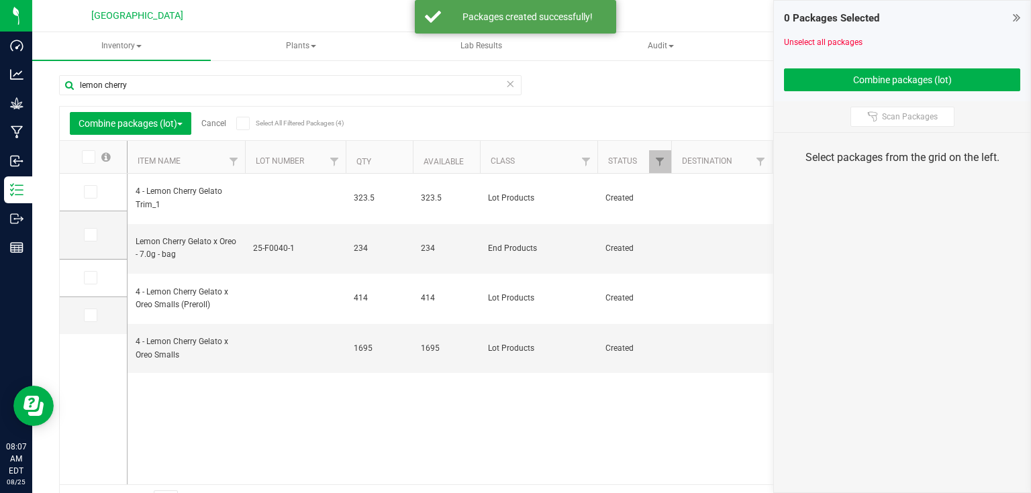
click at [1014, 14] on icon at bounding box center [1016, 17] width 7 height 13
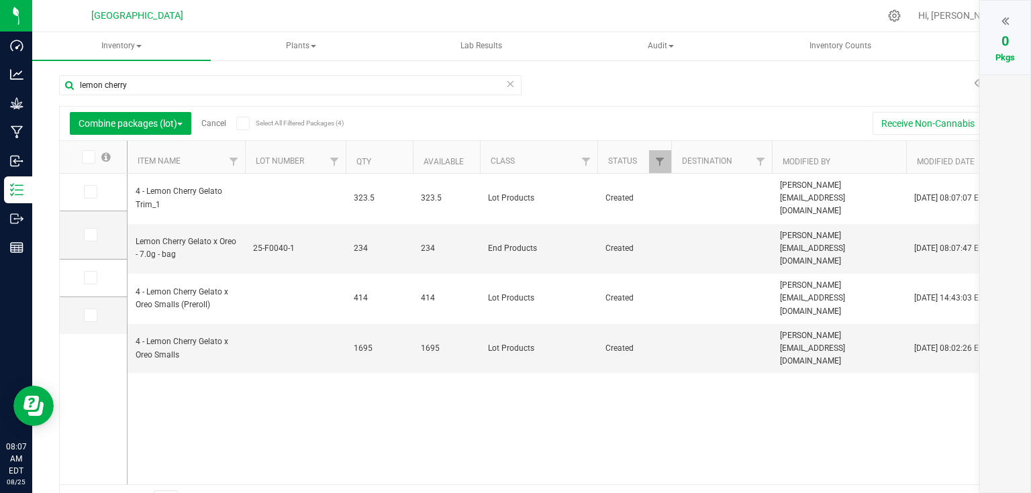
click at [215, 124] on link "Cancel" at bounding box center [213, 123] width 25 height 9
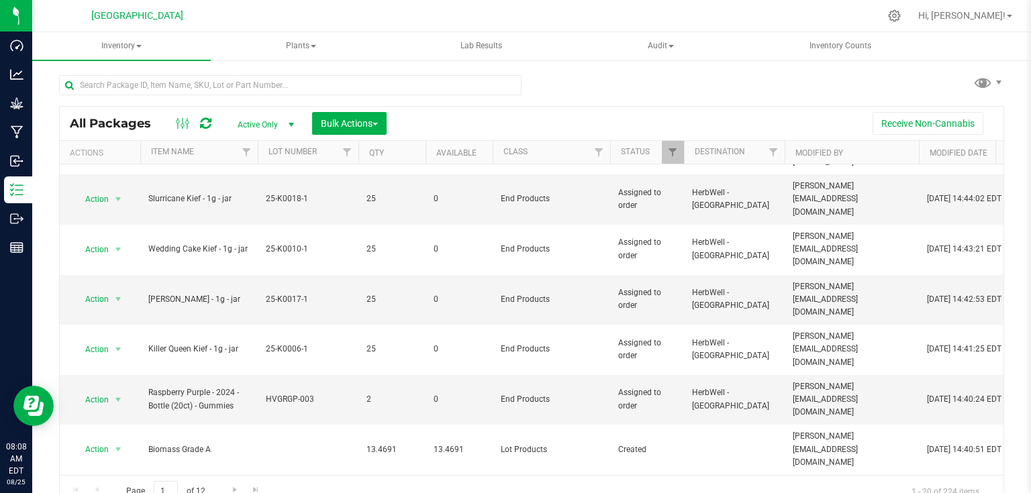
scroll to position [430, 0]
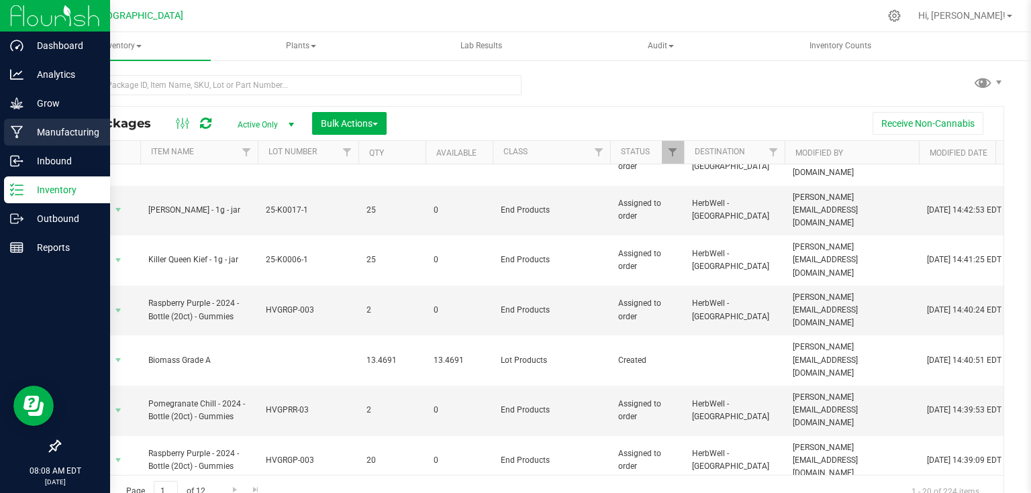
click at [32, 133] on p "Manufacturing" at bounding box center [63, 132] width 81 height 16
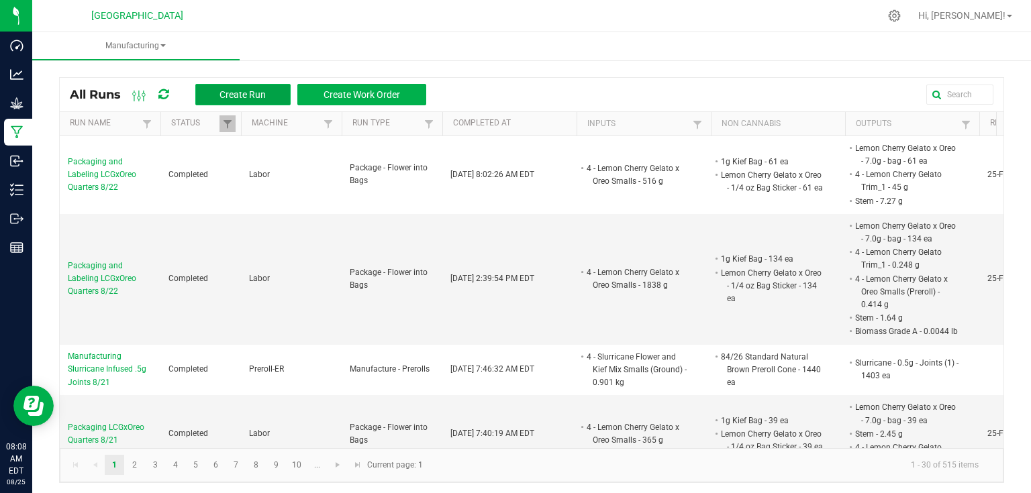
click at [280, 97] on button "Create Run" at bounding box center [242, 94] width 95 height 21
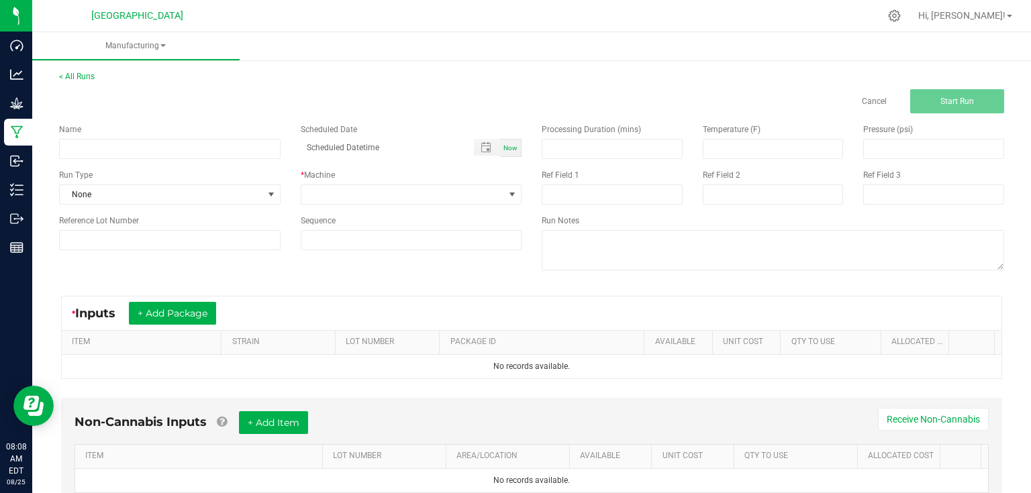
click at [73, 82] on div "< All Runs Cancel Start Run" at bounding box center [531, 91] width 945 height 43
click at [83, 78] on link "< All Runs" at bounding box center [77, 76] width 36 height 9
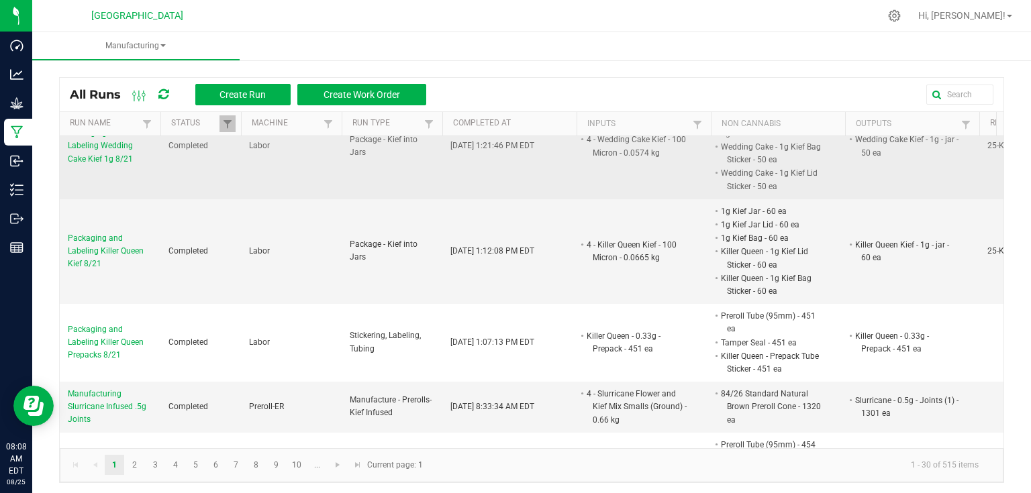
scroll to position [430, 0]
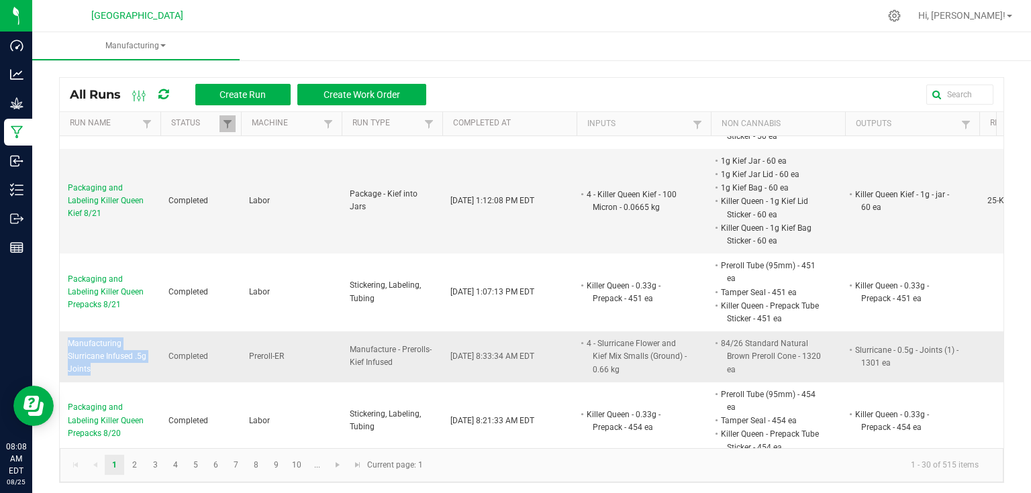
drag, startPoint x: 63, startPoint y: 324, endPoint x: 115, endPoint y: 346, distance: 56.2
click at [115, 346] on td "Manufacturing Slurricane Infused .5g Joints" at bounding box center [110, 357] width 101 height 51
copy span "Manufacturing Slurricane Infused .5g Joints"
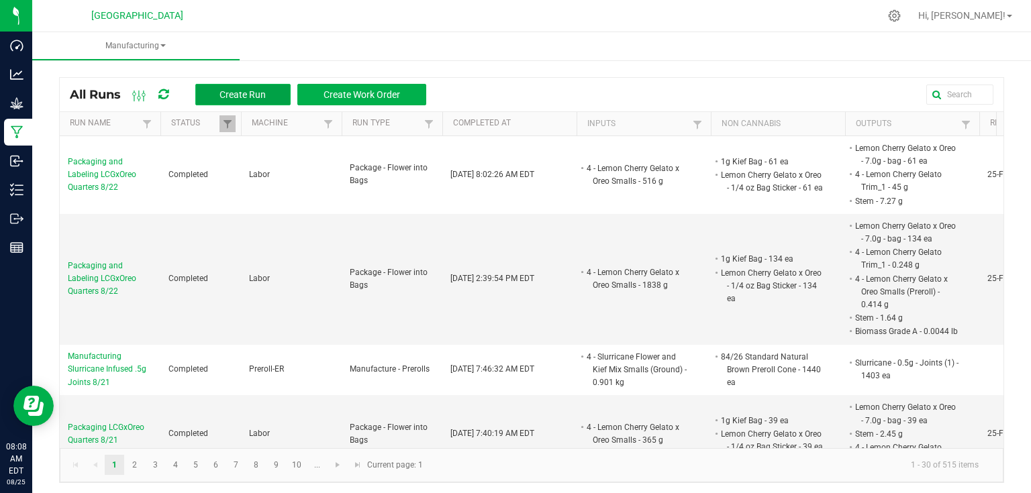
click at [258, 97] on span "Create Run" at bounding box center [243, 94] width 46 height 11
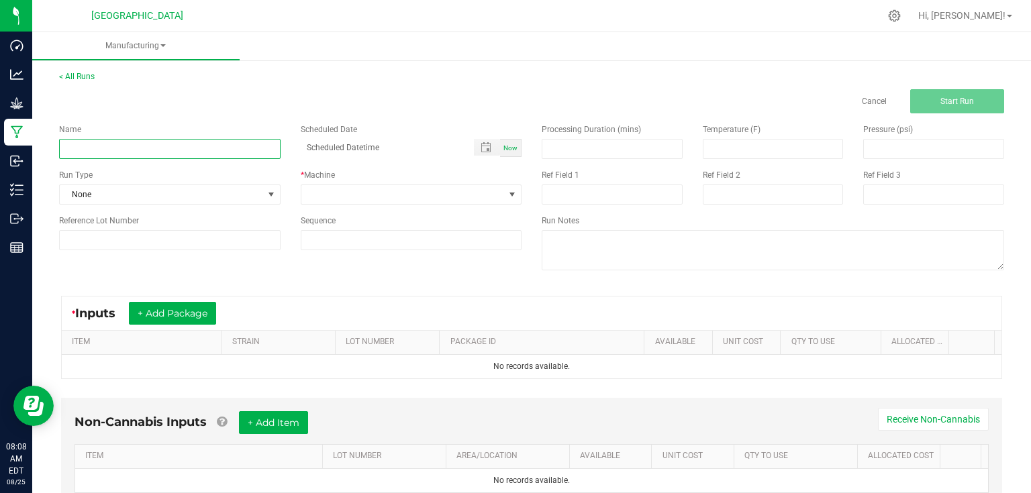
click at [196, 142] on input at bounding box center [170, 149] width 222 height 20
paste input "Manufacturing Slurricane Infused .5g Joints"
type input "Manufacturing Slurricane Infused .5g Joints 8/22"
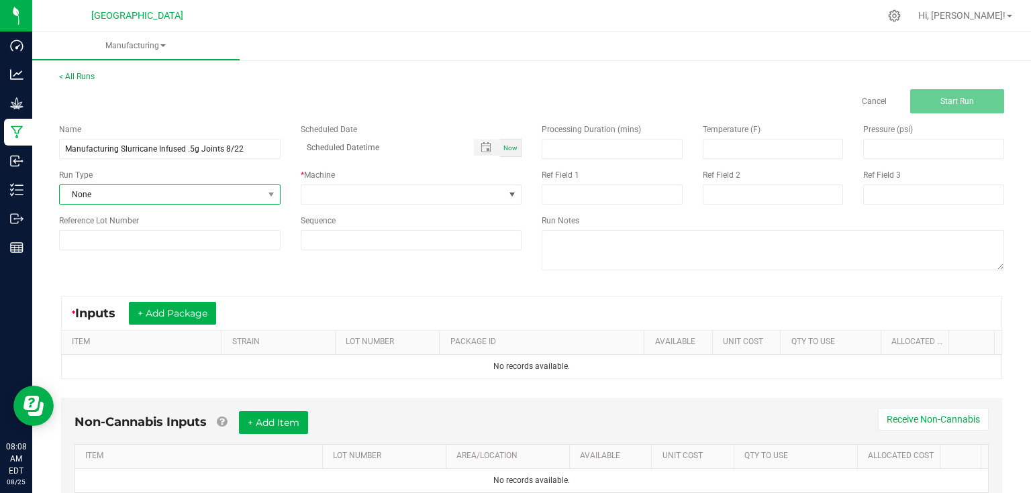
click at [252, 196] on span "None" at bounding box center [161, 194] width 203 height 19
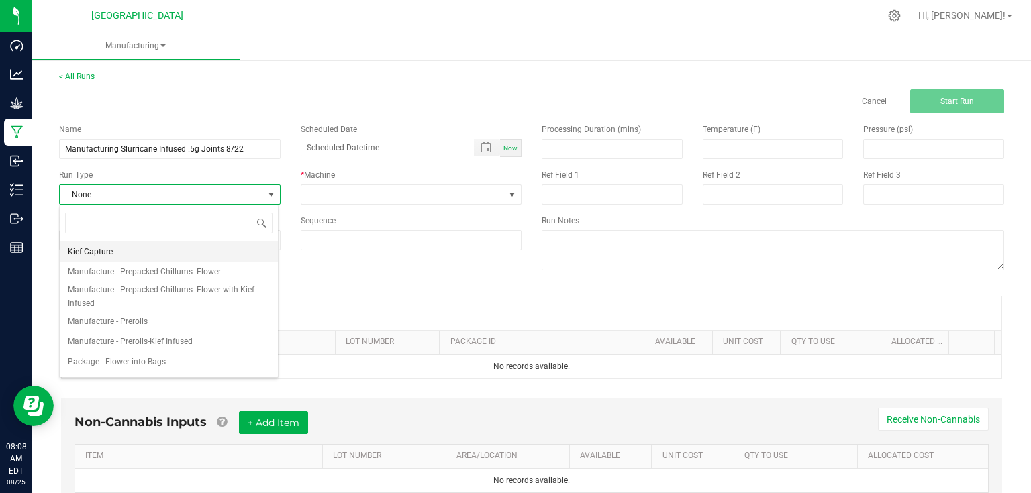
scroll to position [107, 0]
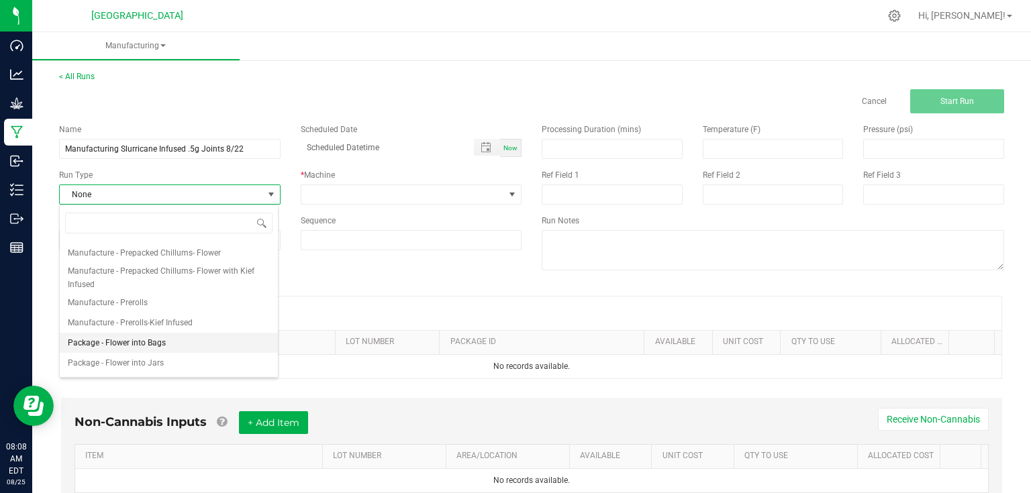
click at [163, 346] on span "Package - Flower into Bags" at bounding box center [117, 342] width 98 height 13
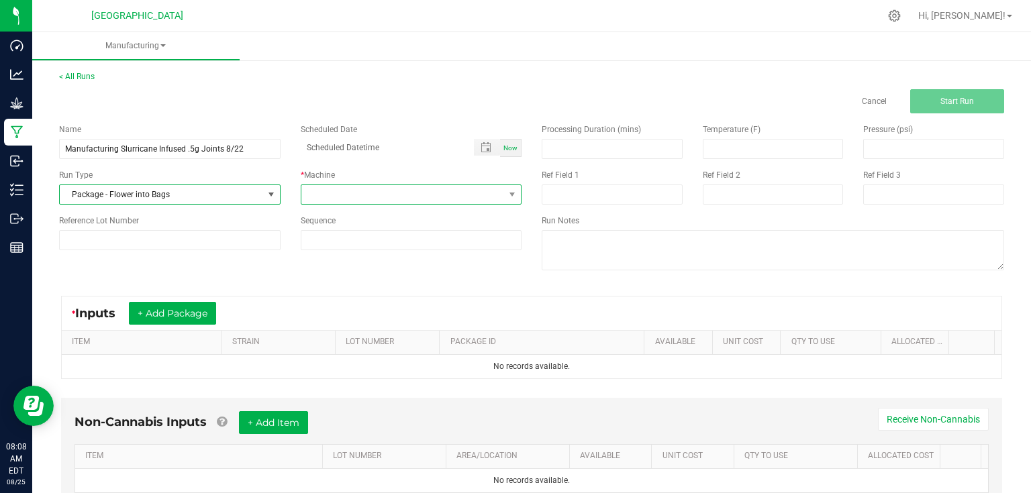
click at [380, 196] on span at bounding box center [402, 194] width 203 height 19
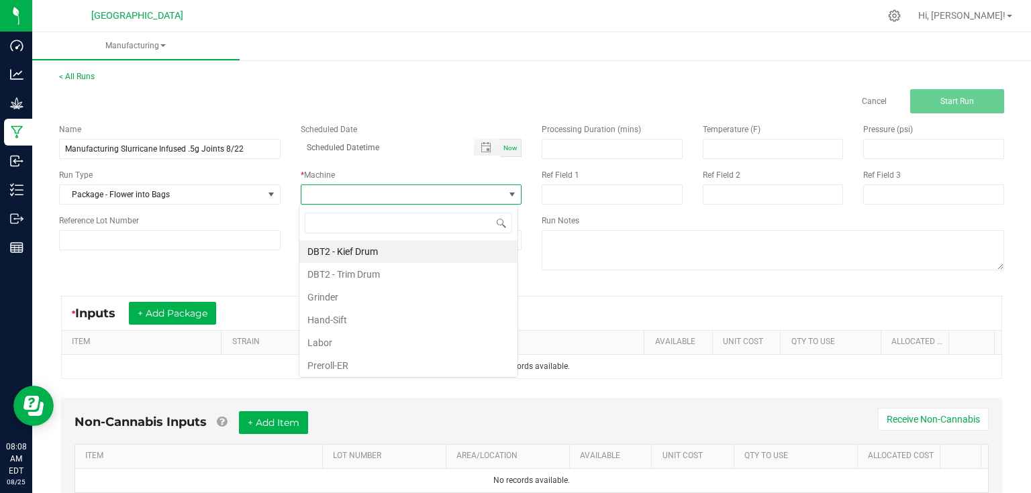
scroll to position [19, 219]
drag, startPoint x: 331, startPoint y: 341, endPoint x: 338, endPoint y: 338, distance: 8.1
click at [334, 341] on li "Labor" at bounding box center [408, 343] width 218 height 23
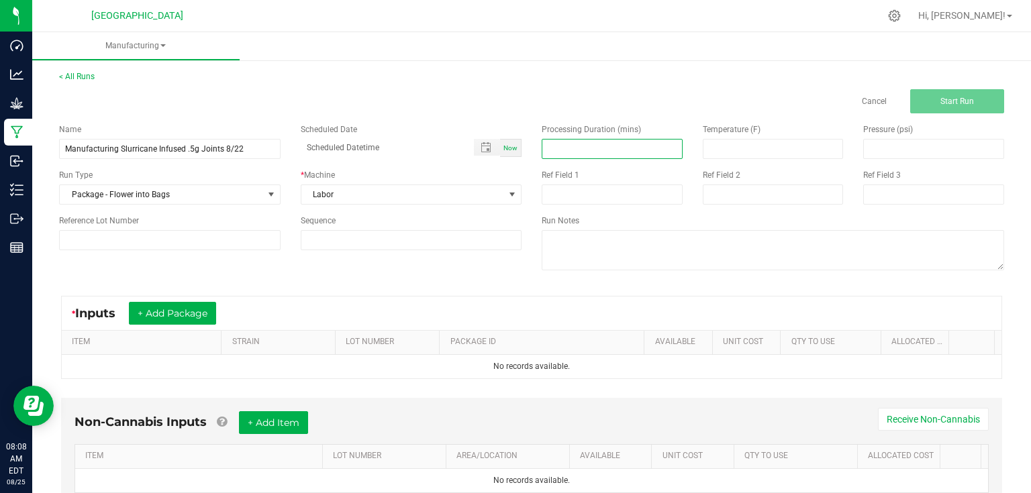
click at [607, 147] on input at bounding box center [612, 149] width 140 height 19
type input "7"
type input "420.00"
click at [165, 239] on input at bounding box center [170, 240] width 222 height 20
click at [359, 273] on div "Name Manufacturing Slurricane Infused .5g Joints 8/22 Scheduled Date Now Run Ty…" at bounding box center [531, 198] width 965 height 171
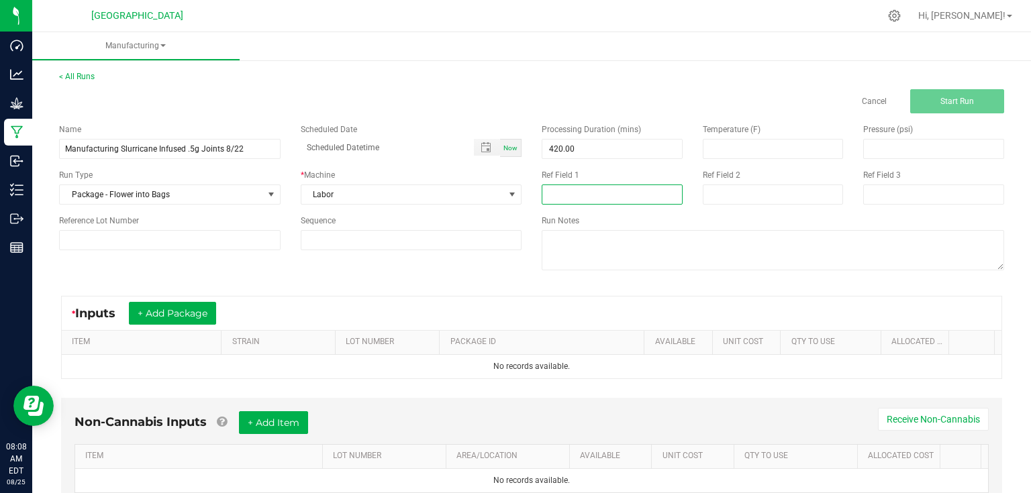
click at [589, 187] on input at bounding box center [612, 195] width 141 height 20
type input "33 rejects"
click at [317, 277] on div "Name Manufacturing Slurricane Infused .5g Joints 8/22 Scheduled Date Now Run Ty…" at bounding box center [531, 198] width 965 height 171
click at [214, 314] on button "+ Add Package" at bounding box center [172, 313] width 87 height 23
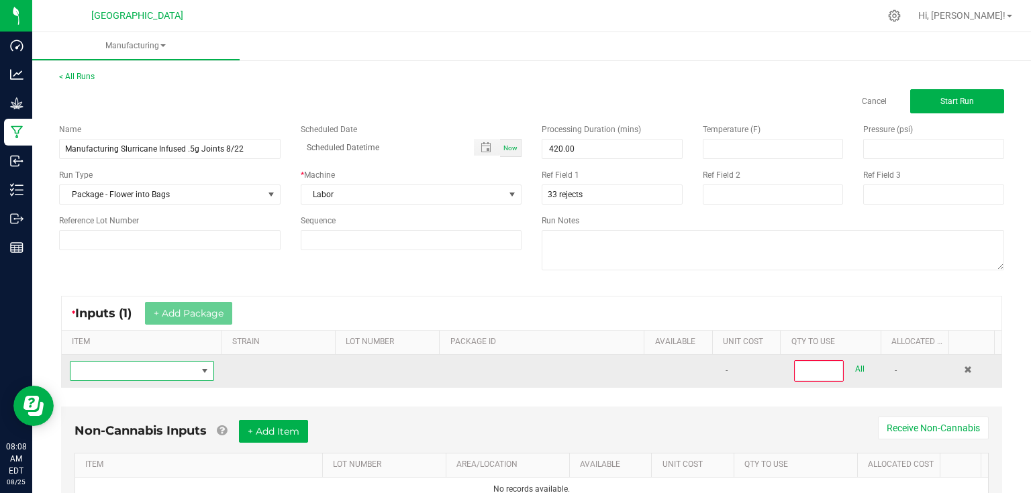
click at [149, 377] on span "NO DATA FOUND" at bounding box center [133, 371] width 126 height 19
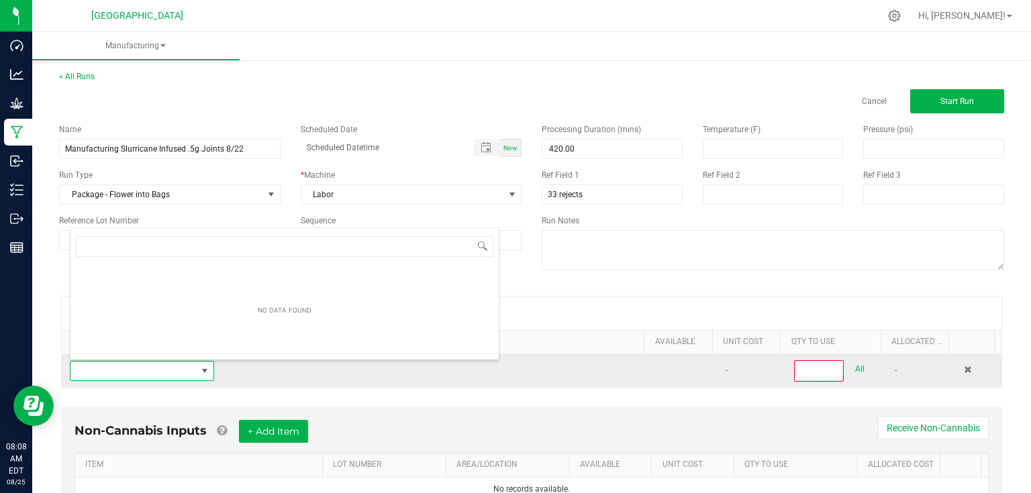
scroll to position [19, 140]
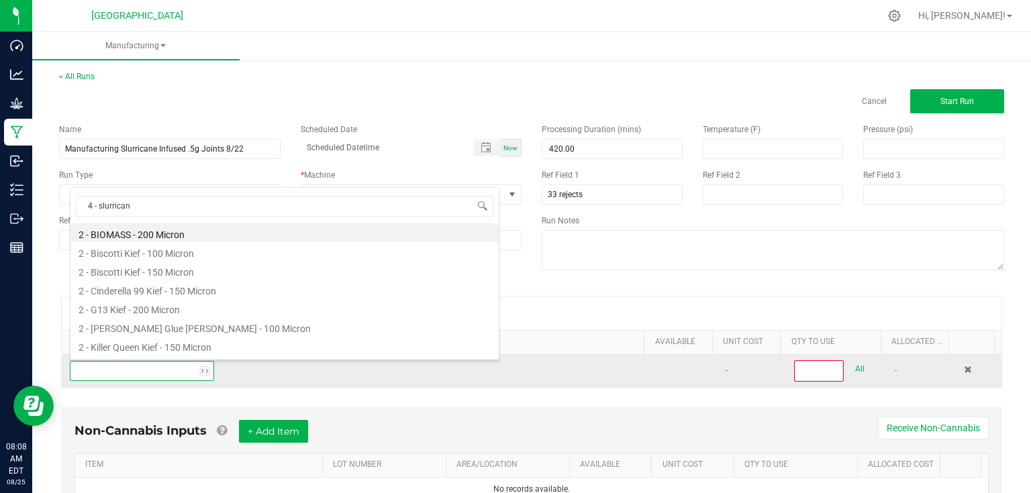
type input "4 - slurricane"
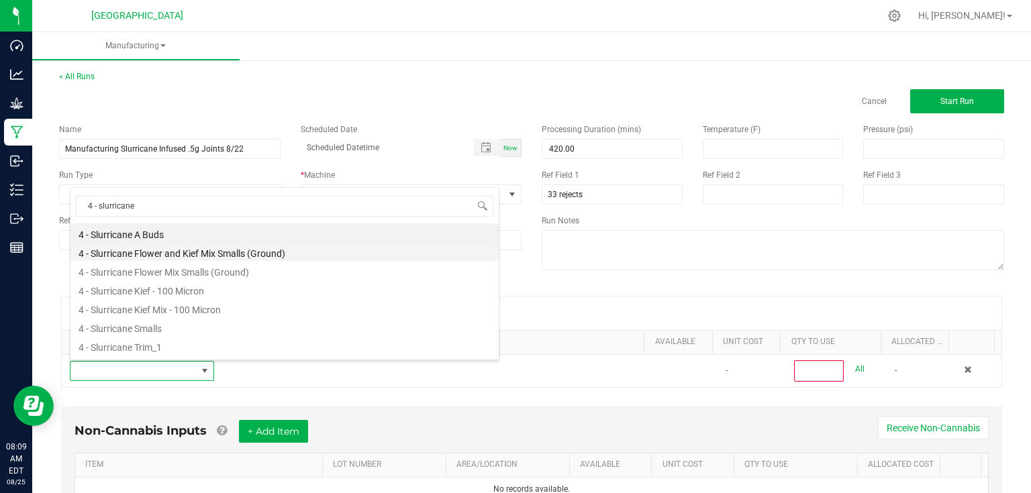
click at [177, 252] on li "4 - Slurricane Flower and Kief Mix Smalls (Ground)" at bounding box center [284, 251] width 428 height 19
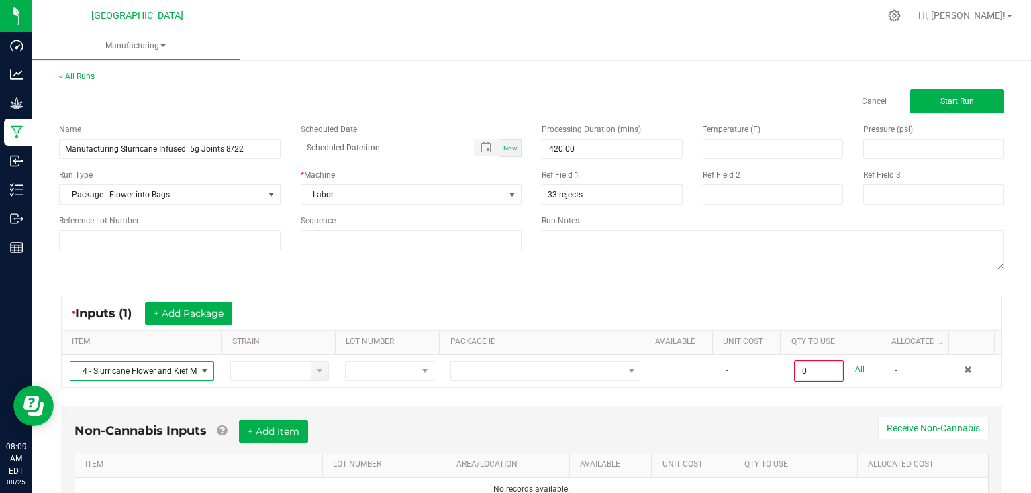
click at [552, 392] on div "* Inputs (1) + Add Package ITEM STRAIN LOT NUMBER PACKAGE ID AVAILABLE Unit Cos…" at bounding box center [531, 342] width 965 height 116
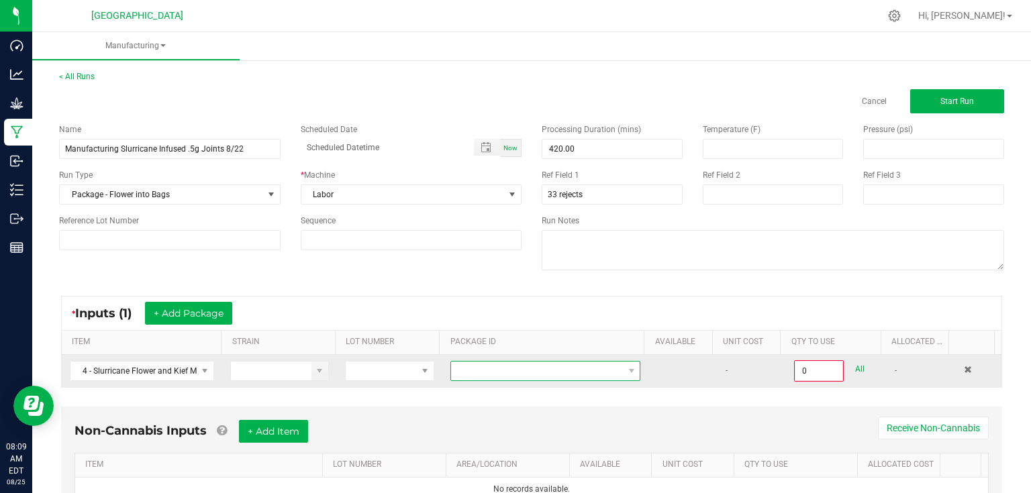
click at [564, 376] on span at bounding box center [537, 371] width 172 height 19
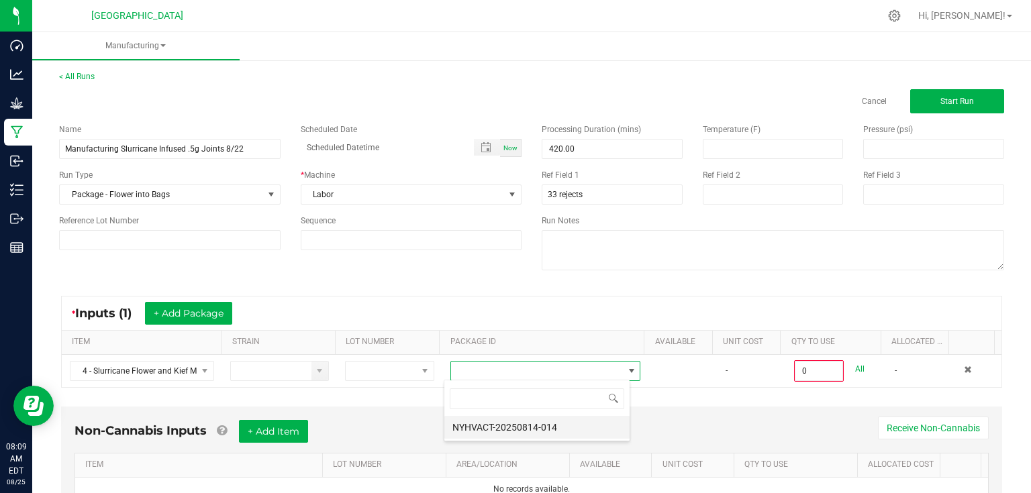
click at [567, 423] on li "NYHVACT-20250814-014" at bounding box center [536, 427] width 185 height 23
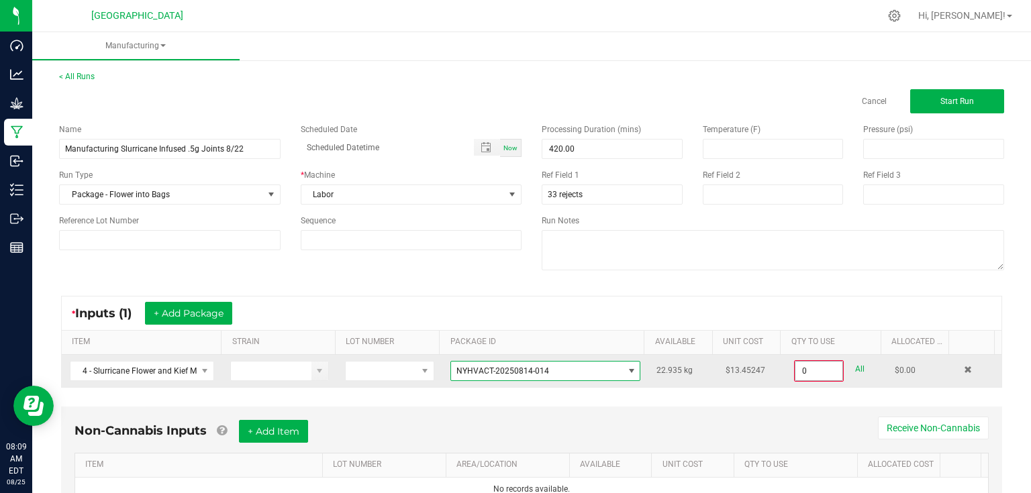
click at [824, 370] on input "0" at bounding box center [819, 371] width 47 height 19
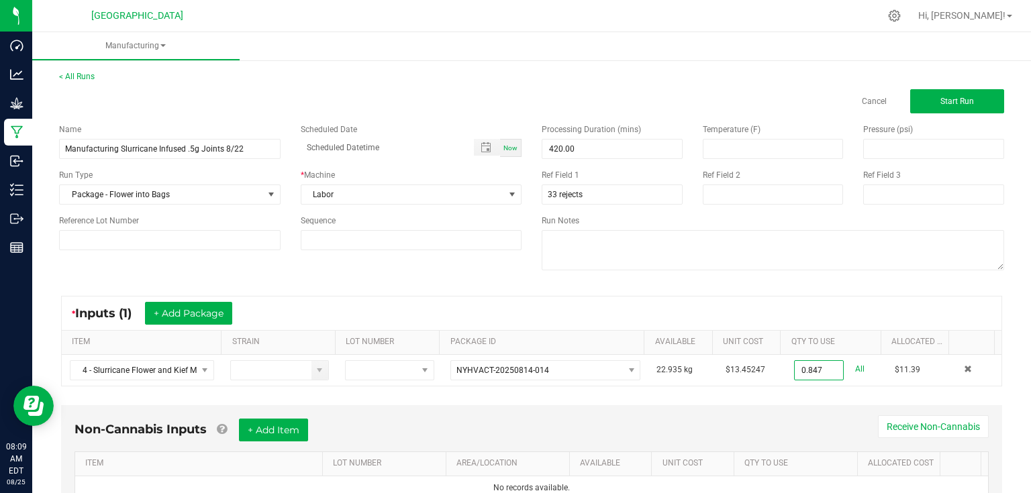
type input "0.8470 kg"
click at [786, 395] on div "* Inputs (1) + Add Package ITEM STRAIN LOT NUMBER PACKAGE ID AVAILABLE Unit Cos…" at bounding box center [531, 341] width 965 height 115
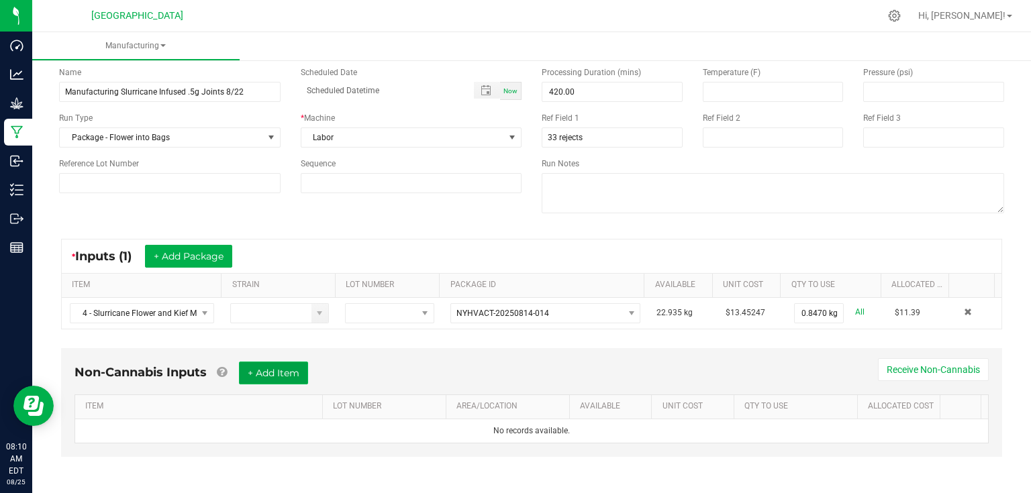
click at [285, 379] on button "+ Add Item" at bounding box center [273, 373] width 69 height 23
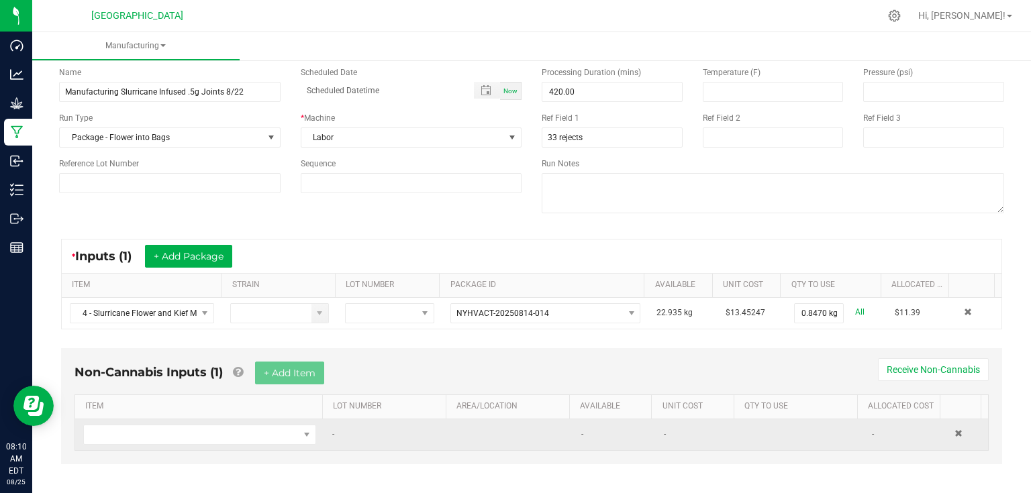
click at [254, 420] on td at bounding box center [199, 435] width 249 height 31
click at [252, 426] on span "NO DATA FOUND" at bounding box center [191, 435] width 215 height 19
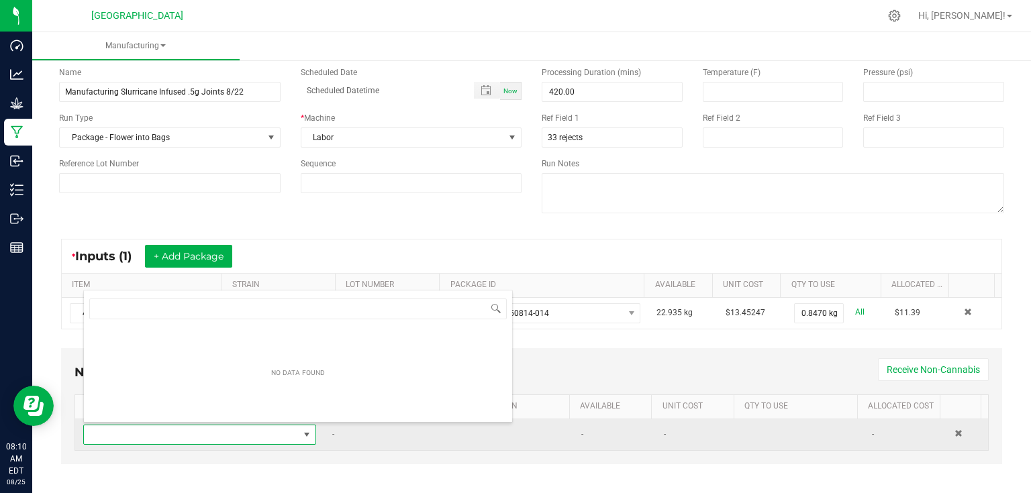
scroll to position [19, 226]
type input "84"
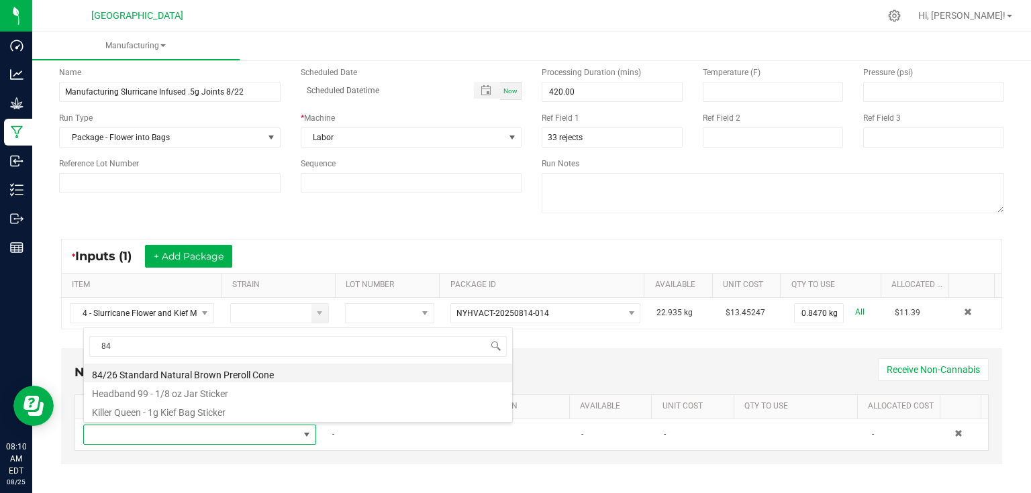
click at [201, 373] on li "84/26 Standard Natural Brown Preroll Cone" at bounding box center [298, 373] width 428 height 19
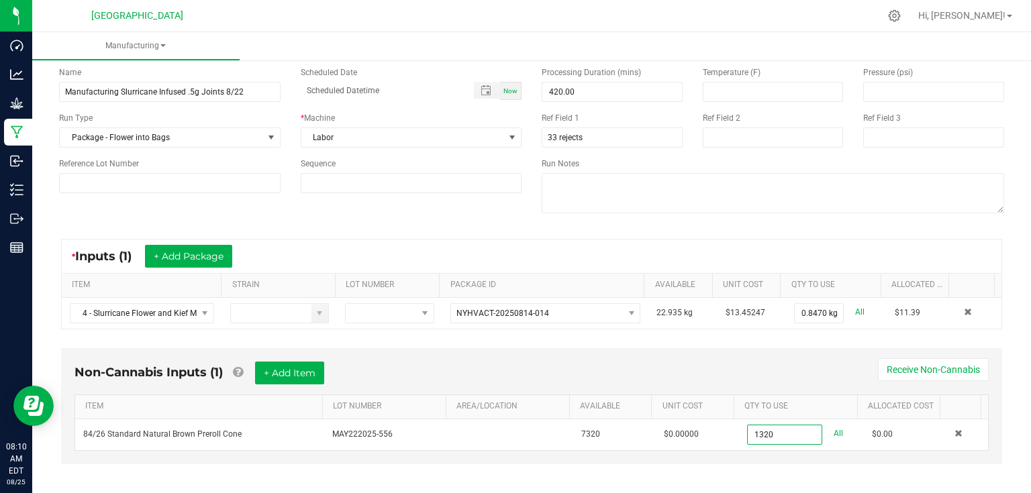
type input "1320 ea"
click at [765, 374] on div "Non-Cannabis Inputs (1) + Add Item Receive Non-Cannabis" at bounding box center [532, 378] width 914 height 33
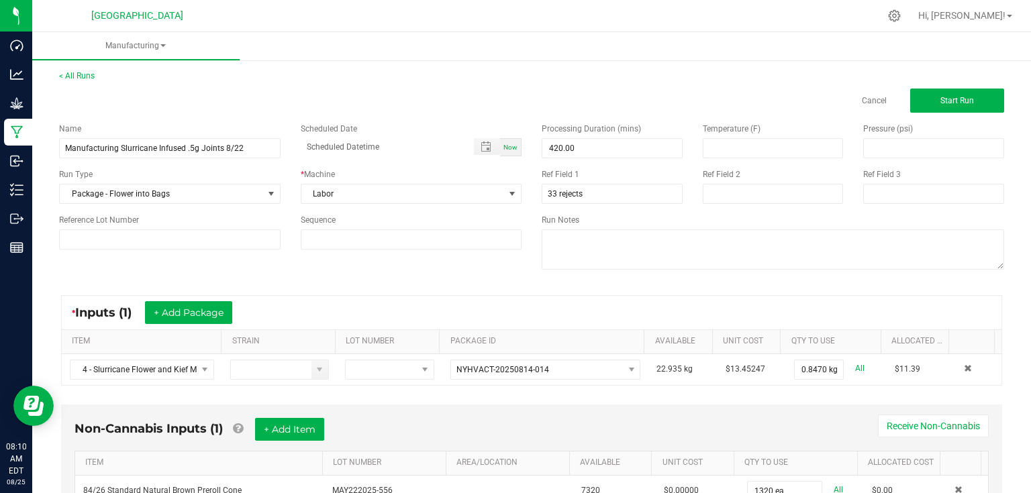
scroll to position [0, 0]
click at [978, 105] on button "Start Run" at bounding box center [957, 101] width 94 height 24
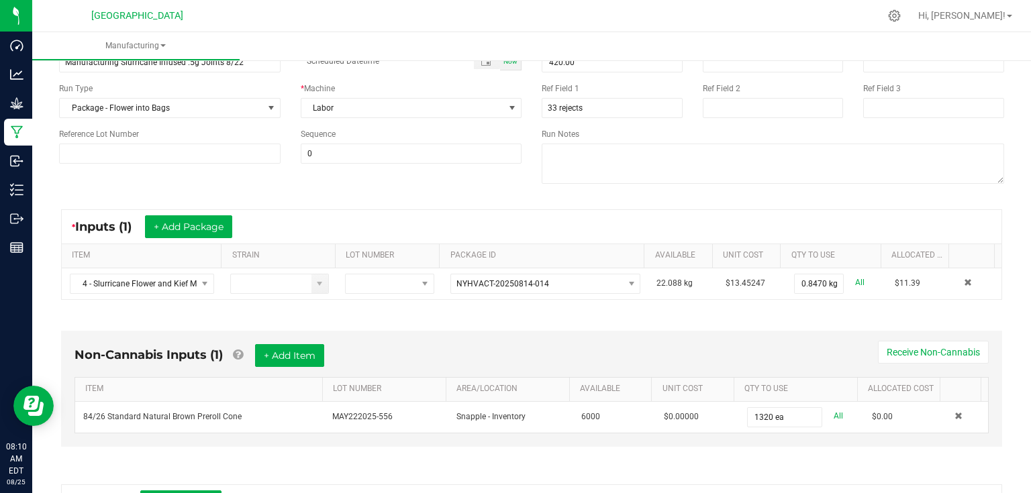
scroll to position [269, 0]
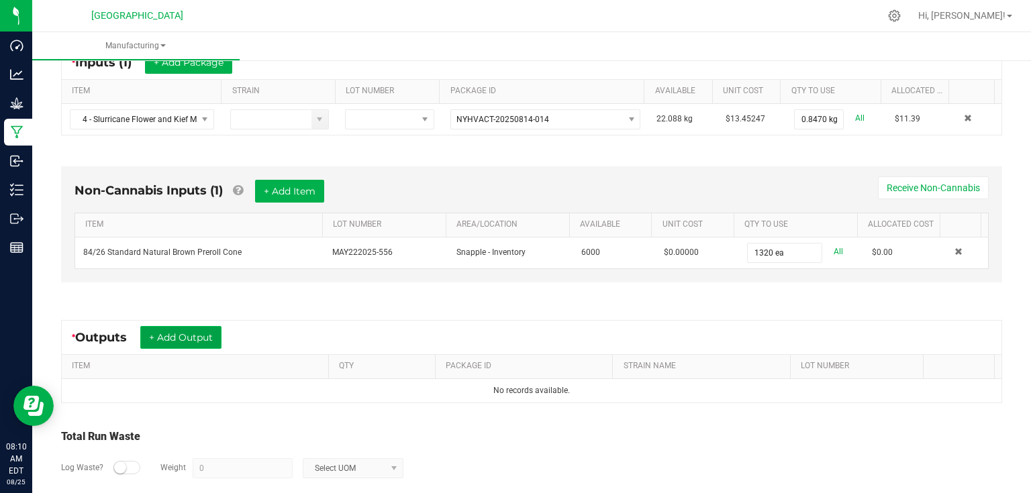
click at [169, 333] on button "+ Add Output" at bounding box center [180, 337] width 81 height 23
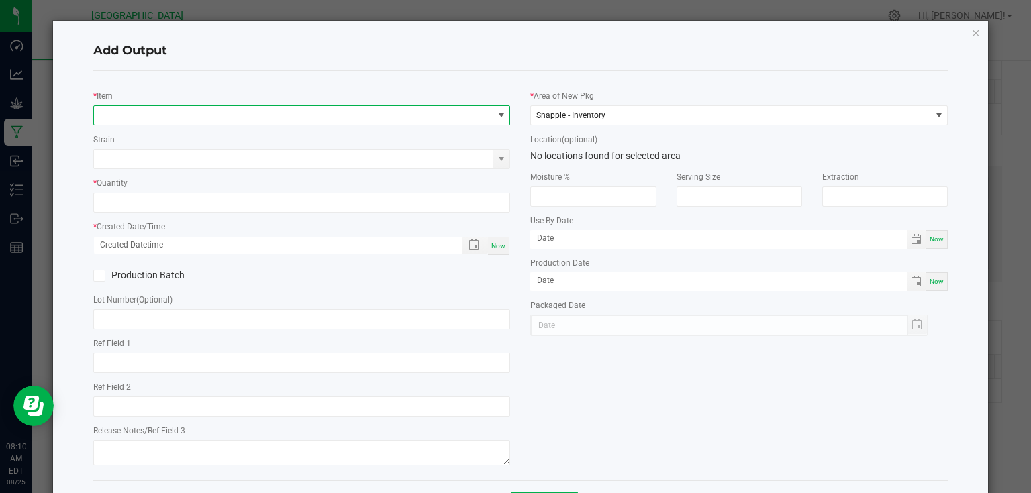
click at [212, 124] on span "NO DATA FOUND" at bounding box center [293, 115] width 399 height 19
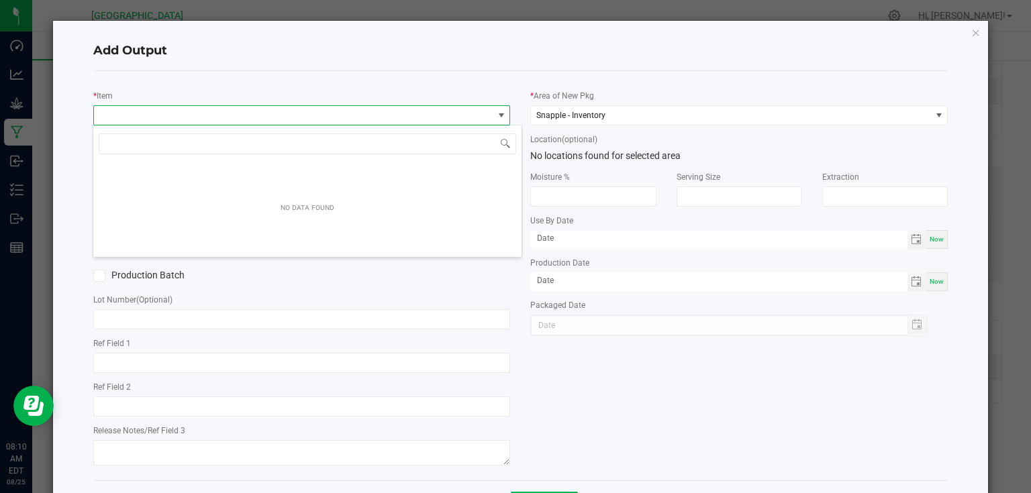
scroll to position [19, 414]
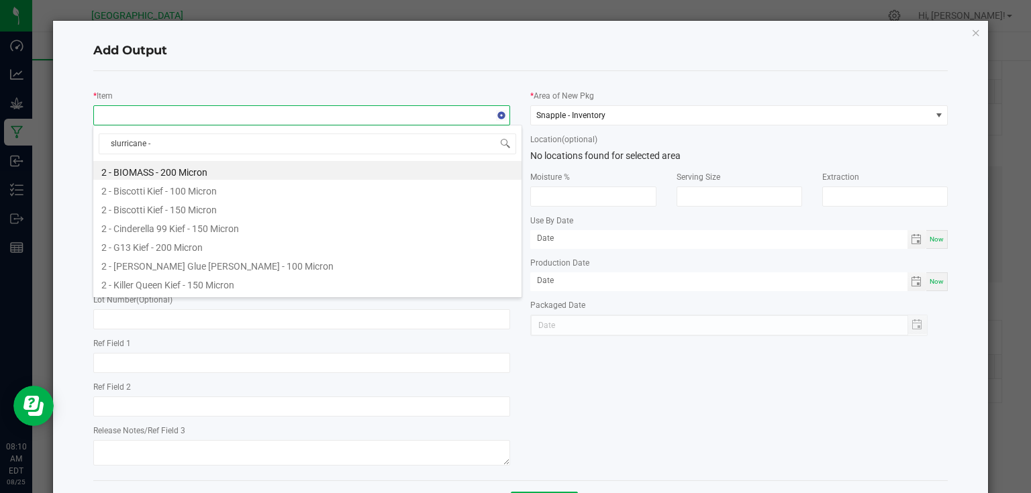
type input "slurricane -"
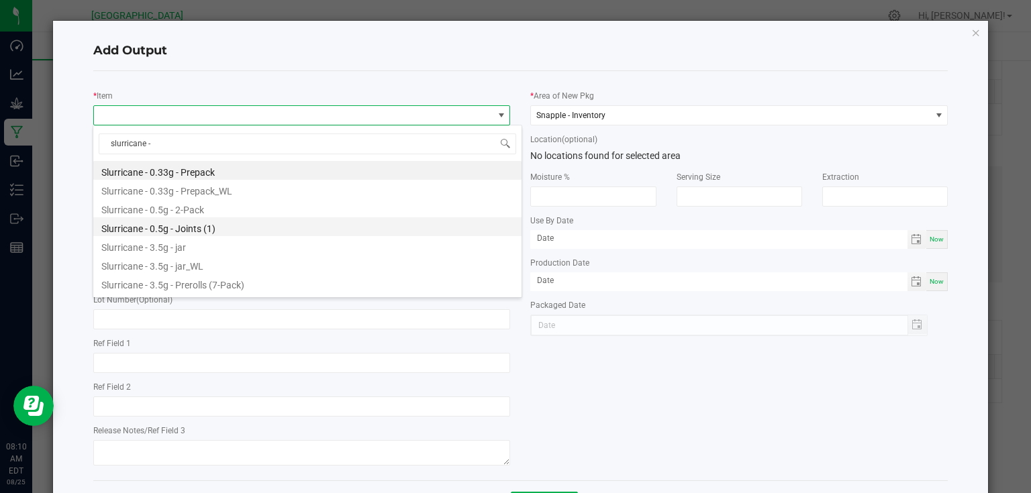
click at [207, 230] on li "Slurricane - 0.5g - Joints (1)" at bounding box center [307, 227] width 428 height 19
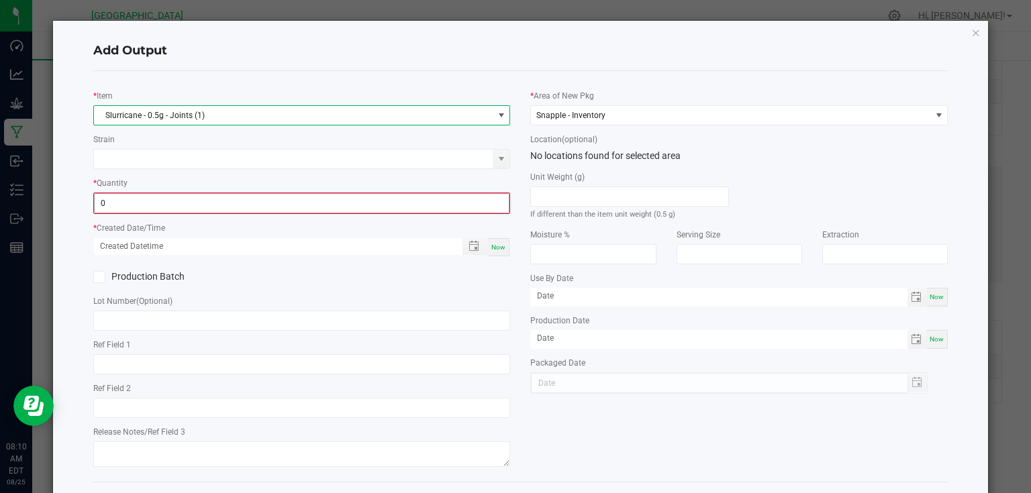
click at [228, 201] on input "0" at bounding box center [302, 203] width 415 height 19
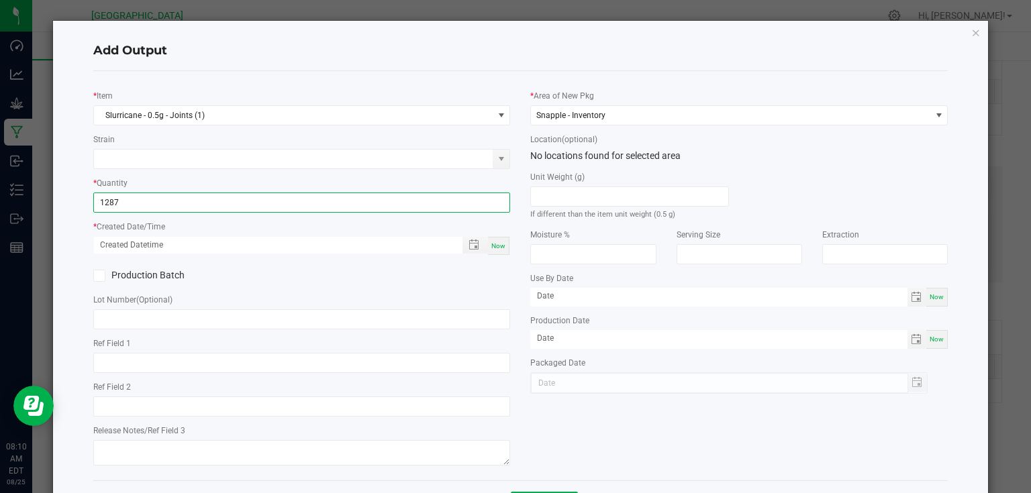
type input "1287 ea"
click at [494, 246] on span "Now" at bounding box center [498, 245] width 14 height 7
type input "[DATE] 8:10 AM"
type input "[DATE]"
click at [508, 285] on div "Production Batch" at bounding box center [302, 276] width 438 height 20
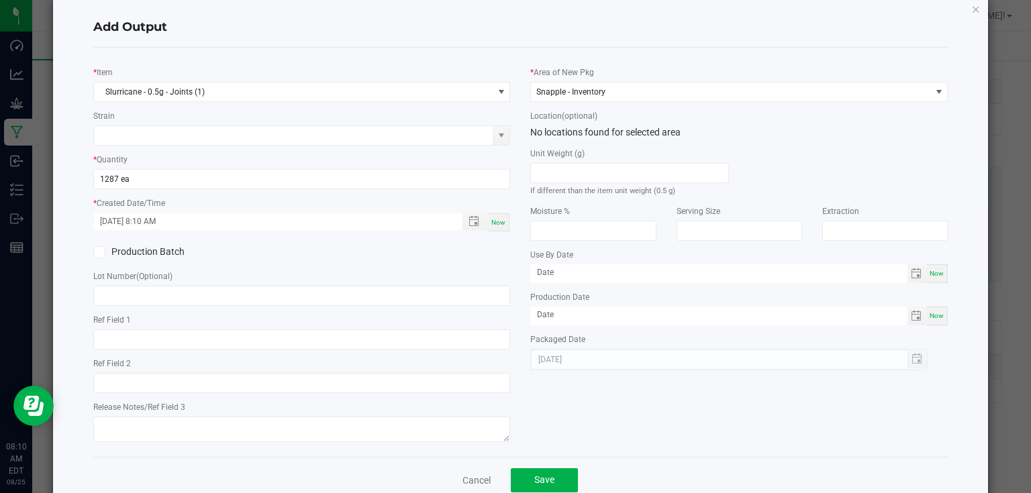
scroll to position [54, 0]
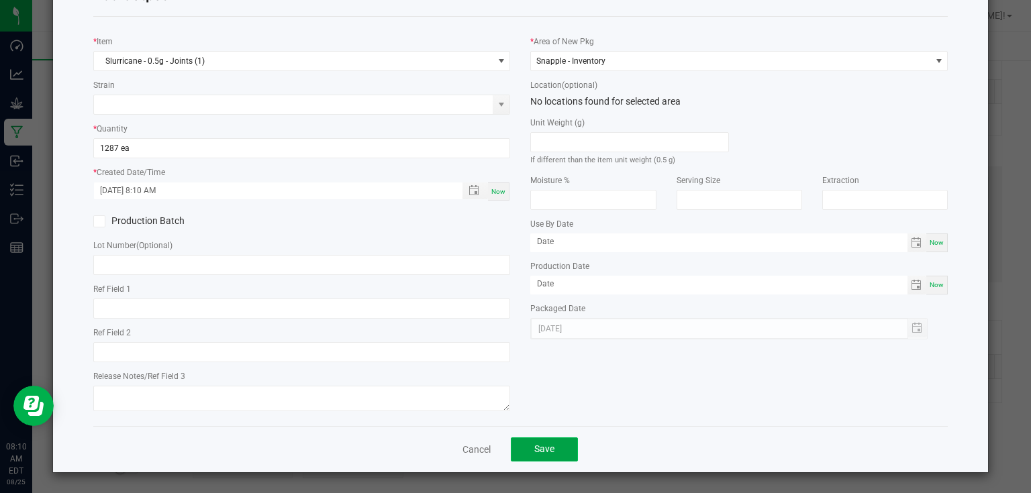
click at [534, 446] on span "Save" at bounding box center [544, 449] width 20 height 11
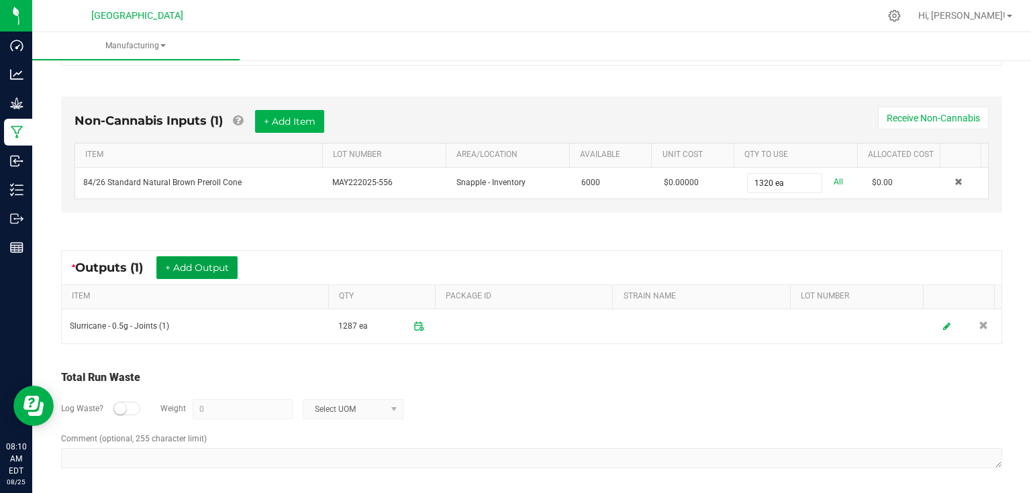
scroll to position [0, 0]
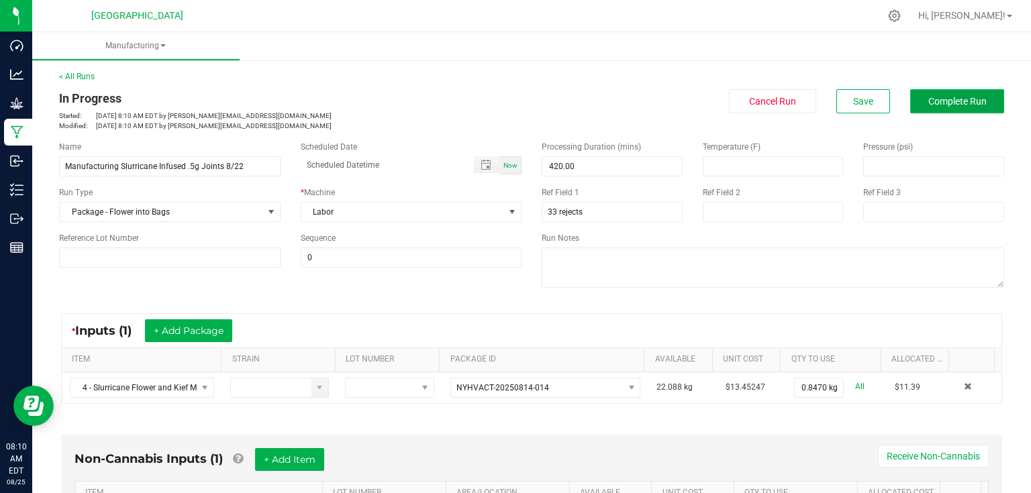
click at [952, 97] on span "Complete Run" at bounding box center [957, 101] width 58 height 11
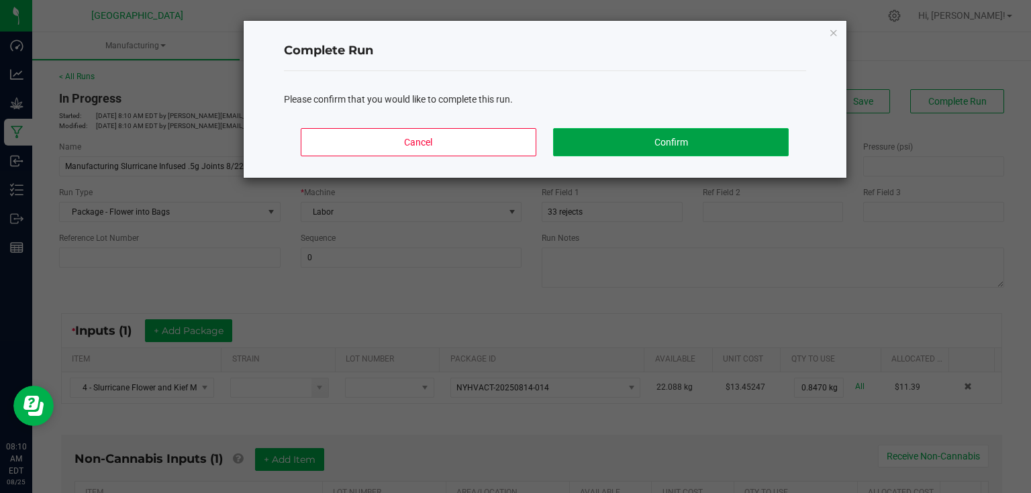
click at [694, 142] on button "Confirm" at bounding box center [670, 142] width 235 height 28
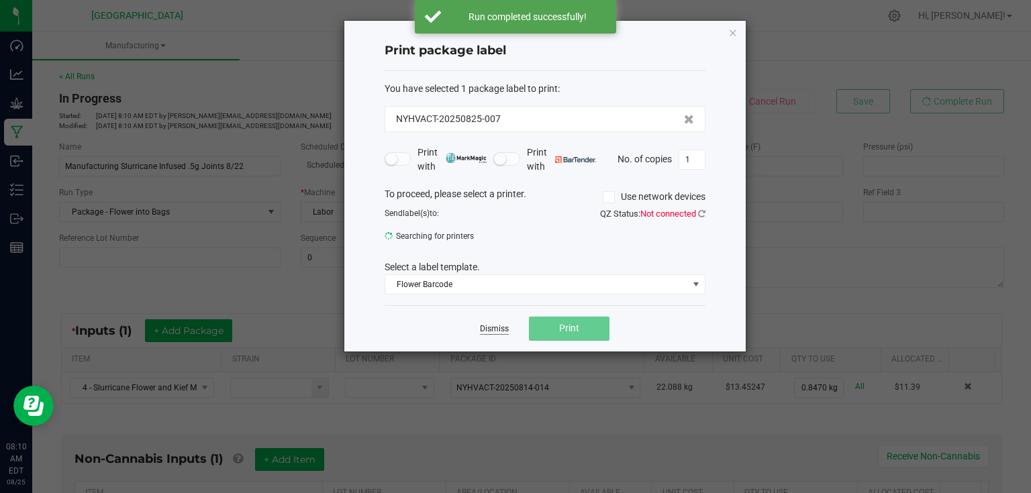
click at [496, 330] on link "Dismiss" at bounding box center [494, 329] width 29 height 11
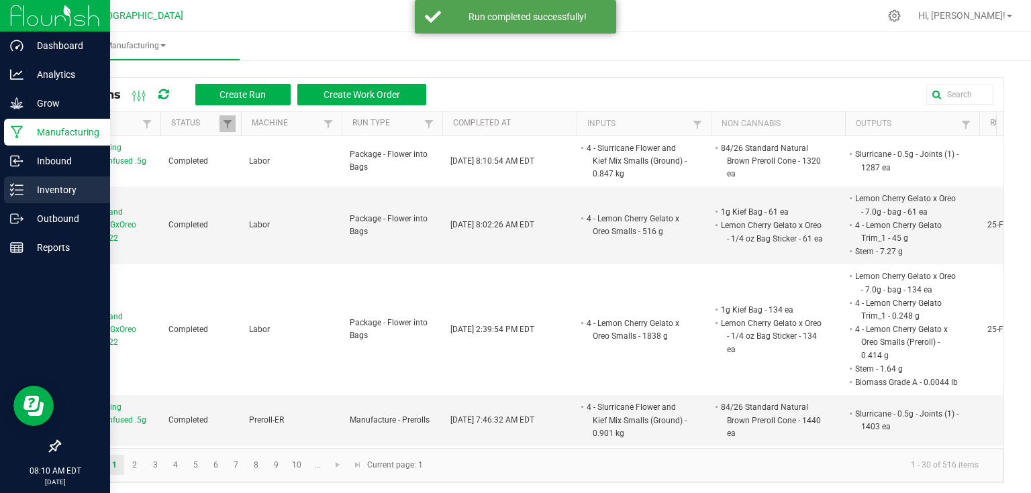
click at [23, 190] on p "Inventory" at bounding box center [63, 190] width 81 height 16
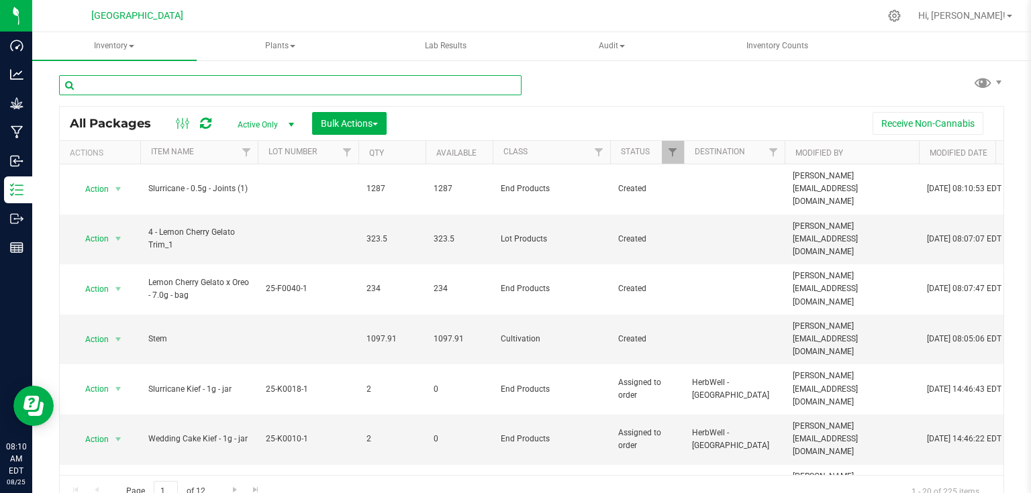
click at [212, 83] on input "text" at bounding box center [290, 85] width 463 height 20
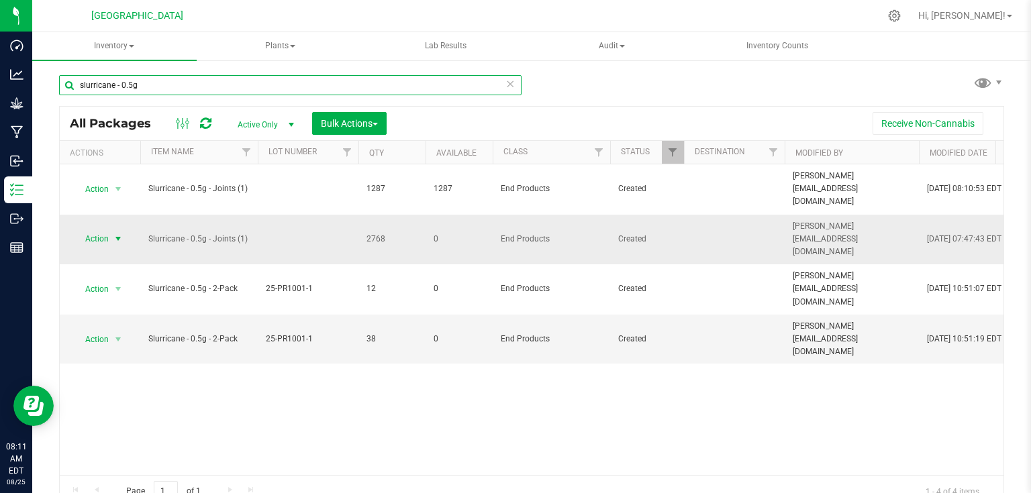
type input "slurricane - 0.5g"
click at [113, 234] on span "select" at bounding box center [118, 239] width 11 height 11
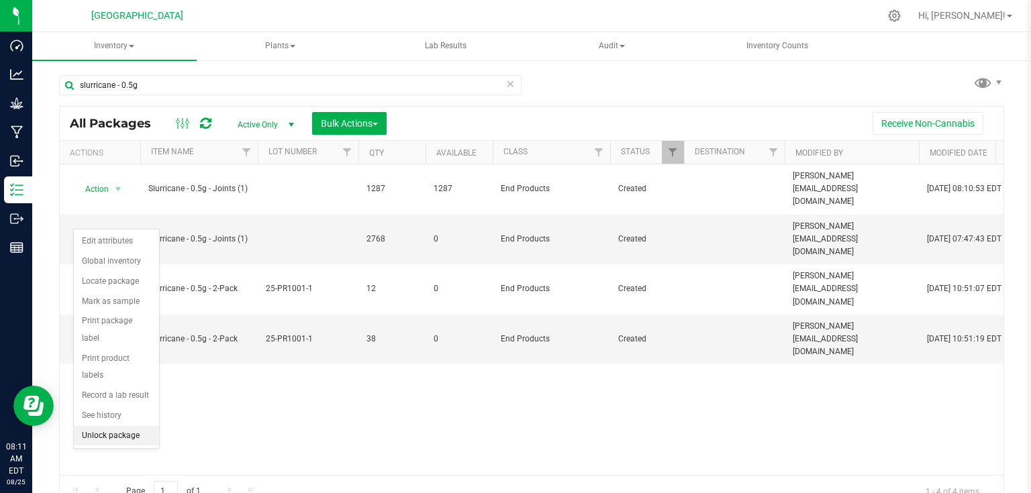
click at [111, 426] on li "Unlock package" at bounding box center [116, 436] width 85 height 20
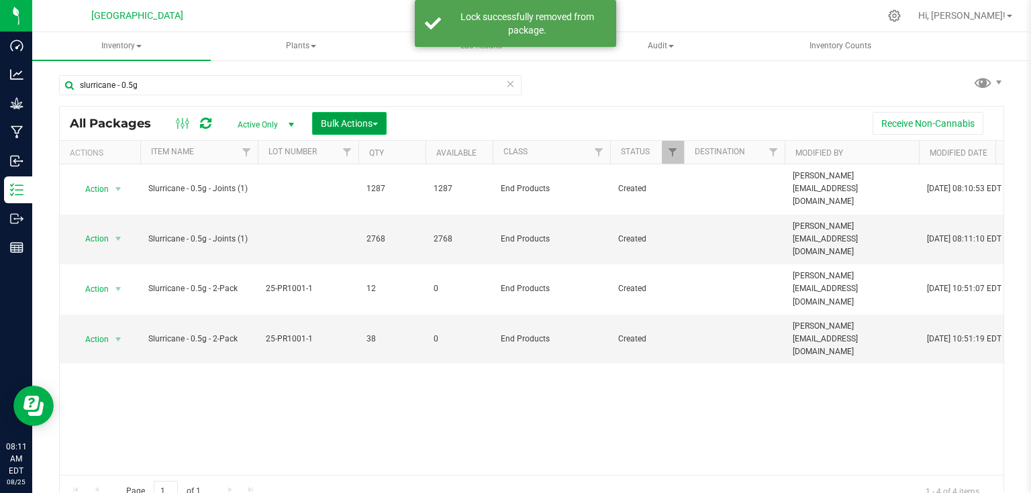
click at [349, 122] on span "Bulk Actions" at bounding box center [349, 123] width 57 height 11
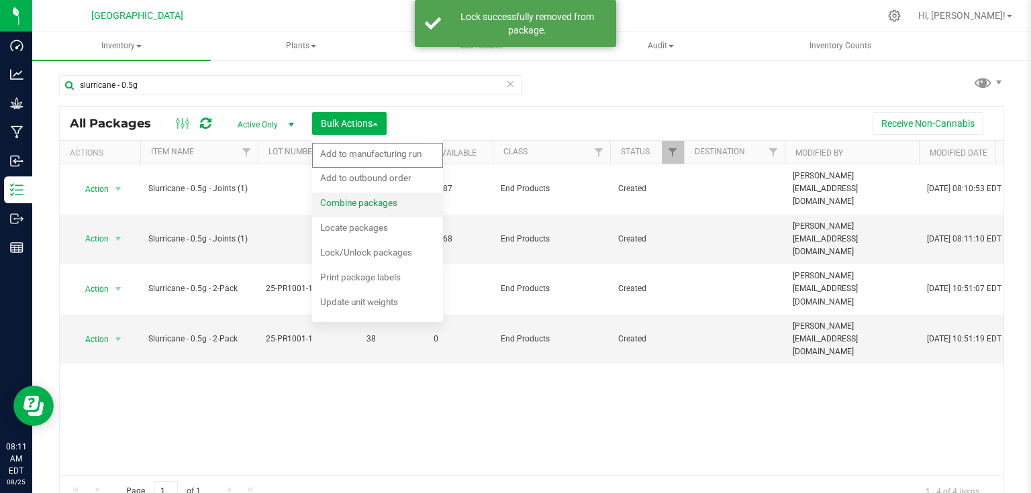
click at [346, 199] on span "Combine packages" at bounding box center [358, 202] width 77 height 11
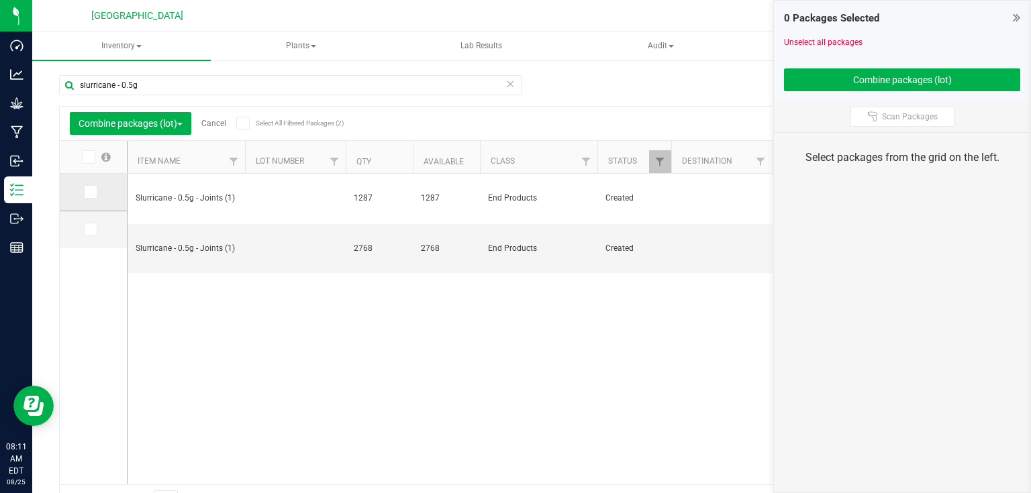
click at [95, 191] on span at bounding box center [90, 191] width 13 height 13
click at [0, 0] on input "checkbox" at bounding box center [0, 0] width 0 height 0
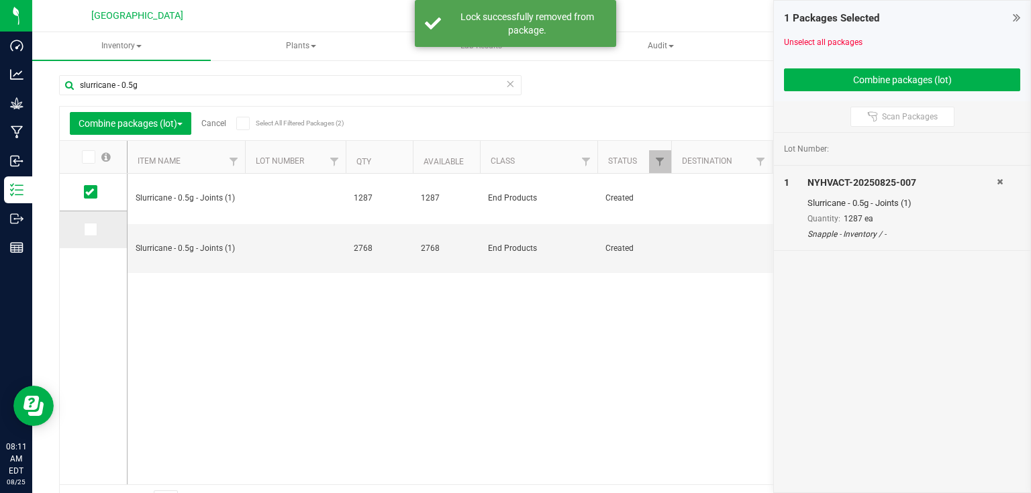
click at [92, 230] on icon at bounding box center [89, 230] width 9 height 0
click at [0, 0] on input "checkbox" at bounding box center [0, 0] width 0 height 0
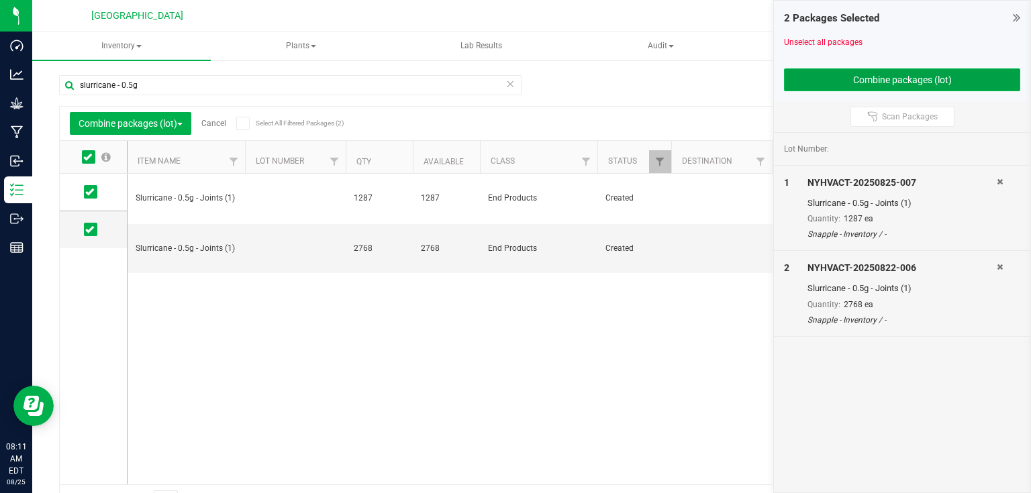
click at [900, 81] on button "Combine packages (lot)" at bounding box center [902, 79] width 236 height 23
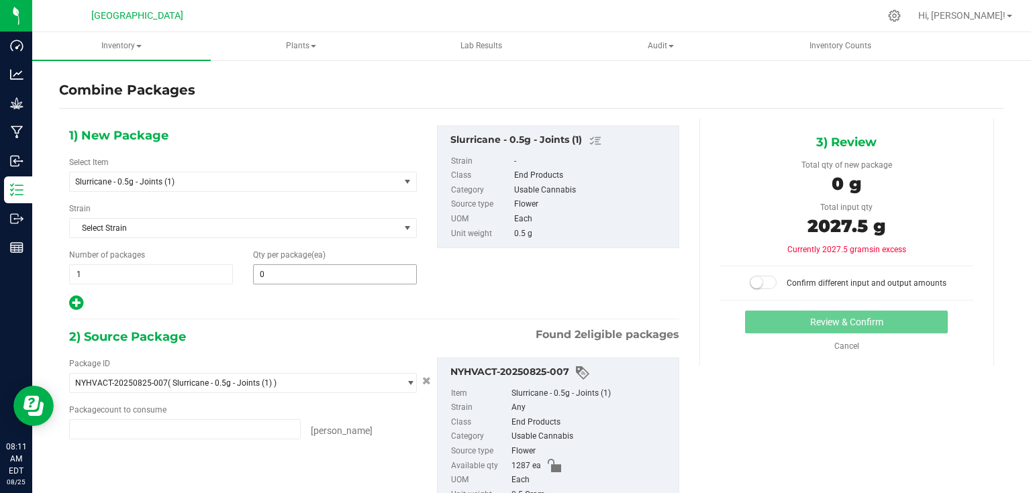
type input "1287 ea"
type input "2768 ea"
click at [295, 269] on span at bounding box center [335, 275] width 164 height 20
type input "1"
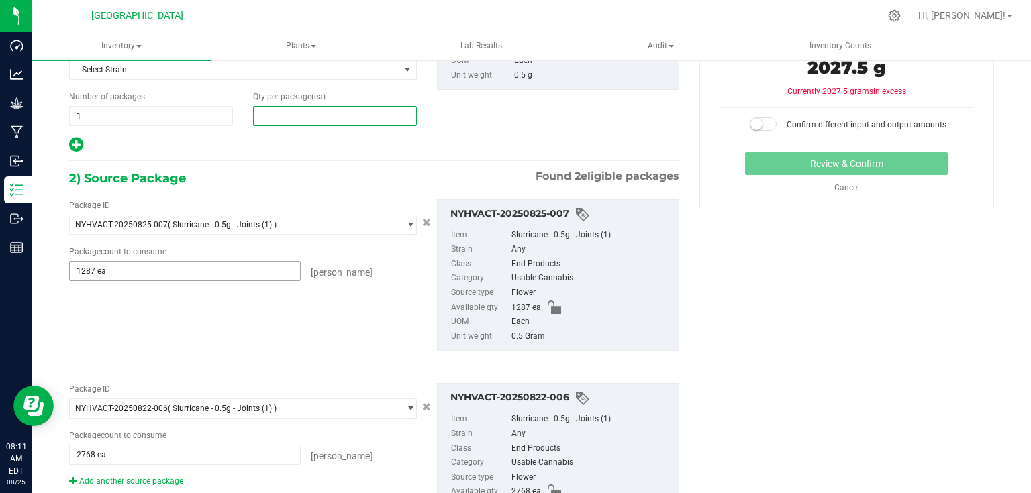
scroll to position [161, 0]
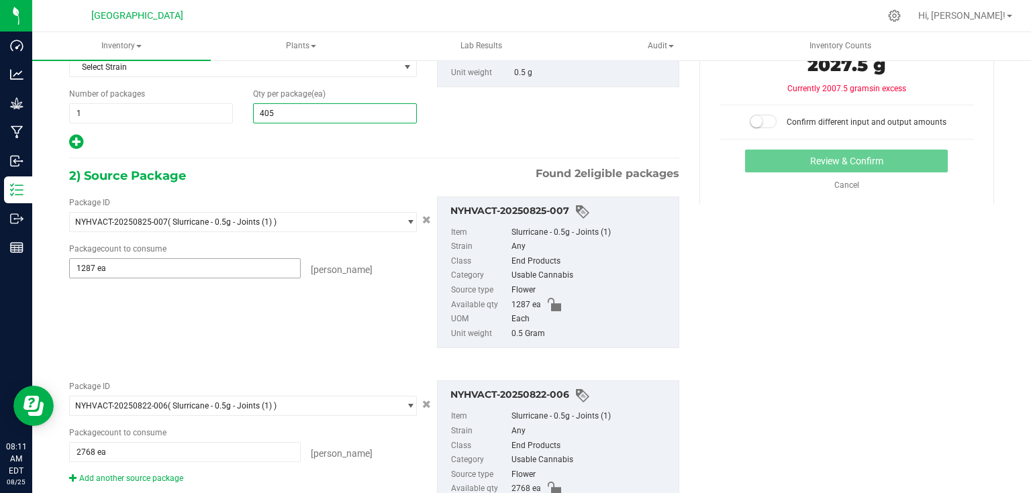
type input "4055"
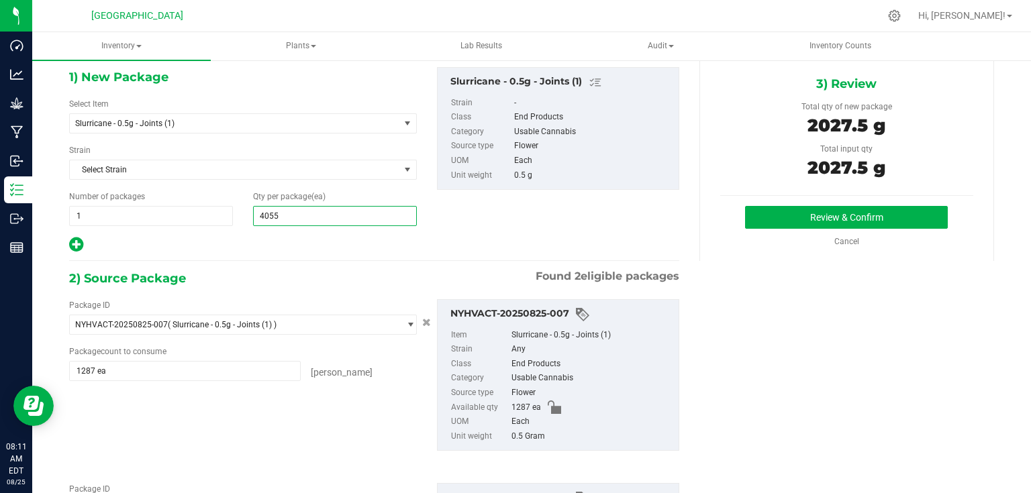
scroll to position [54, 0]
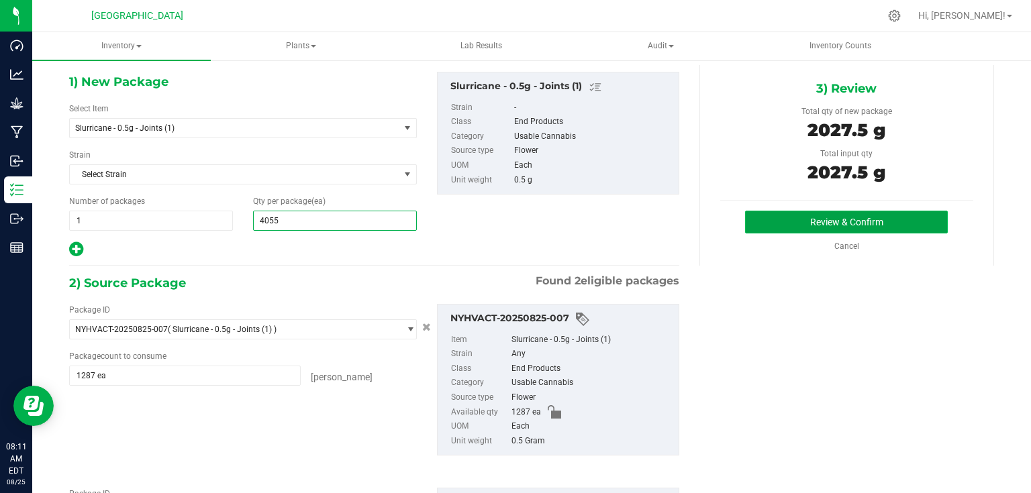
type input "4,055"
click at [794, 220] on button "Review & Confirm" at bounding box center [846, 222] width 203 height 23
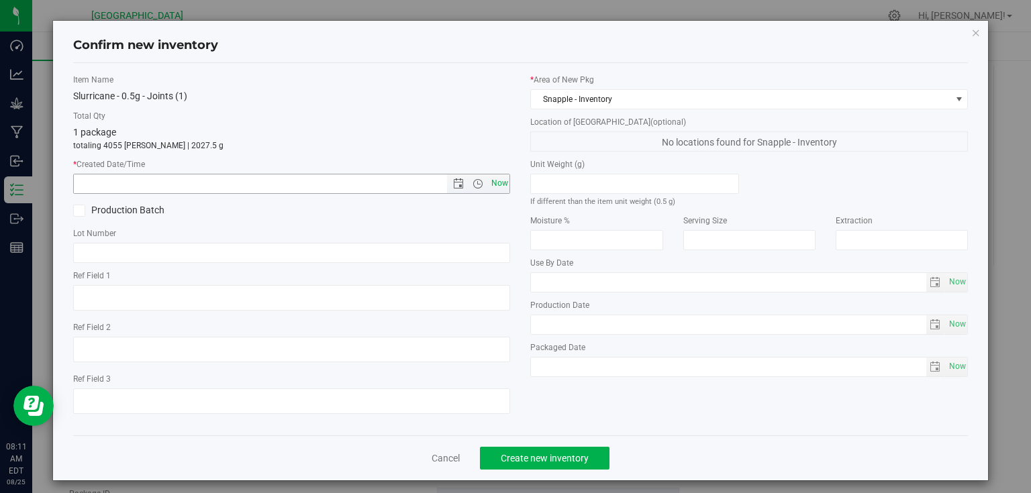
click at [502, 183] on span "Now" at bounding box center [499, 183] width 23 height 19
type input "[DATE] 8:11 AM"
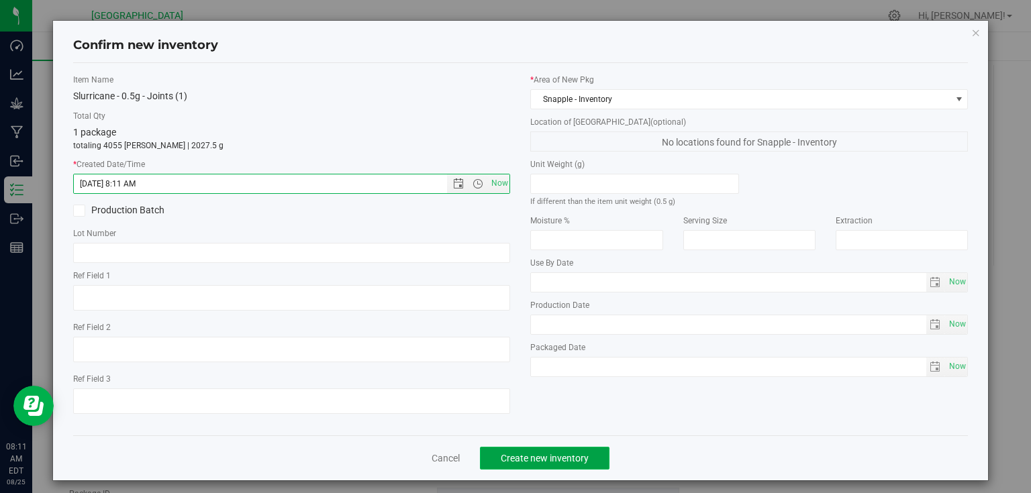
click at [531, 449] on button "Create new inventory" at bounding box center [545, 458] width 130 height 23
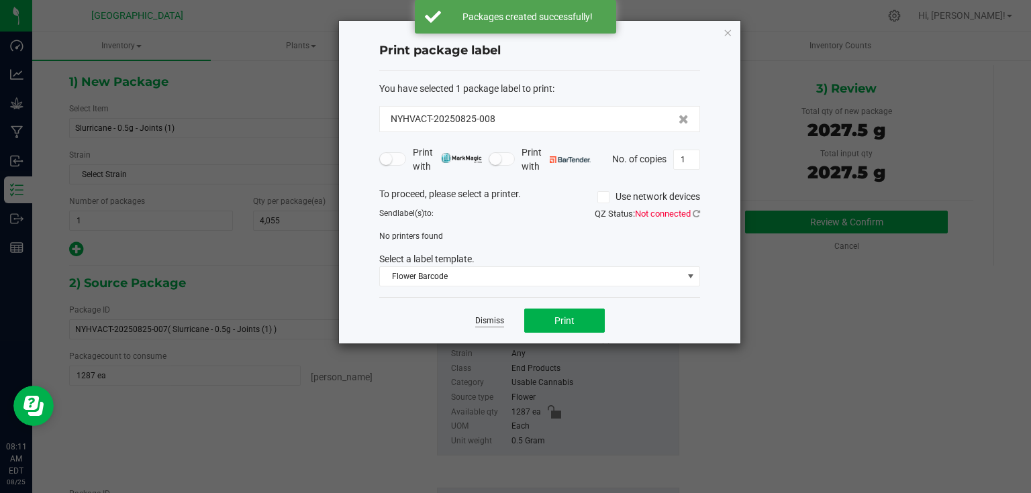
click at [497, 317] on link "Dismiss" at bounding box center [489, 321] width 29 height 11
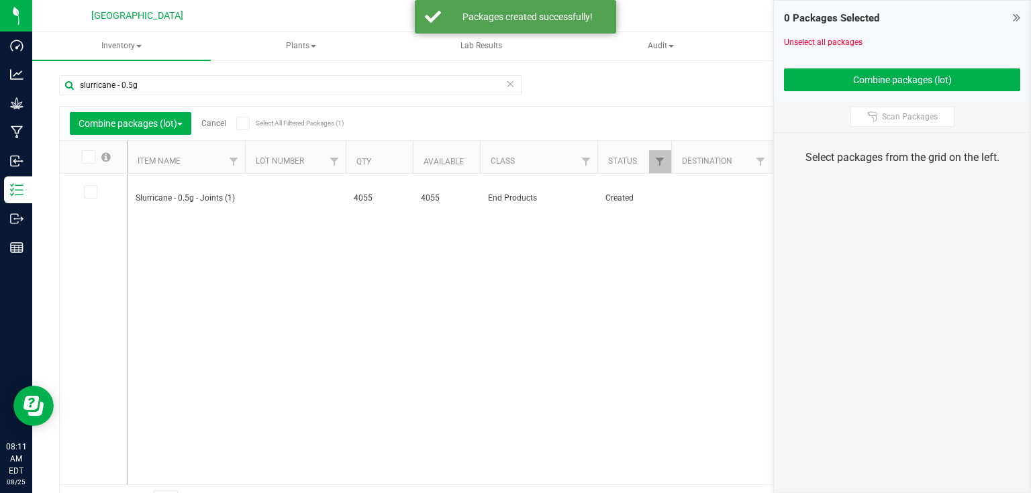
click at [215, 117] on div "Combine packages (lot) Cancel Select All Filtered Packages (1)" at bounding box center [196, 123] width 253 height 23
click at [218, 123] on link "Cancel" at bounding box center [213, 123] width 25 height 9
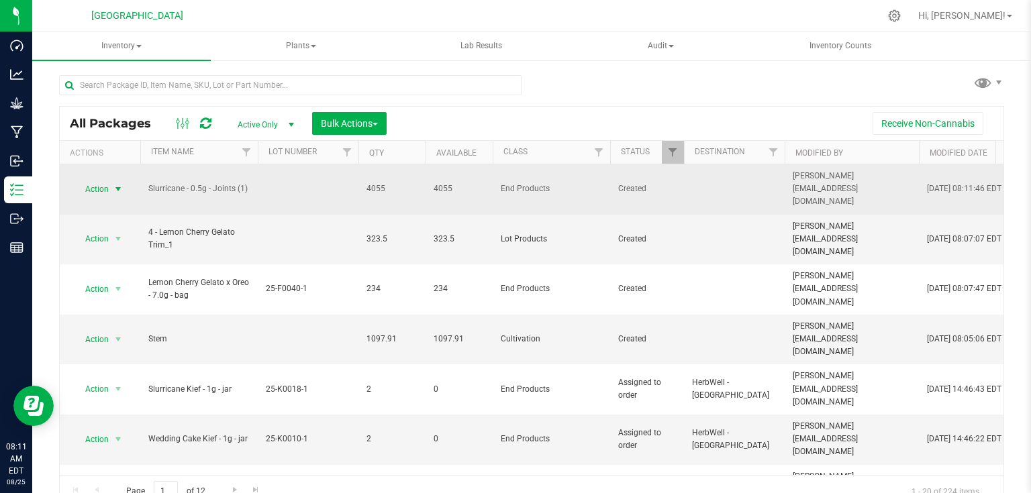
click at [107, 183] on span "Action" at bounding box center [91, 189] width 36 height 19
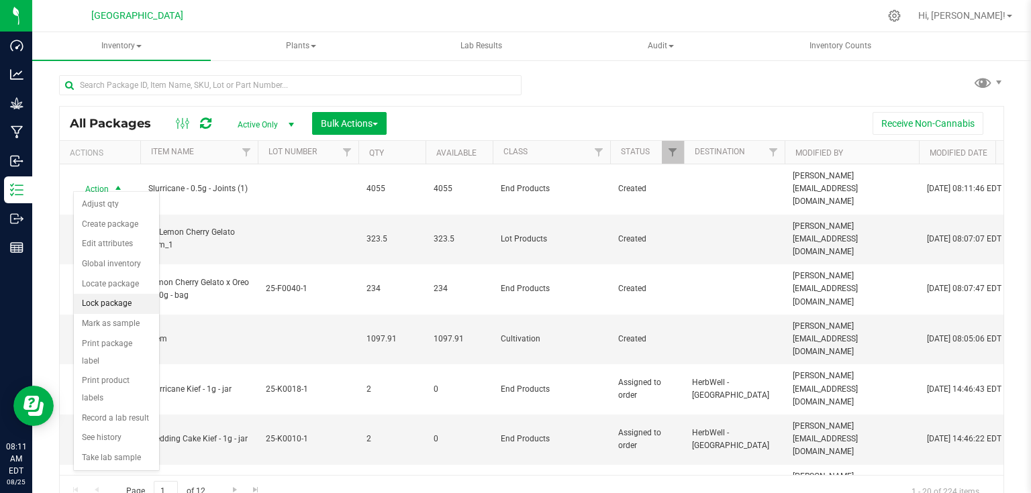
click at [125, 301] on li "Lock package" at bounding box center [116, 304] width 85 height 20
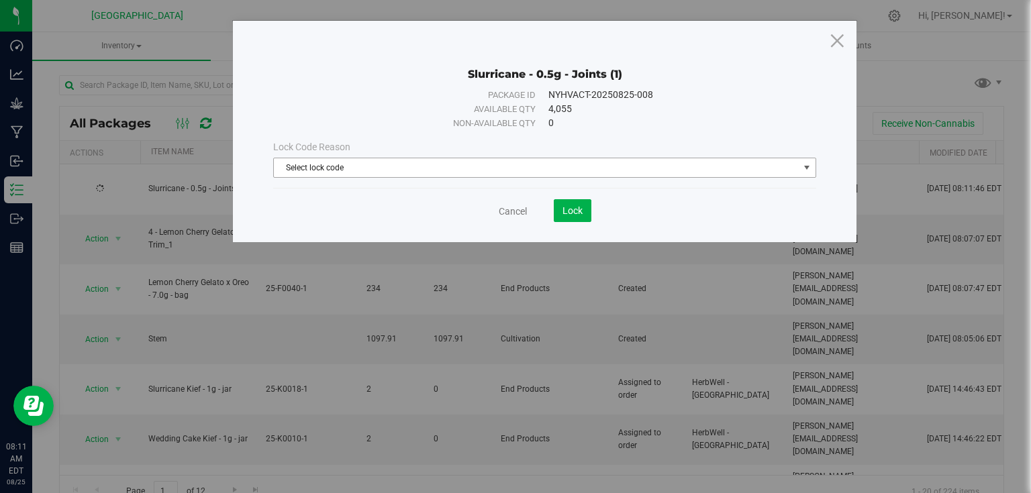
click at [361, 172] on span "Select lock code" at bounding box center [536, 167] width 525 height 19
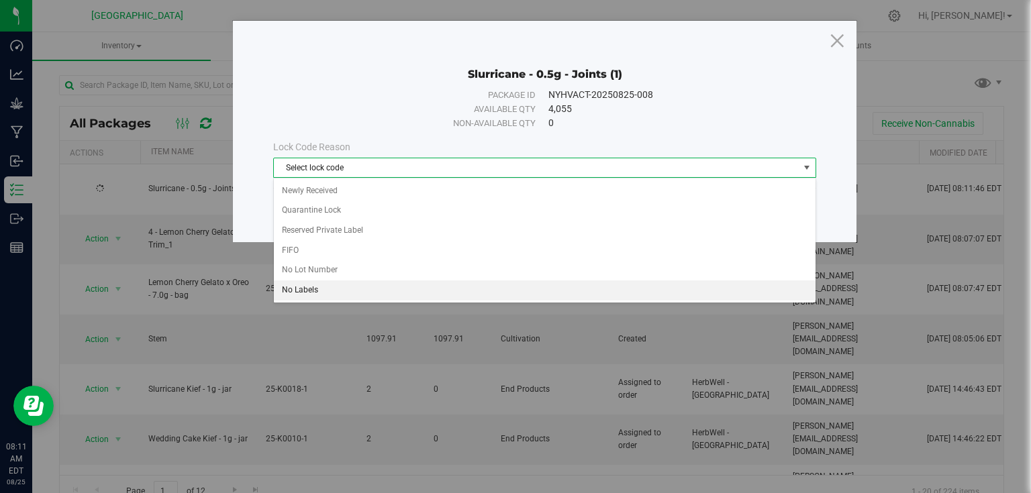
click at [320, 290] on li "No Labels" at bounding box center [545, 291] width 542 height 20
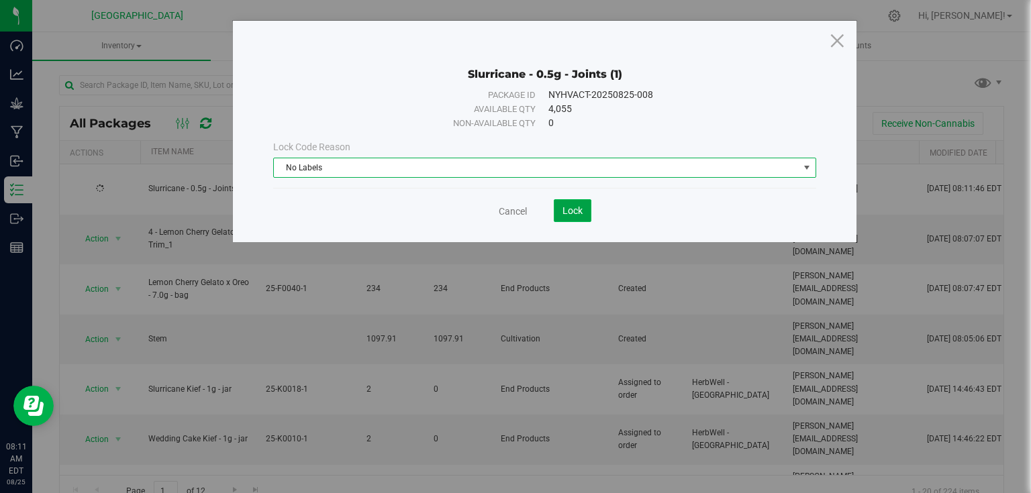
click at [577, 209] on span "Lock" at bounding box center [573, 210] width 20 height 11
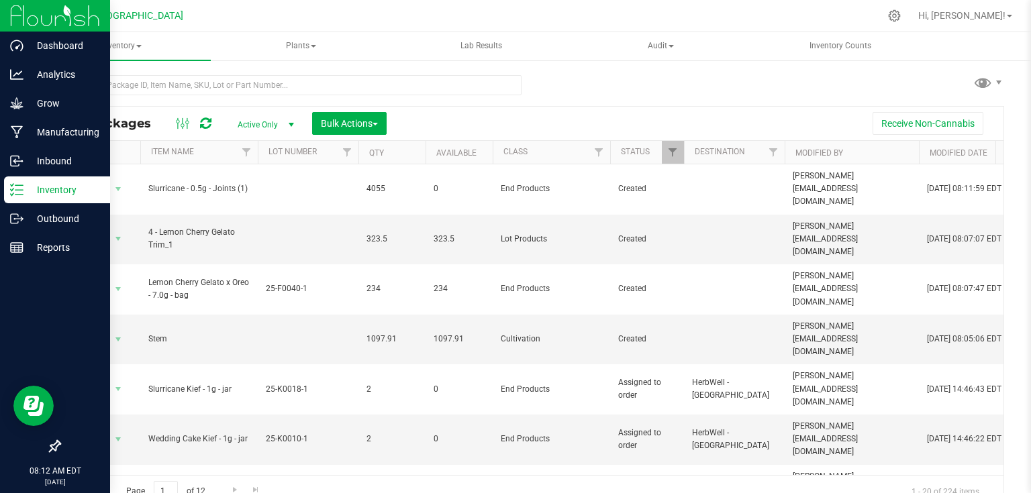
click at [46, 21] on img at bounding box center [55, 16] width 90 height 32
